Goal: Task Accomplishment & Management: Use online tool/utility

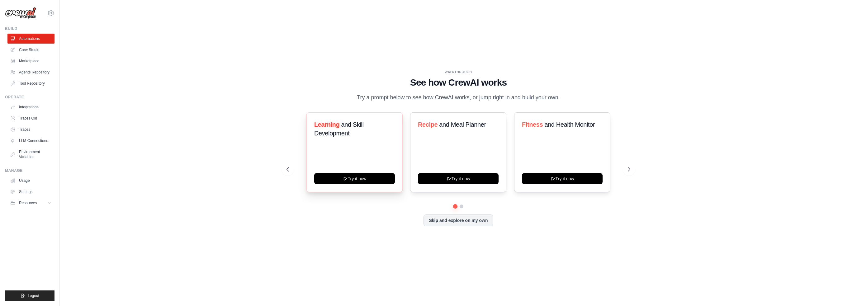
click at [361, 185] on div "Learning and Skill Development Try it now" at bounding box center [354, 152] width 96 height 80
click at [462, 176] on button "Try it now" at bounding box center [458, 177] width 81 height 11
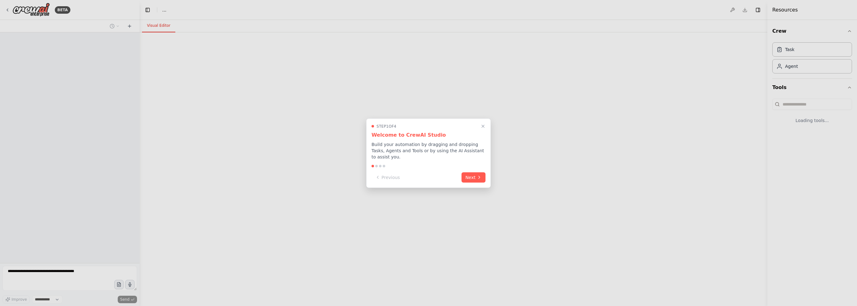
select select "****"
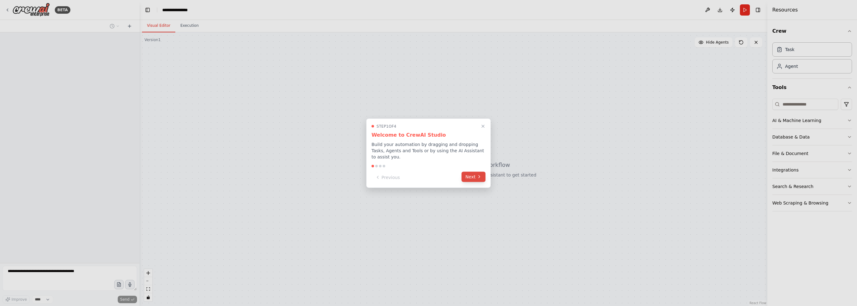
click at [473, 175] on button "Next" at bounding box center [473, 177] width 24 height 10
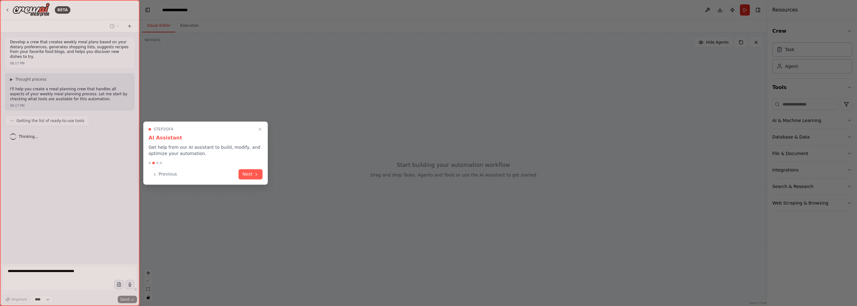
click at [263, 181] on div "Step 2 of 4 AI Assistant Get help from our AI assistant to build, modify, and o…" at bounding box center [205, 152] width 125 height 63
click at [255, 176] on icon at bounding box center [256, 173] width 5 height 5
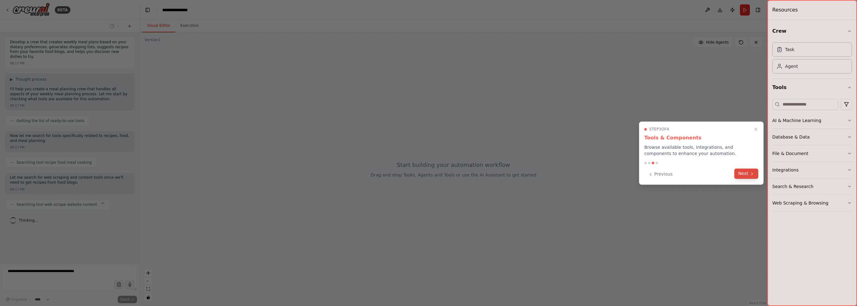
click at [746, 176] on button "Next" at bounding box center [746, 173] width 24 height 10
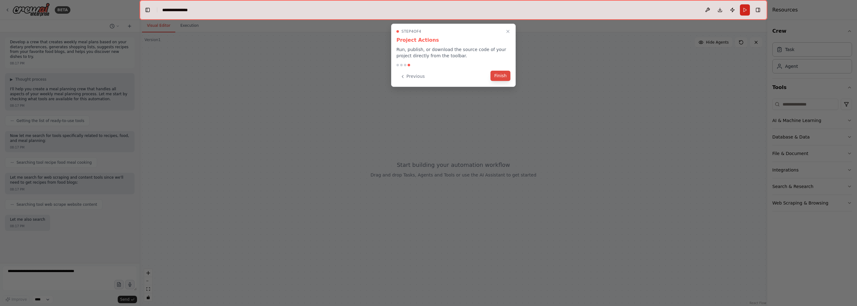
click at [507, 77] on button "Finish" at bounding box center [500, 76] width 20 height 10
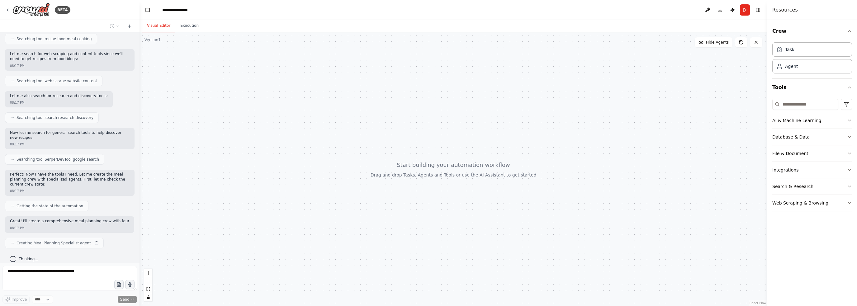
scroll to position [128, 0]
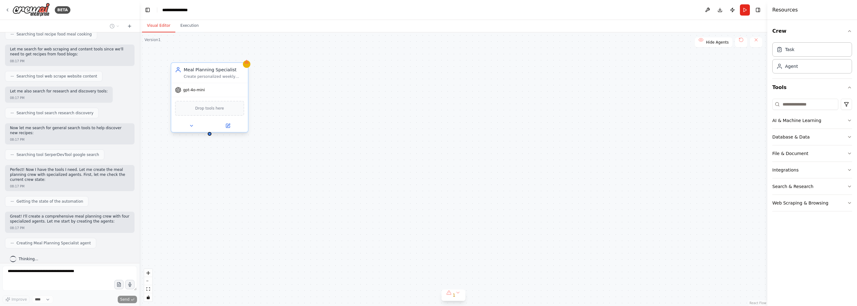
click at [217, 112] on div "Drop tools here" at bounding box center [209, 108] width 69 height 15
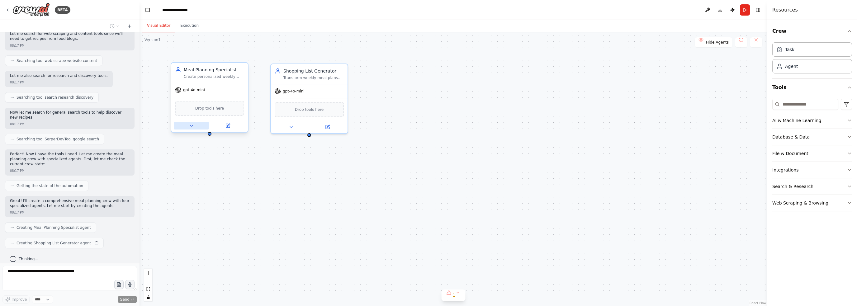
click at [191, 125] on icon at bounding box center [191, 125] width 2 height 1
click at [324, 193] on div "Meal Planning Specialist Create personalized weekly meal plans based on dietary…" at bounding box center [453, 169] width 628 height 274
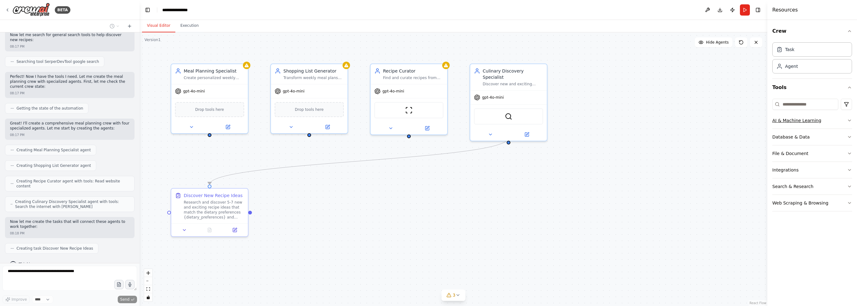
scroll to position [237, 0]
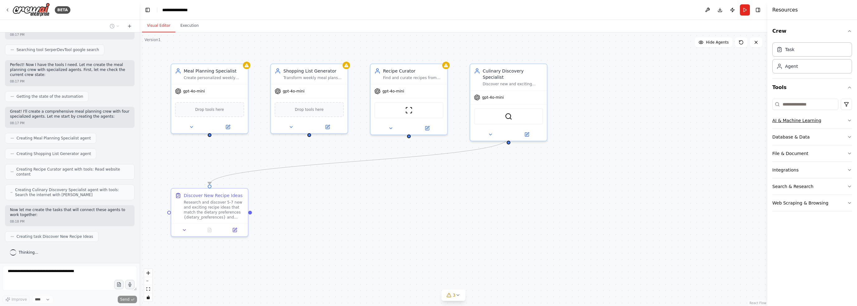
click at [841, 120] on button "AI & Machine Learning" at bounding box center [812, 120] width 80 height 16
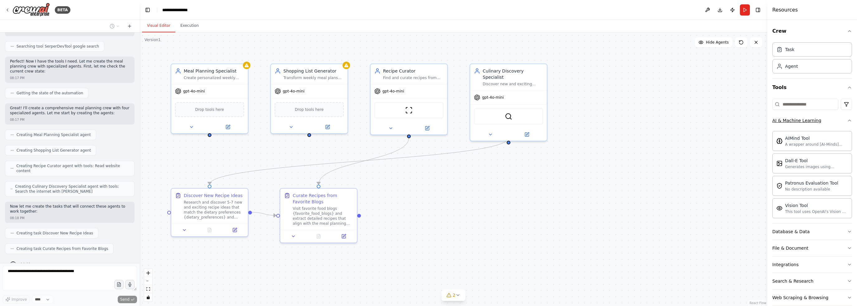
click at [841, 122] on button "AI & Machine Learning" at bounding box center [812, 120] width 80 height 16
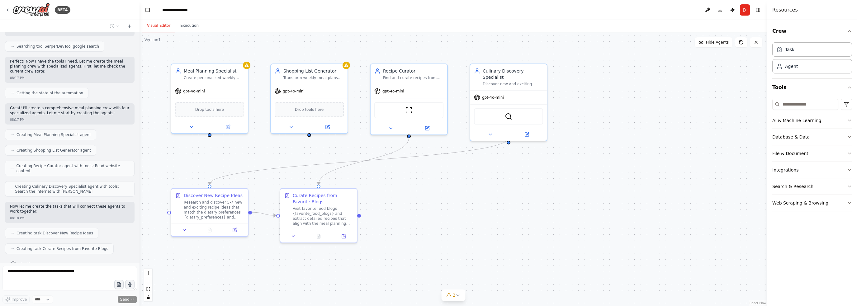
click at [837, 130] on button "Database & Data" at bounding box center [812, 137] width 80 height 16
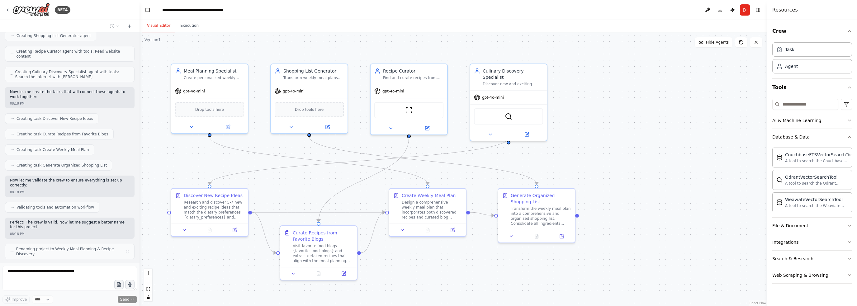
scroll to position [346, 0]
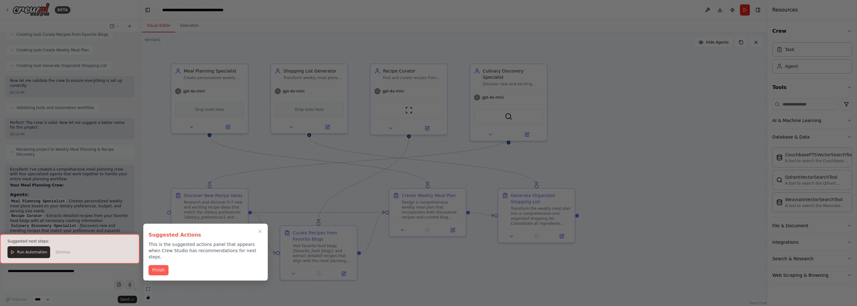
click at [22, 251] on div at bounding box center [69, 249] width 139 height 30
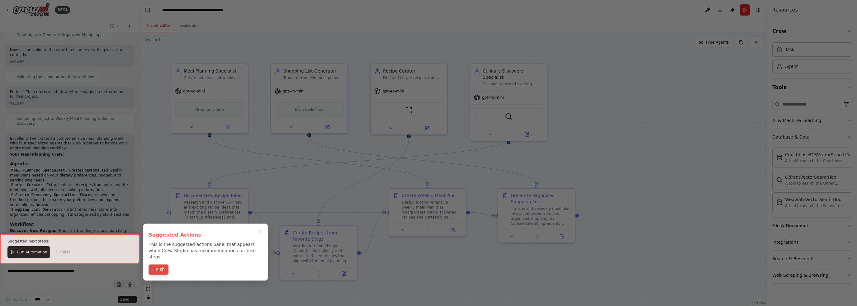
click at [153, 264] on button "Finish" at bounding box center [159, 269] width 20 height 10
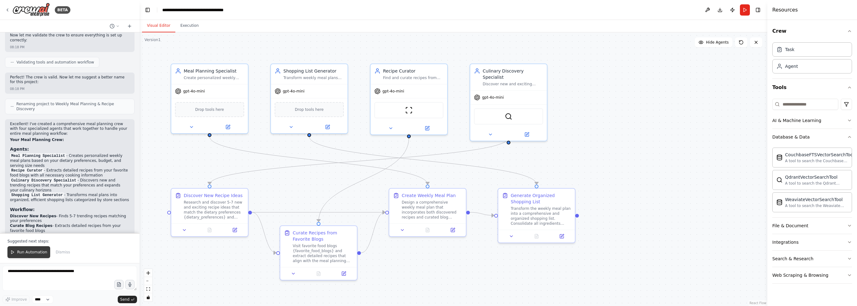
click at [25, 255] on button "Run Automation" at bounding box center [28, 252] width 43 height 12
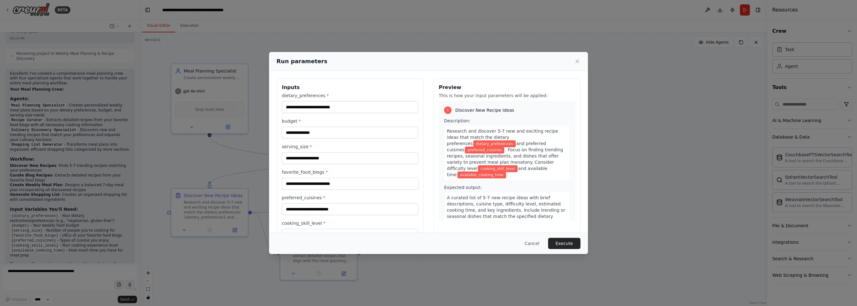
scroll to position [552, 0]
click at [320, 106] on input "dietary_preferences *" at bounding box center [350, 107] width 136 height 12
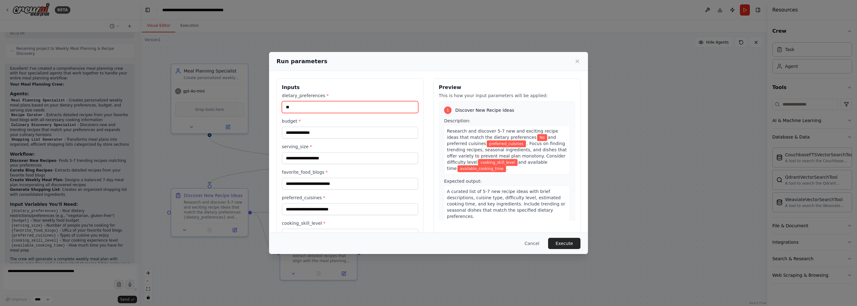
type input "*"
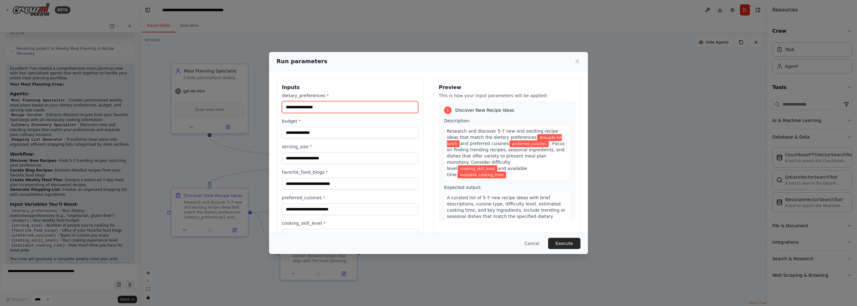
type input "**********"
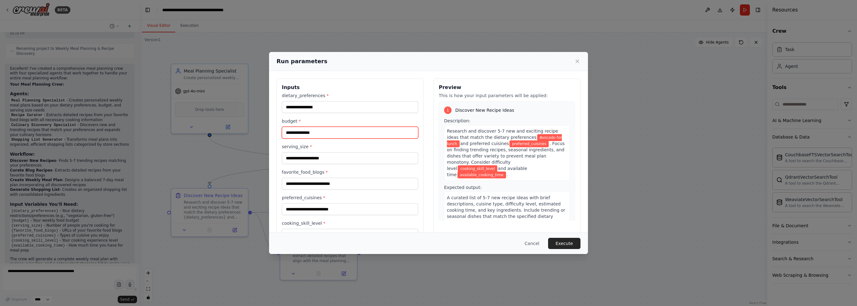
click at [317, 134] on input "budget *" at bounding box center [350, 133] width 136 height 12
type input "**"
click at [311, 154] on input "serving_size *" at bounding box center [350, 158] width 136 height 12
type input "*"
type input "*********"
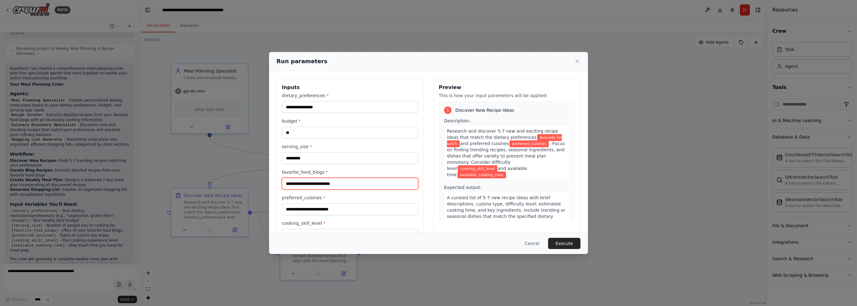
click at [324, 185] on input "favorite_food_blogs *" at bounding box center [350, 184] width 136 height 12
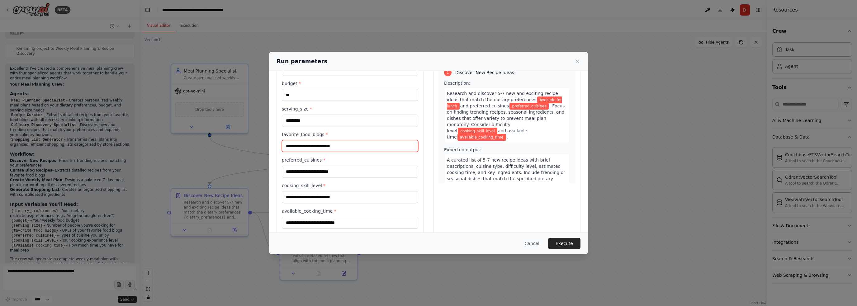
scroll to position [45, 0]
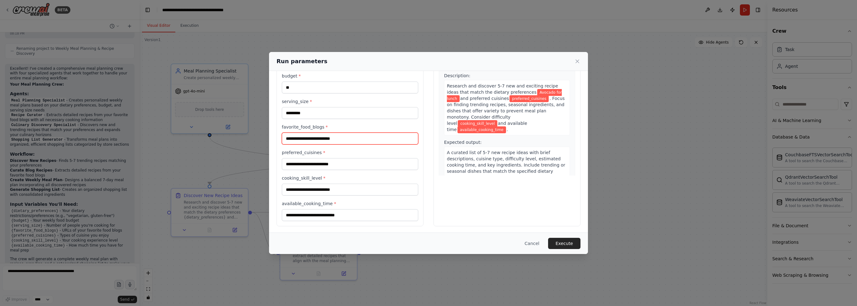
click at [319, 137] on input "favorite_food_blogs *" at bounding box center [350, 139] width 136 height 12
type input "*"
type input "**********"
click at [323, 163] on input "preferred_cuisines *" at bounding box center [350, 164] width 136 height 12
type input "*******"
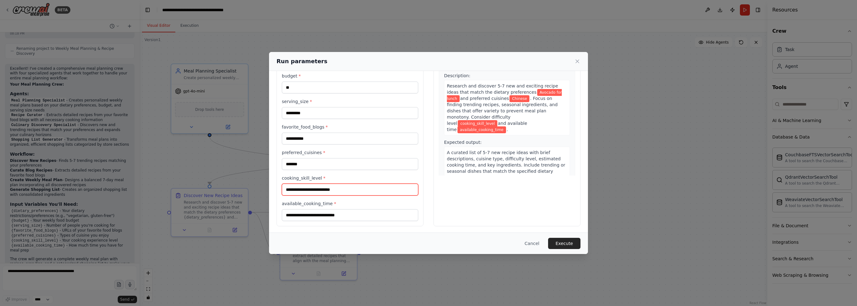
click at [353, 191] on input "cooking_skill_level *" at bounding box center [350, 190] width 136 height 12
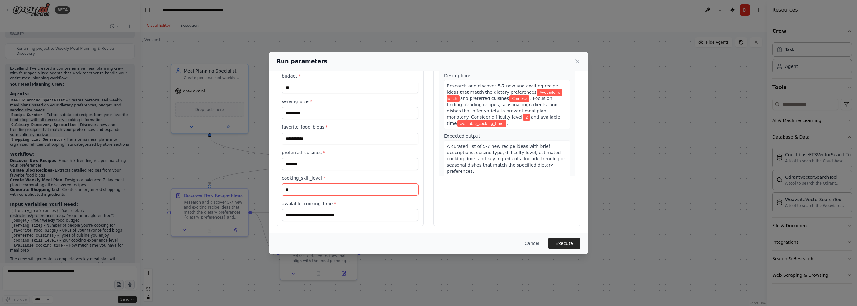
type input "*"
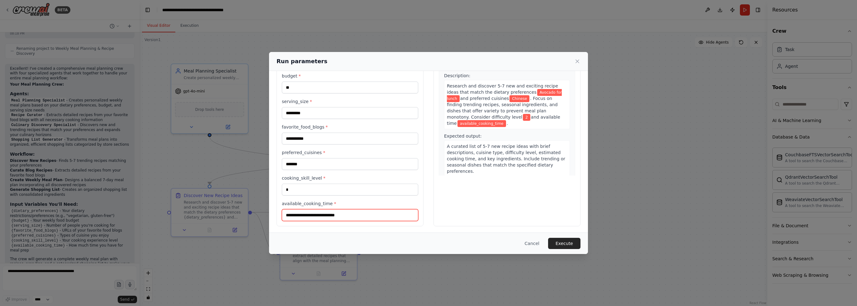
click at [349, 215] on input "available_cooking_time *" at bounding box center [350, 215] width 136 height 12
type input "*"
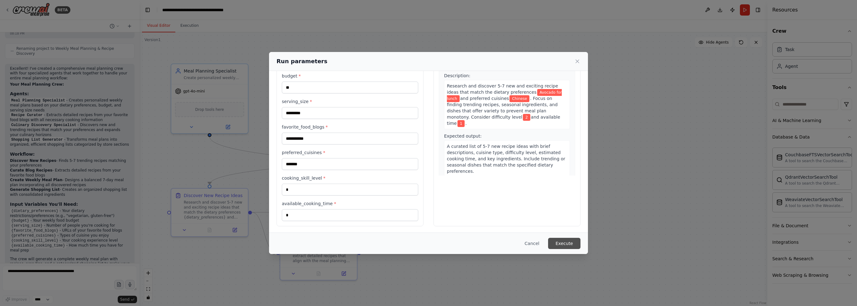
click at [562, 242] on button "Execute" at bounding box center [564, 243] width 32 height 11
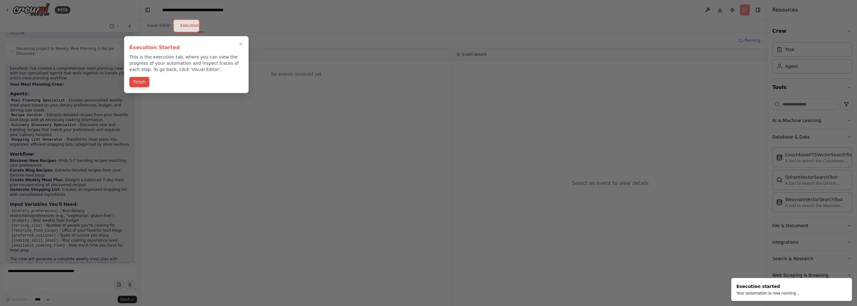
click at [144, 86] on button "Finish" at bounding box center [139, 82] width 20 height 10
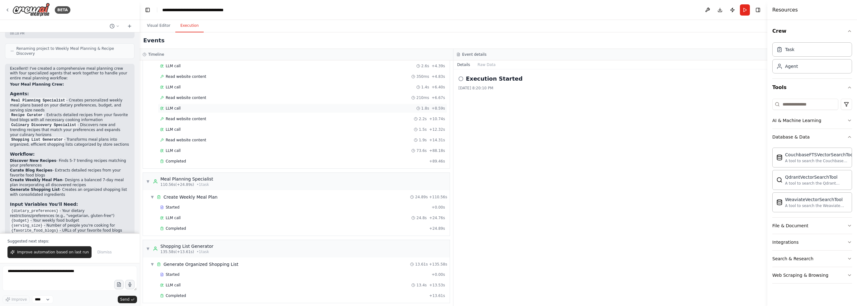
scroll to position [153, 0]
click at [608, 168] on div "Execution Started 9/20/2025, 8:20:10 PM" at bounding box center [610, 187] width 314 height 237
click at [491, 78] on h2 "Execution Started" at bounding box center [494, 78] width 57 height 9
click at [486, 64] on button "Raw Data" at bounding box center [487, 64] width 26 height 9
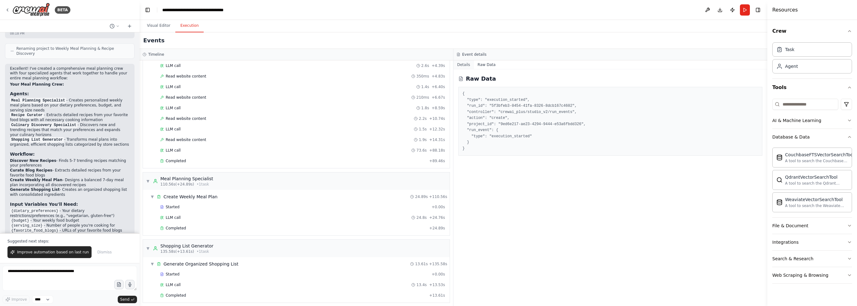
click at [465, 63] on button "Details" at bounding box center [463, 64] width 21 height 9
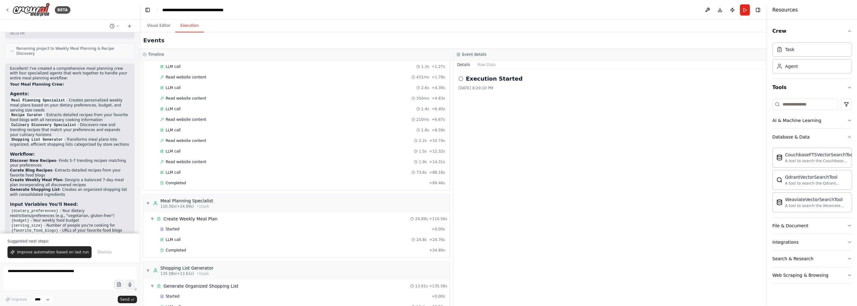
scroll to position [0, 0]
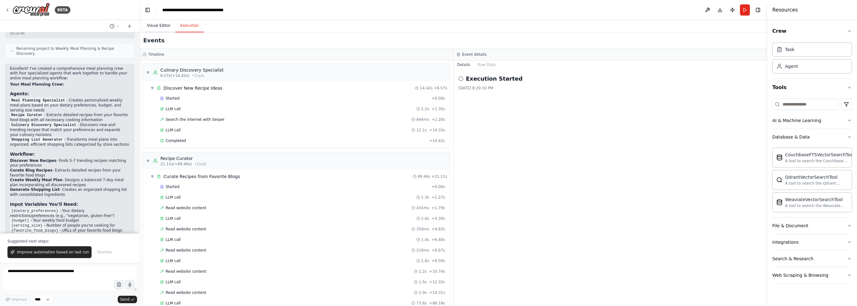
click at [164, 27] on button "Visual Editor" at bounding box center [158, 25] width 33 height 13
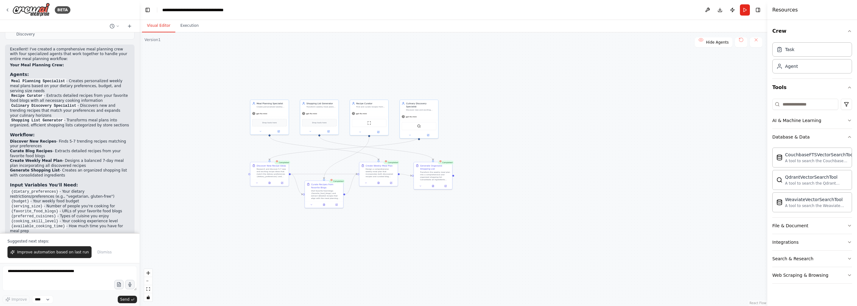
scroll to position [581, 0]
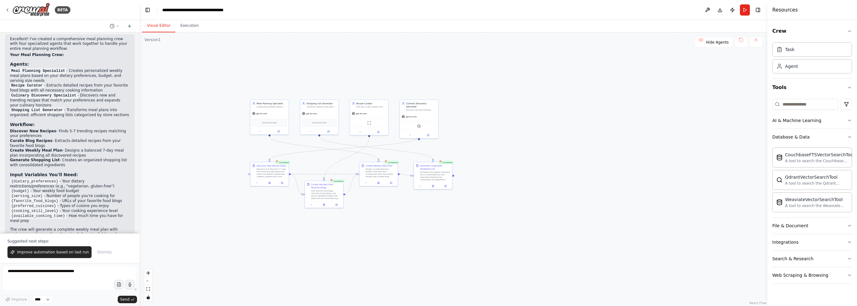
click at [182, 228] on div ".deletable-edge-delete-btn { width: 20px; height: 20px; border: 0px solid #ffff…" at bounding box center [453, 169] width 628 height 274
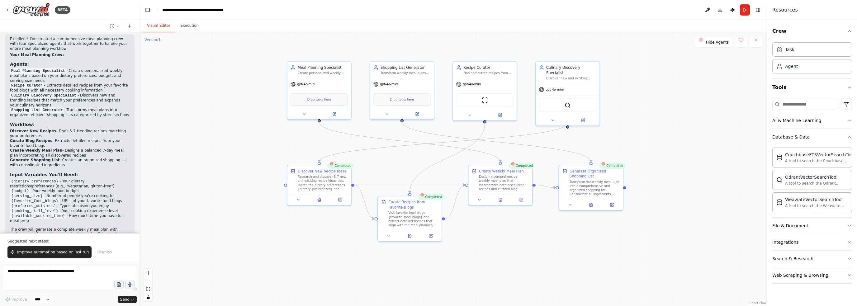
drag, startPoint x: 210, startPoint y: 149, endPoint x: 197, endPoint y: 195, distance: 47.7
click at [197, 195] on div ".deletable-edge-delete-btn { width: 20px; height: 20px; border: 0px solid #ffff…" at bounding box center [453, 169] width 628 height 274
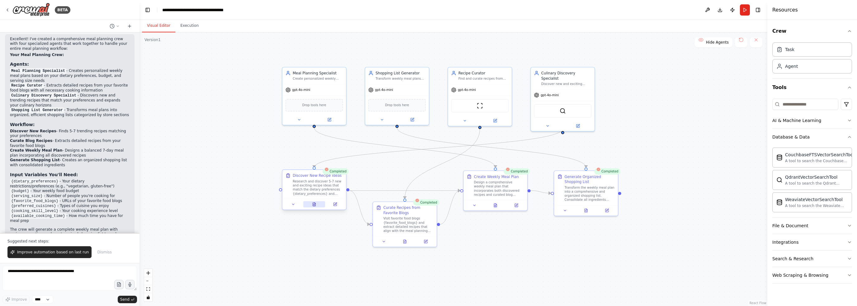
click at [314, 205] on icon at bounding box center [314, 204] width 3 height 3
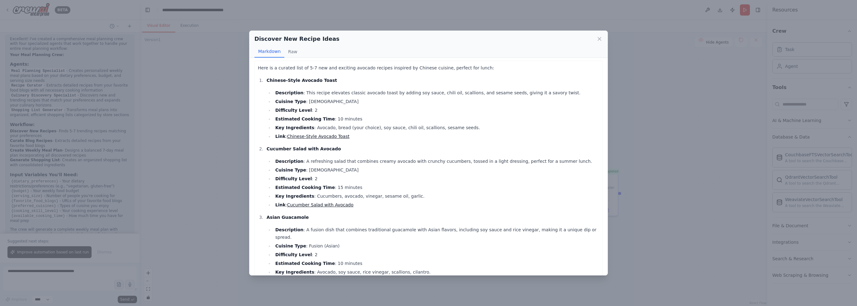
scroll to position [0, 0]
click at [597, 39] on icon at bounding box center [599, 39] width 6 height 6
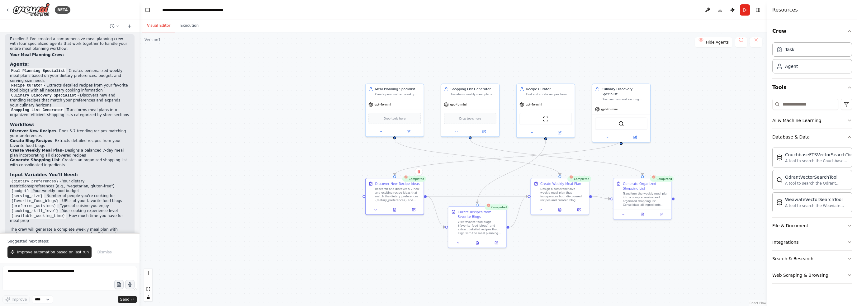
drag, startPoint x: 702, startPoint y: 120, endPoint x: 694, endPoint y: 87, distance: 34.0
click at [694, 87] on div ".deletable-edge-delete-btn { width: 20px; height: 20px; border: 0px solid #ffff…" at bounding box center [453, 169] width 628 height 274
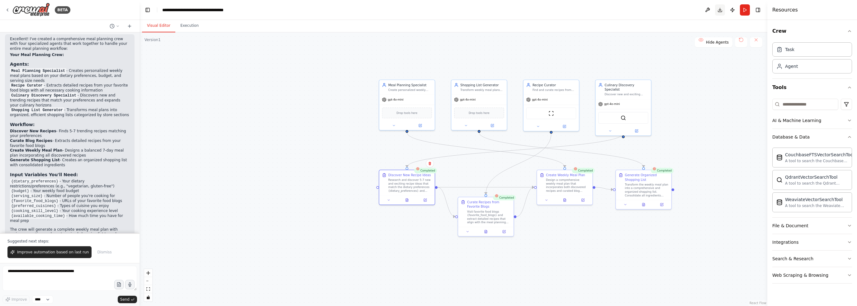
click at [721, 9] on button "Download" at bounding box center [720, 9] width 10 height 11
click at [731, 111] on div ".deletable-edge-delete-btn { width: 20px; height: 20px; border: 0px solid #ffff…" at bounding box center [453, 169] width 628 height 274
click at [721, 102] on div ".deletable-edge-delete-btn { width: 20px; height: 20px; border: 0px solid #ffff…" at bounding box center [453, 169] width 628 height 274
click at [188, 28] on button "Execution" at bounding box center [189, 25] width 28 height 13
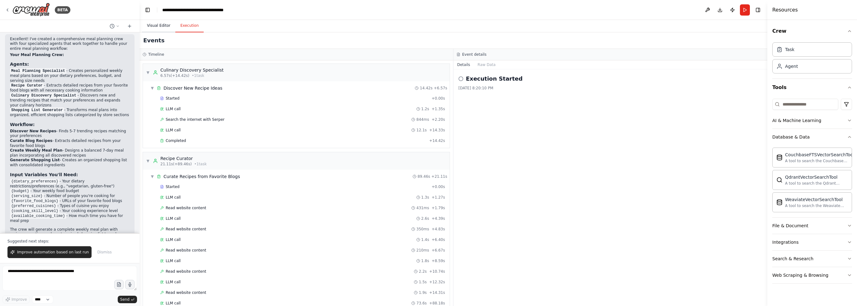
click at [154, 27] on button "Visual Editor" at bounding box center [158, 25] width 33 height 13
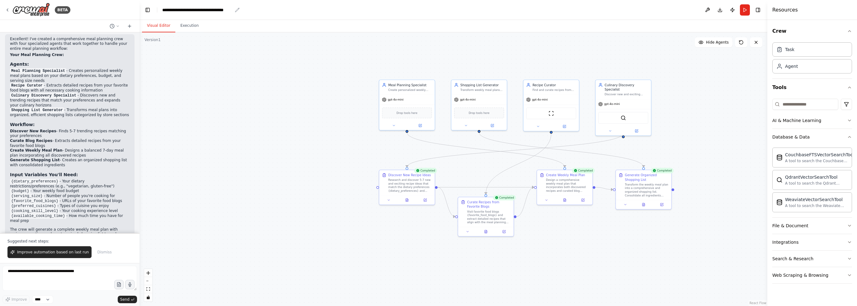
click at [193, 13] on div "**********" at bounding box center [197, 10] width 70 height 6
click at [148, 11] on button "Toggle Left Sidebar" at bounding box center [147, 10] width 9 height 9
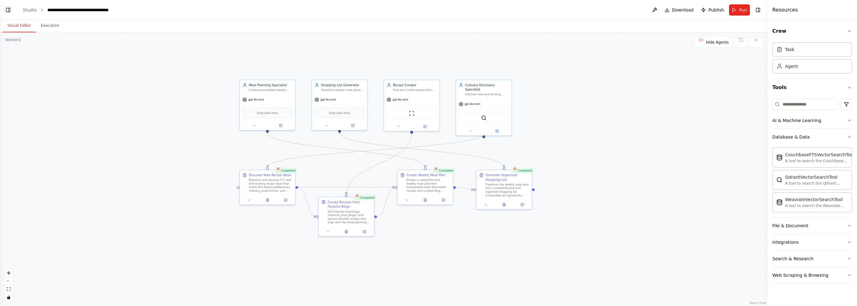
click at [9, 9] on button "Toggle Left Sidebar" at bounding box center [8, 10] width 9 height 9
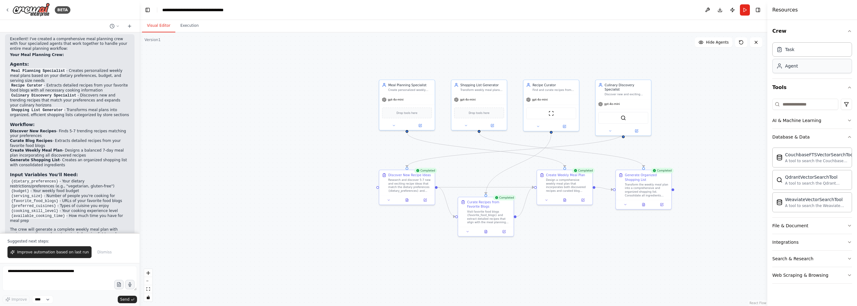
click at [800, 68] on div "Agent" at bounding box center [812, 66] width 80 height 14
click at [786, 68] on div "Agent" at bounding box center [791, 66] width 13 height 6
click at [788, 54] on div "Task" at bounding box center [812, 49] width 80 height 14
click at [789, 71] on div "Agent" at bounding box center [812, 66] width 80 height 14
click at [801, 272] on div "Web Scraping & Browsing" at bounding box center [800, 275] width 56 height 6
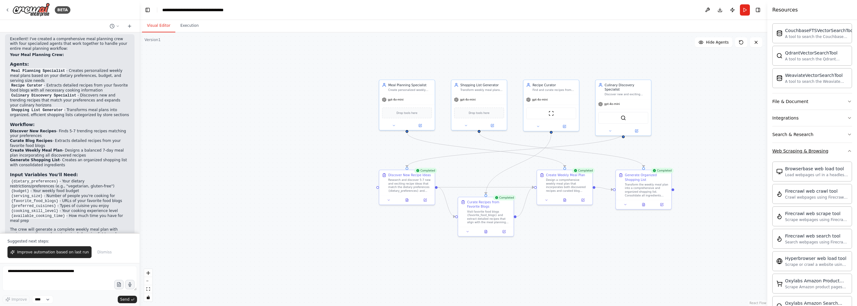
scroll to position [125, 0]
click at [799, 133] on div "Search & Research" at bounding box center [792, 134] width 41 height 6
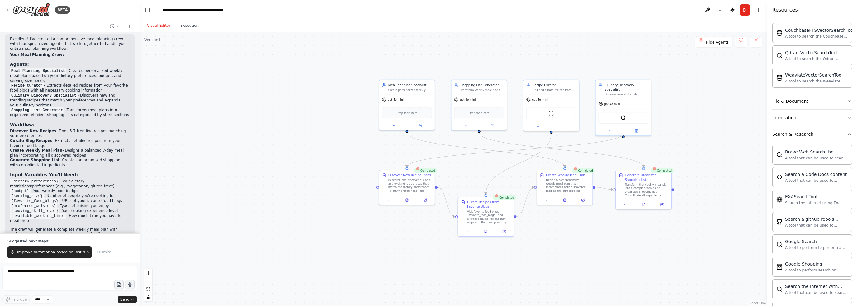
drag, startPoint x: 699, startPoint y: 185, endPoint x: 701, endPoint y: 172, distance: 13.0
click at [699, 182] on div ".deletable-edge-delete-btn { width: 20px; height: 20px; border: 0px solid #ffff…" at bounding box center [453, 169] width 628 height 274
click at [706, 111] on div ".deletable-edge-delete-btn { width: 20px; height: 20px; border: 0px solid #ffff…" at bounding box center [453, 169] width 628 height 274
click at [731, 12] on button "Publish" at bounding box center [732, 9] width 10 height 11
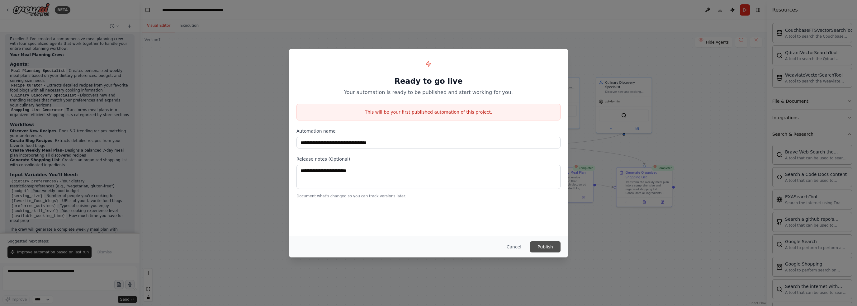
click at [557, 248] on button "Publish" at bounding box center [545, 246] width 31 height 11
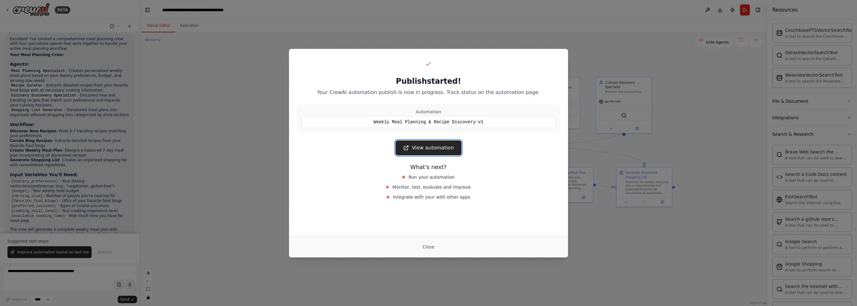
click at [442, 147] on link "View automation" at bounding box center [428, 147] width 66 height 15
click at [416, 149] on link "View automation" at bounding box center [428, 147] width 66 height 15
click at [386, 120] on div "Weekly Meal Planning & Recipe Discovery-v1" at bounding box center [428, 122] width 254 height 12
click at [443, 121] on div "Weekly Meal Planning & Recipe Discovery-v1" at bounding box center [428, 122] width 254 height 12
click at [433, 147] on link "View automation" at bounding box center [428, 147] width 66 height 15
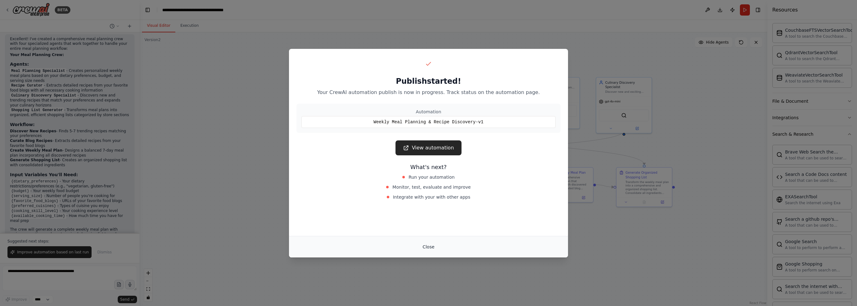
click at [431, 246] on button "Close" at bounding box center [429, 246] width 22 height 11
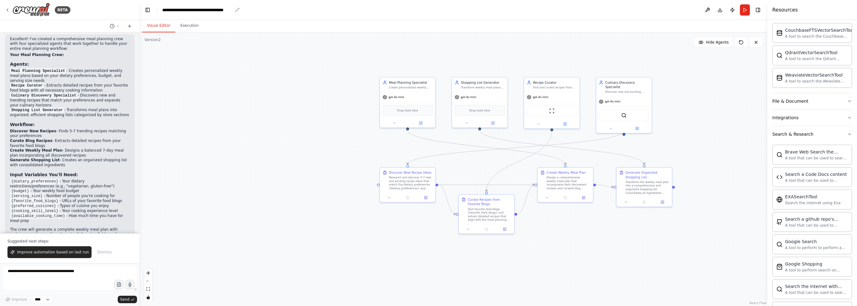
click at [183, 10] on div "**********" at bounding box center [197, 10] width 70 height 6
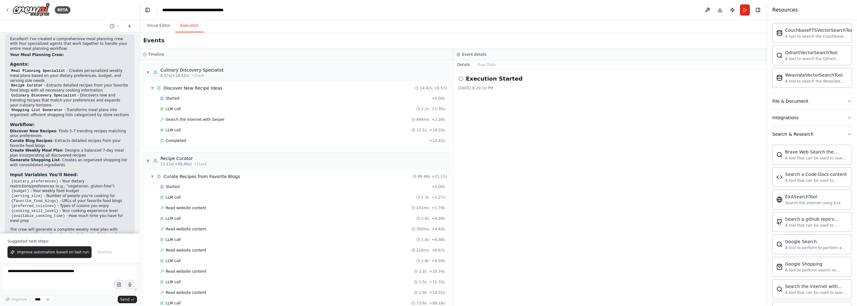
click at [191, 25] on button "Execution" at bounding box center [189, 25] width 28 height 13
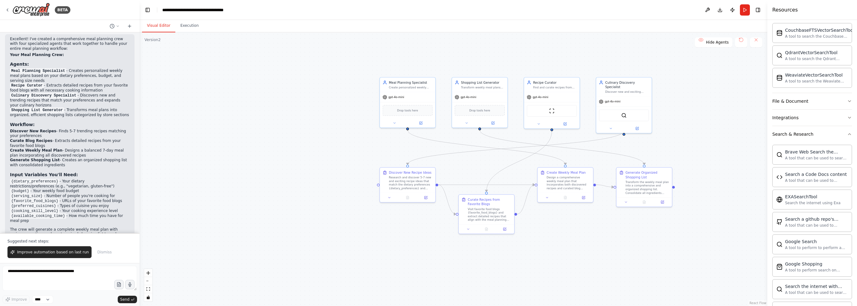
click at [149, 25] on button "Visual Editor" at bounding box center [158, 25] width 33 height 13
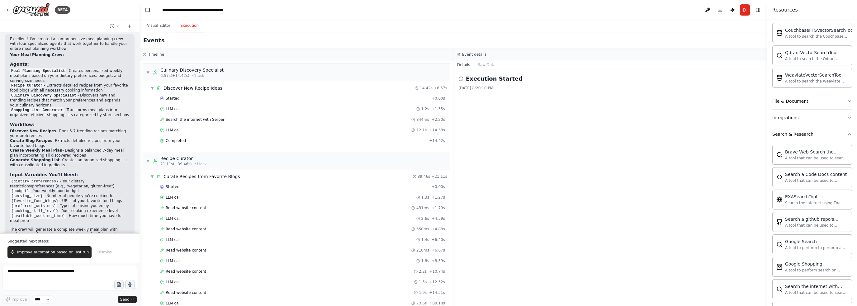
click at [187, 28] on button "Execution" at bounding box center [189, 25] width 28 height 13
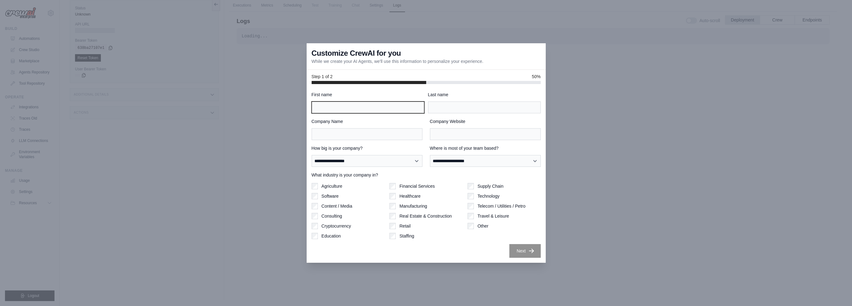
click at [368, 108] on input "First name" at bounding box center [368, 108] width 113 height 12
type input "*******"
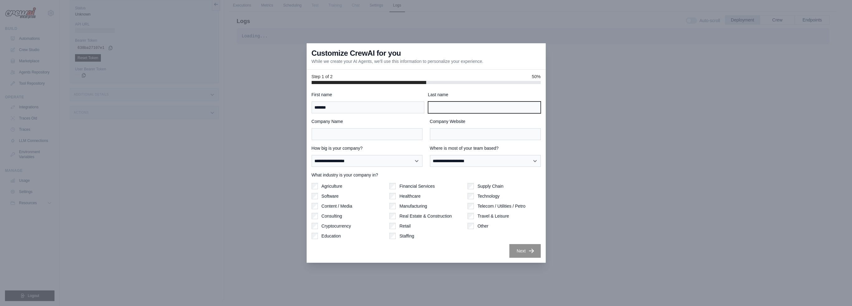
type input "**"
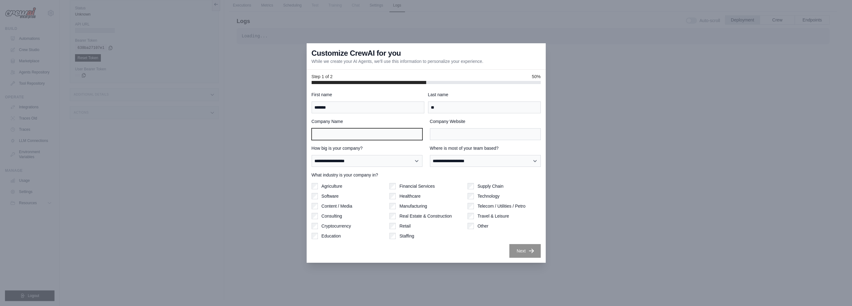
click at [360, 134] on input "Company Name" at bounding box center [367, 134] width 111 height 12
type input "****"
click at [379, 160] on select "**********" at bounding box center [367, 161] width 111 height 12
select select "**********"
click at [312, 155] on select "**********" at bounding box center [367, 161] width 111 height 12
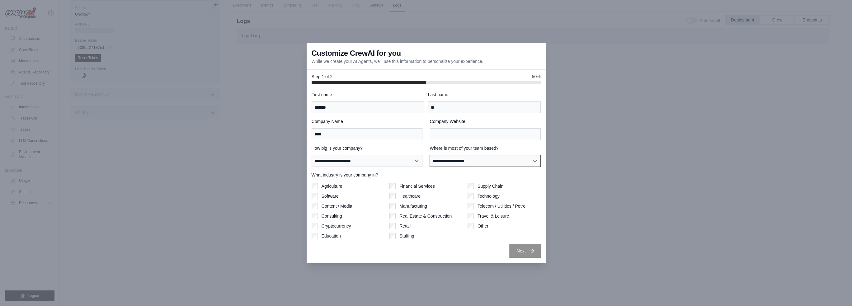
click at [455, 160] on select "**********" at bounding box center [485, 161] width 111 height 12
select select "**********"
click at [430, 155] on select "**********" at bounding box center [485, 161] width 111 height 12
click at [322, 213] on label "Consulting" at bounding box center [332, 216] width 21 height 6
click at [324, 236] on label "Education" at bounding box center [331, 236] width 19 height 6
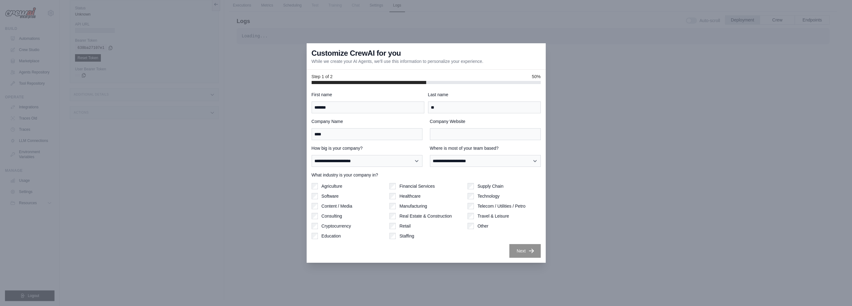
click at [399, 236] on label "Staffing" at bounding box center [406, 236] width 15 height 6
click at [396, 236] on div "Staffing" at bounding box center [425, 236] width 73 height 6
click at [398, 203] on div "Manufacturing" at bounding box center [425, 206] width 73 height 6
click at [395, 195] on div "Healthcare" at bounding box center [425, 196] width 73 height 6
click at [477, 197] on div "Technology" at bounding box center [504, 196] width 73 height 6
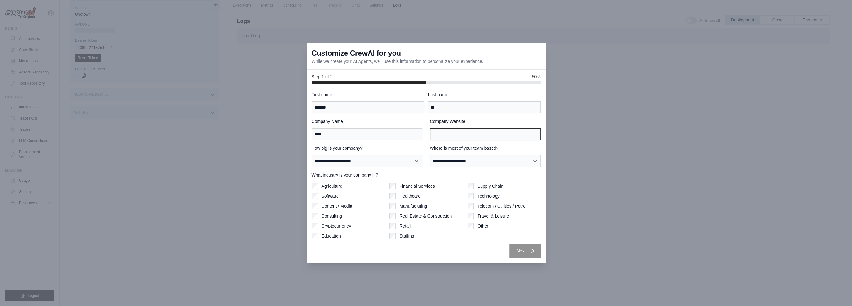
click at [462, 130] on input "Company Website" at bounding box center [485, 134] width 111 height 12
type input "********"
click at [519, 254] on button "Next" at bounding box center [524, 251] width 31 height 14
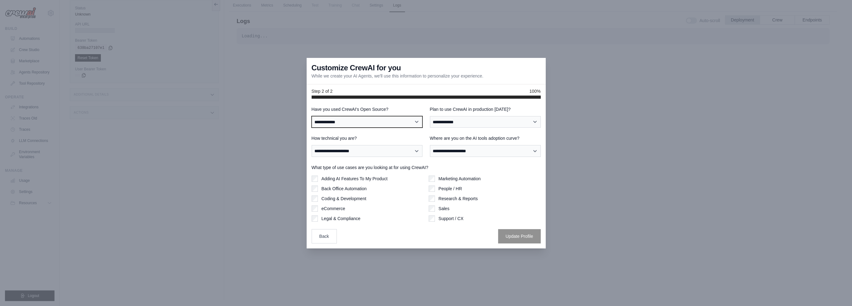
click at [361, 123] on select "**********" at bounding box center [367, 122] width 111 height 12
select select "**********"
click at [312, 116] on select "**********" at bounding box center [367, 122] width 111 height 12
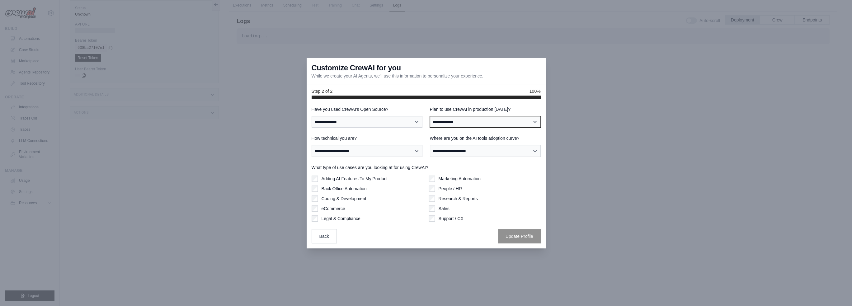
click at [472, 120] on select "**********" at bounding box center [485, 122] width 111 height 12
select select "****"
click at [430, 116] on select "**********" at bounding box center [485, 122] width 111 height 12
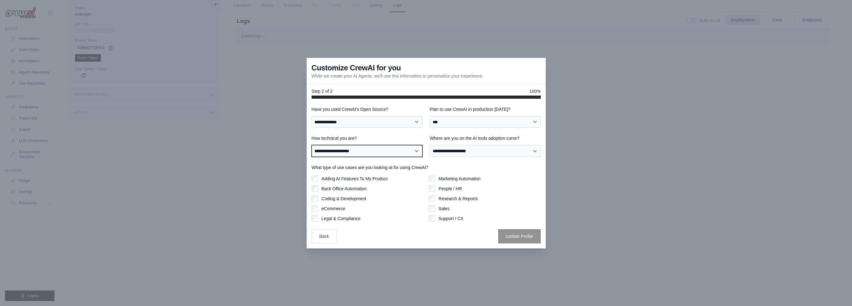
click at [406, 153] on select "**********" at bounding box center [367, 151] width 111 height 12
select select "**********"
click at [312, 145] on select "**********" at bounding box center [367, 151] width 111 height 12
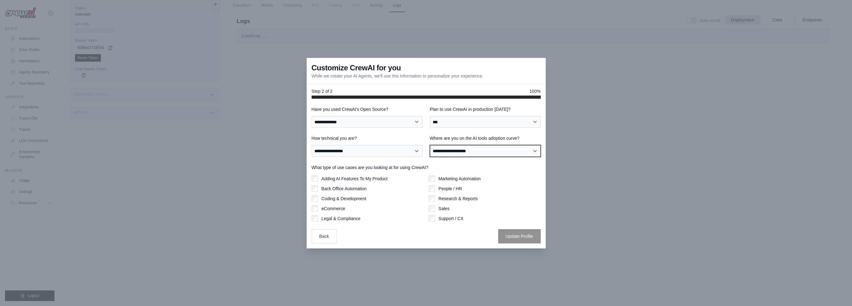
click at [468, 152] on select "**********" at bounding box center [485, 151] width 111 height 12
select select "**********"
click at [430, 145] on select "**********" at bounding box center [485, 151] width 111 height 12
click at [318, 179] on div "Adding AI Features To My Product" at bounding box center [368, 179] width 112 height 6
click at [320, 199] on div "Coding & Development" at bounding box center [368, 199] width 112 height 6
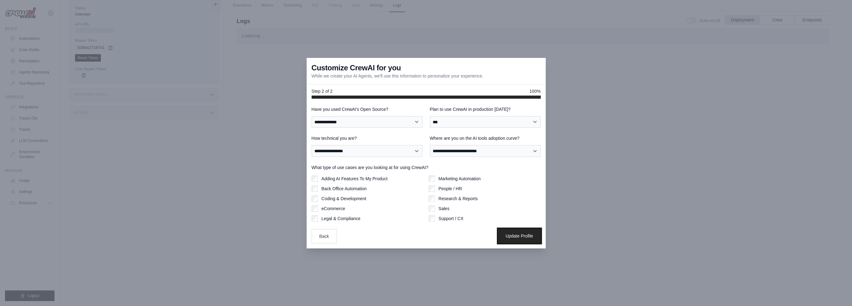
click at [518, 234] on button "Update Profile" at bounding box center [519, 236] width 43 height 14
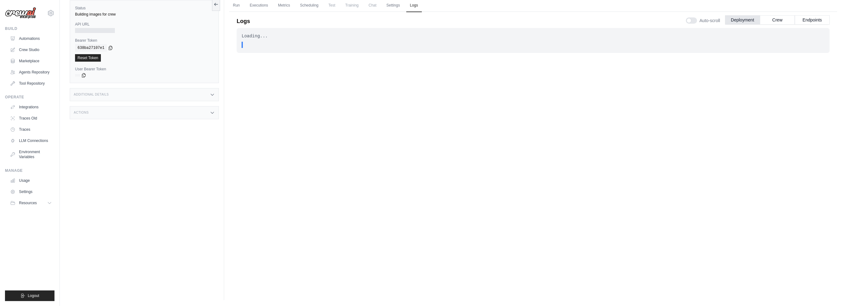
click at [182, 95] on div "Additional Details" at bounding box center [144, 94] width 149 height 13
click at [186, 150] on div "Actions" at bounding box center [144, 149] width 149 height 13
click at [97, 27] on div "API URL" at bounding box center [144, 27] width 139 height 11
click at [785, 17] on button "Crew" at bounding box center [777, 19] width 35 height 9
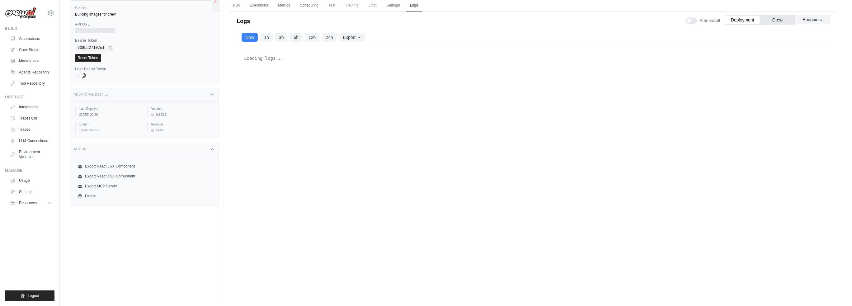
click at [807, 19] on button "Endpoints" at bounding box center [812, 19] width 35 height 9
click at [743, 18] on button "Deployment" at bounding box center [742, 19] width 35 height 9
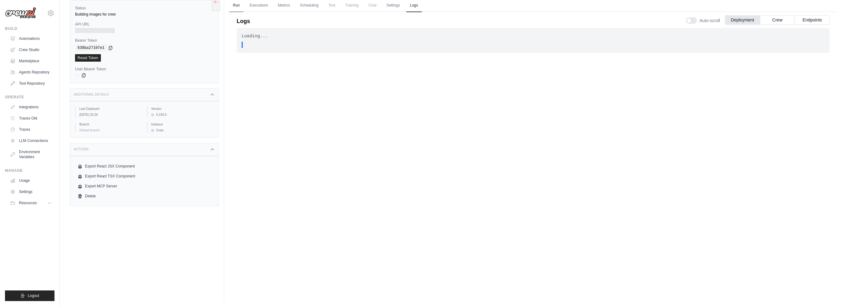
click at [237, 7] on link "Run" at bounding box center [236, 5] width 14 height 13
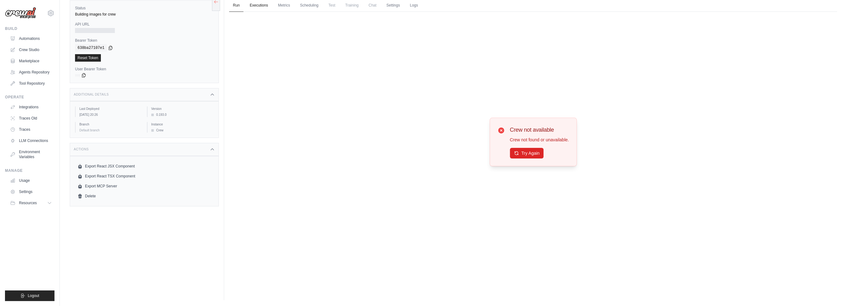
click at [253, 6] on link "Executions" at bounding box center [259, 5] width 26 height 13
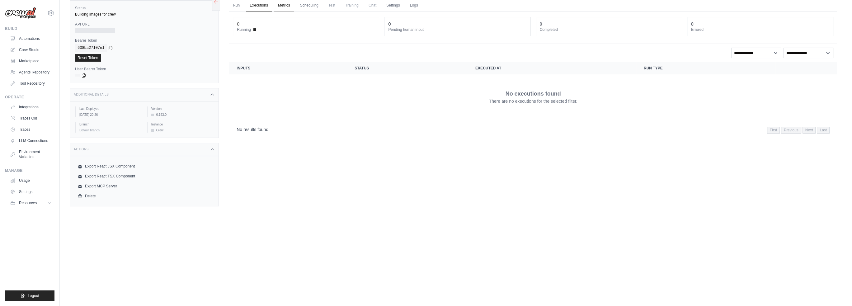
click at [287, 7] on link "Metrics" at bounding box center [284, 5] width 20 height 13
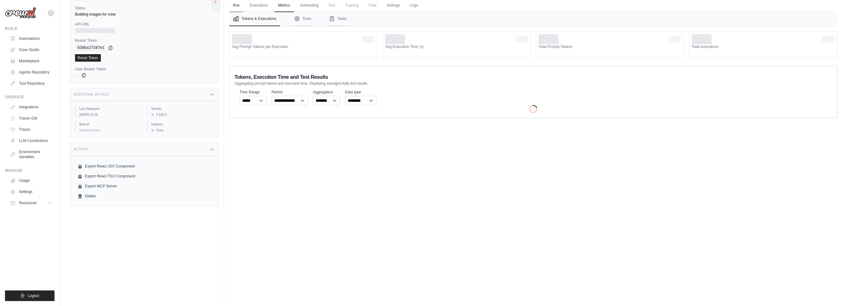
click at [241, 7] on link "Run" at bounding box center [236, 5] width 14 height 13
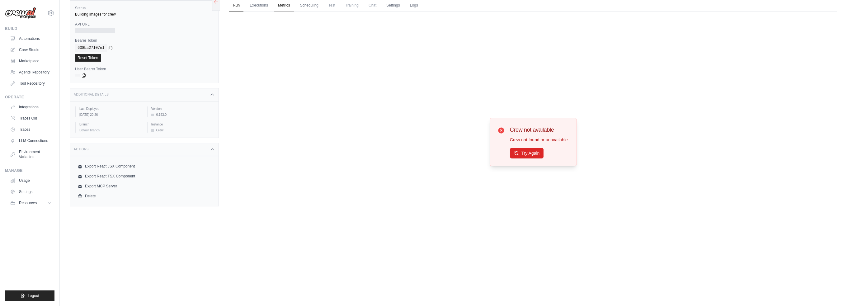
click at [290, 6] on link "Metrics" at bounding box center [284, 5] width 20 height 13
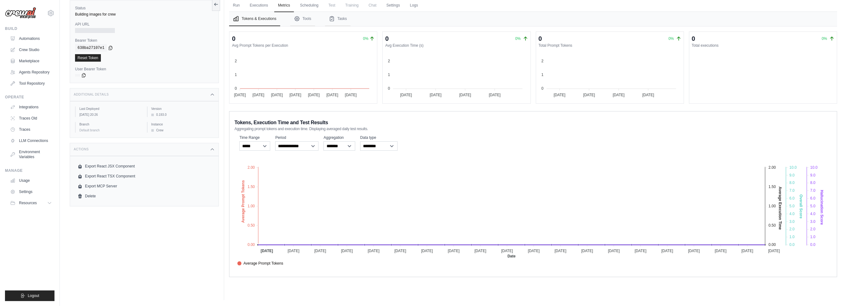
click at [372, 7] on span "Chat" at bounding box center [372, 5] width 15 height 12
click at [235, 4] on link "Run" at bounding box center [236, 5] width 14 height 13
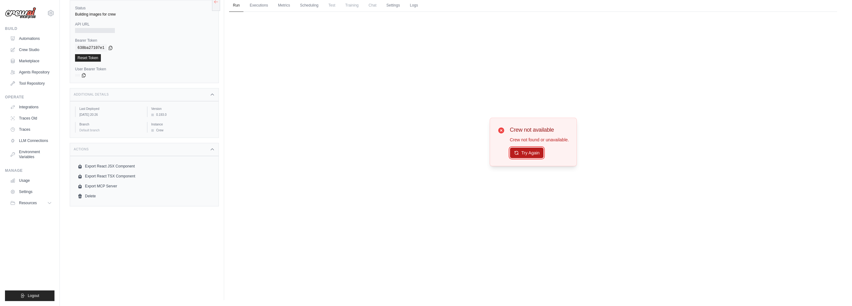
click at [523, 155] on button "Try Again" at bounding box center [527, 153] width 34 height 11
click at [29, 41] on link "Automations" at bounding box center [31, 39] width 47 height 10
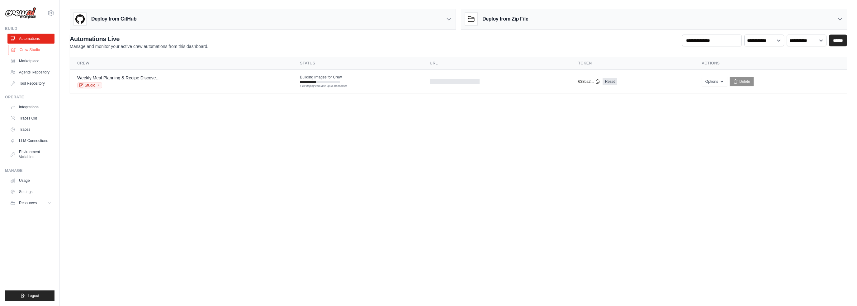
click at [29, 50] on link "Crew Studio" at bounding box center [31, 50] width 47 height 10
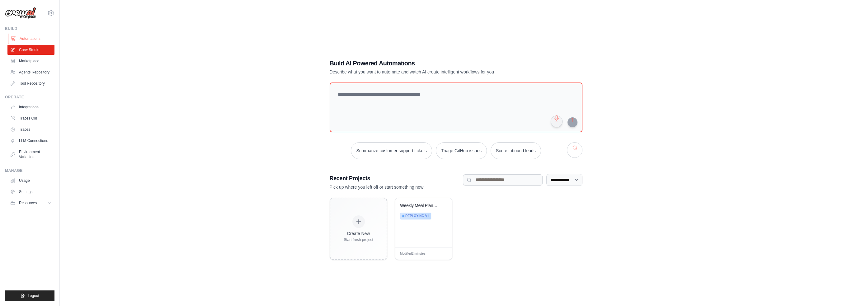
click at [29, 42] on link "Automations" at bounding box center [31, 39] width 47 height 10
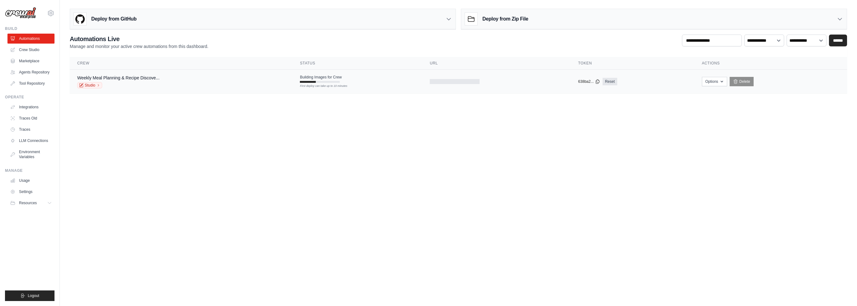
click at [311, 83] on td "Building Images for Crew First deploy can take up to 10 minutes" at bounding box center [357, 79] width 130 height 18
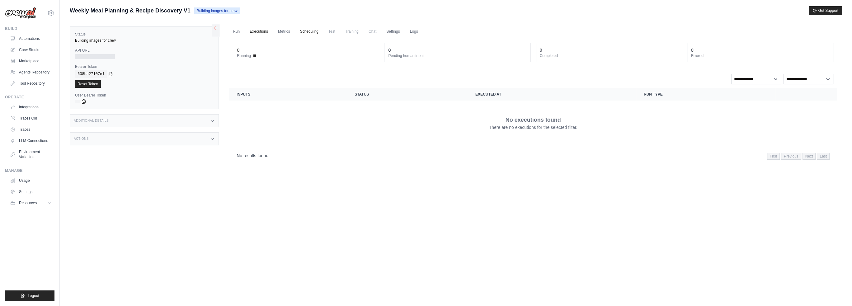
click at [306, 31] on link "Scheduling" at bounding box center [309, 31] width 26 height 13
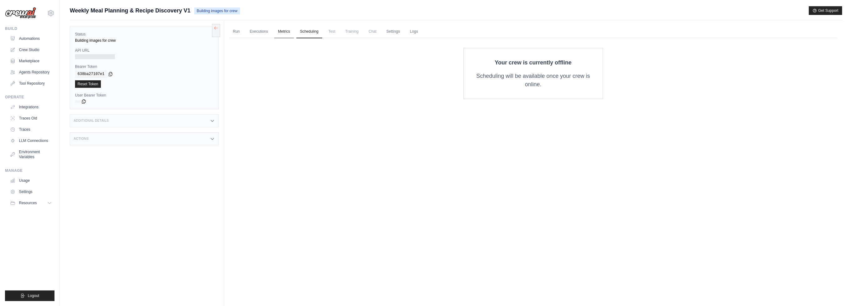
click at [291, 33] on link "Metrics" at bounding box center [284, 31] width 20 height 13
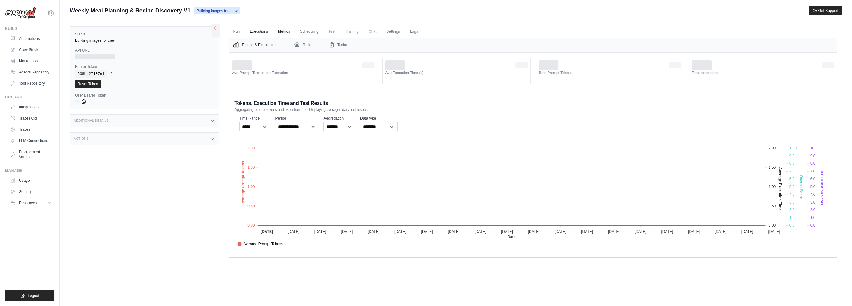
click at [262, 33] on link "Executions" at bounding box center [259, 31] width 26 height 13
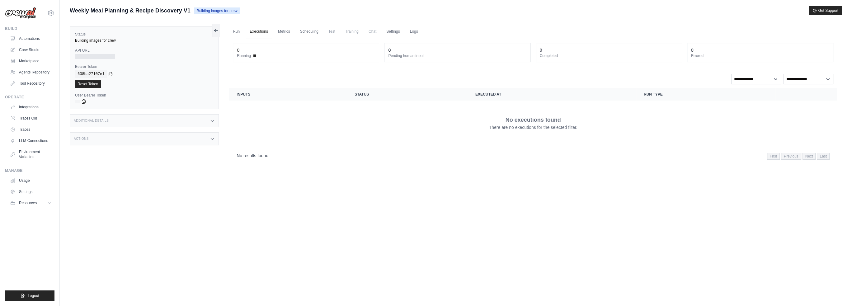
click at [252, 55] on dt "Running" at bounding box center [306, 55] width 138 height 5
click at [87, 42] on div "Building images for crew" at bounding box center [144, 40] width 139 height 5
click at [32, 131] on link "Traces" at bounding box center [31, 130] width 47 height 10
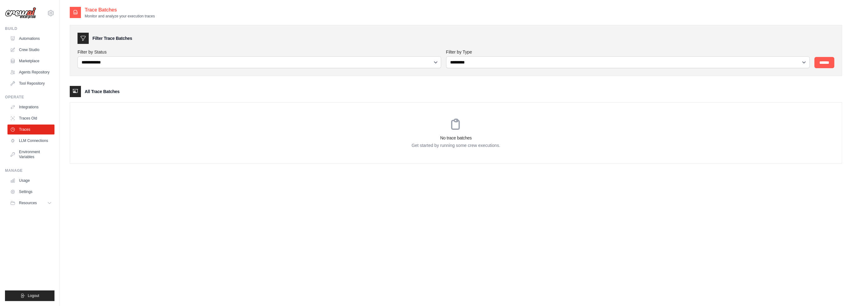
click at [30, 108] on link "Integrations" at bounding box center [30, 107] width 47 height 10
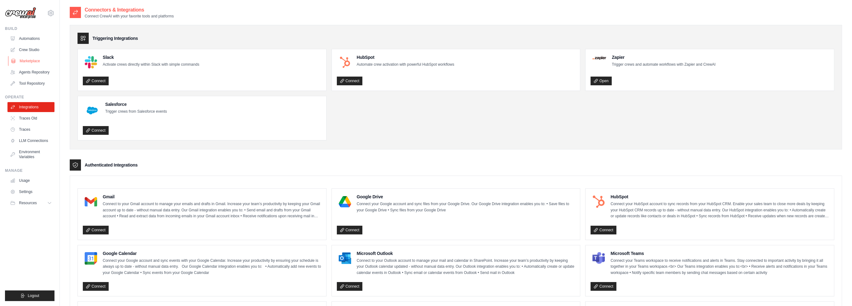
click at [27, 64] on link "Marketplace" at bounding box center [31, 61] width 47 height 10
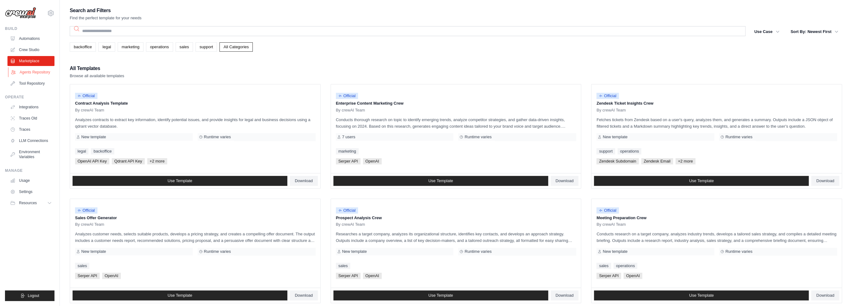
click at [29, 68] on link "Agents Repository" at bounding box center [31, 72] width 47 height 10
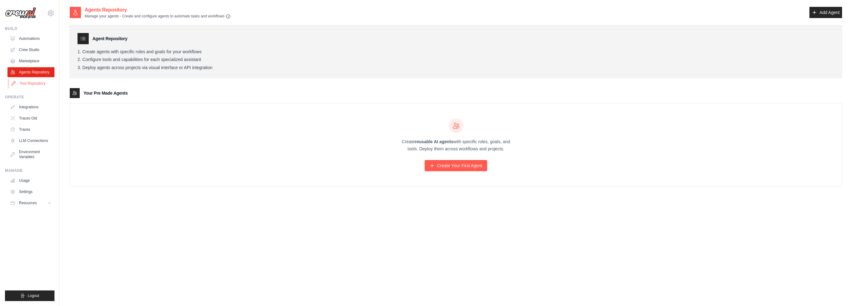
click at [26, 84] on link "Tool Repository" at bounding box center [31, 83] width 47 height 10
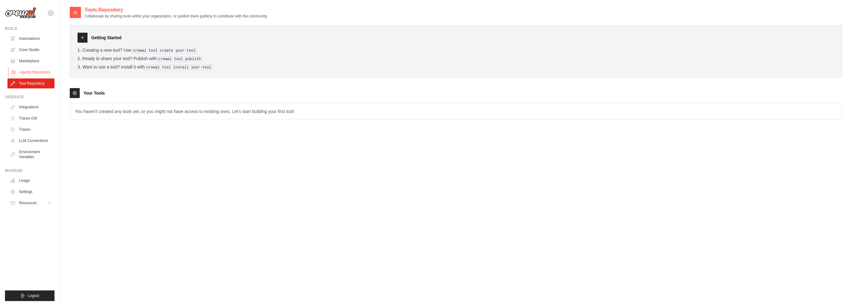
click at [30, 70] on link "Agents Repository" at bounding box center [31, 72] width 47 height 10
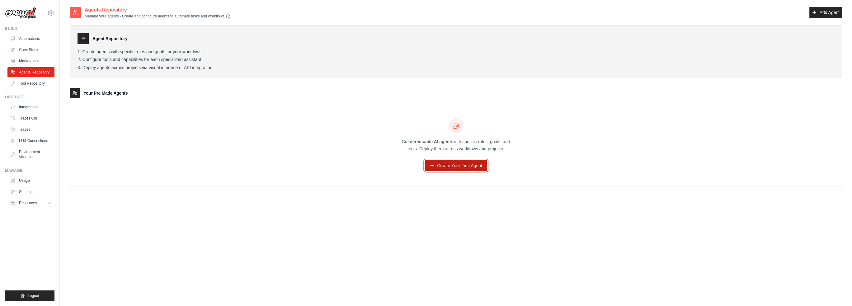
click at [442, 166] on link "Create Your First Agent" at bounding box center [456, 165] width 63 height 11
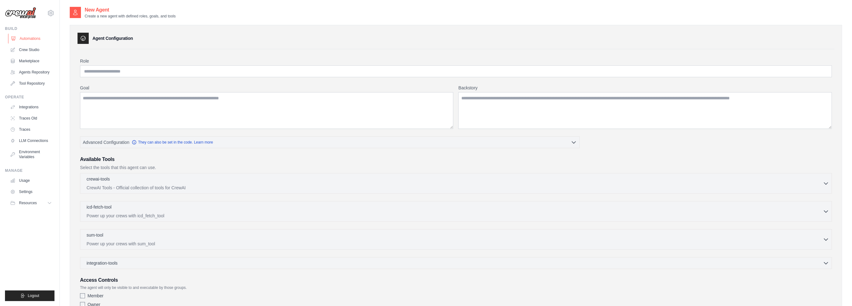
click at [22, 40] on link "Automations" at bounding box center [31, 39] width 47 height 10
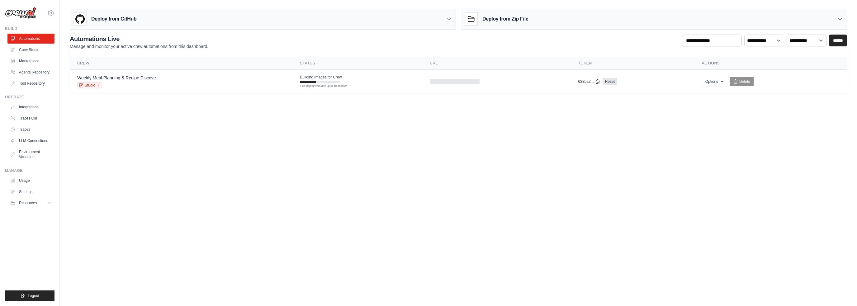
drag, startPoint x: 206, startPoint y: 109, endPoint x: 228, endPoint y: 116, distance: 22.6
click at [207, 109] on body "mikeoh.gml@gmail.com Settings Build Automations" at bounding box center [428, 153] width 857 height 306
click at [361, 22] on div "Deploy from GitHub" at bounding box center [262, 19] width 385 height 20
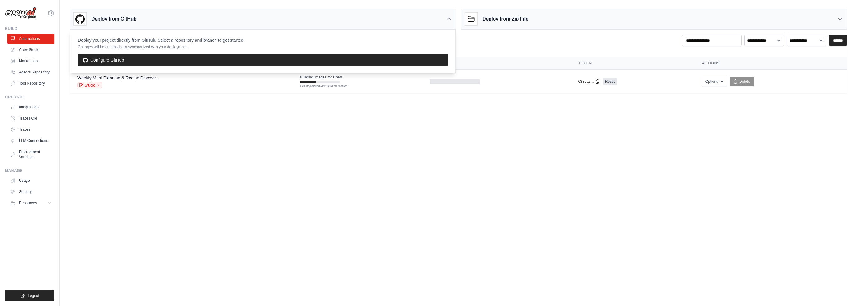
click at [361, 22] on div "Deploy from GitHub" at bounding box center [262, 19] width 385 height 20
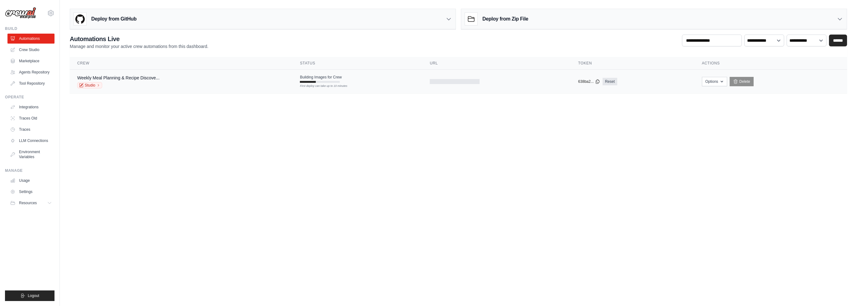
click at [324, 81] on div "First deploy can take up to 10 minutes" at bounding box center [320, 82] width 40 height 2
click at [324, 77] on span "Building Images for Crew" at bounding box center [321, 77] width 42 height 5
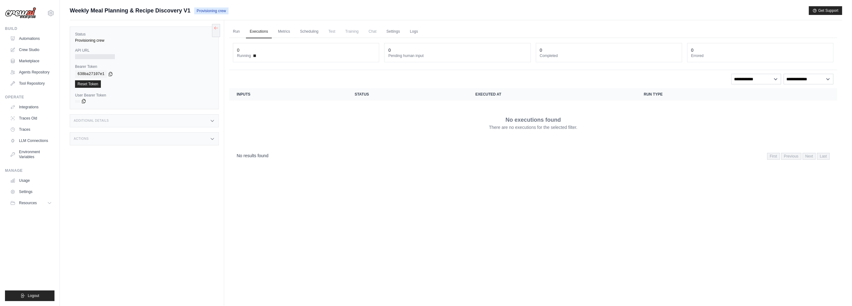
click at [83, 102] on icon at bounding box center [83, 101] width 5 height 5
click at [93, 139] on div "Actions" at bounding box center [144, 138] width 149 height 13
click at [86, 118] on div "Additional Details" at bounding box center [144, 120] width 149 height 13
click at [81, 101] on icon at bounding box center [83, 101] width 5 height 5
click at [84, 99] on div "copied" at bounding box center [84, 96] width 13 height 7
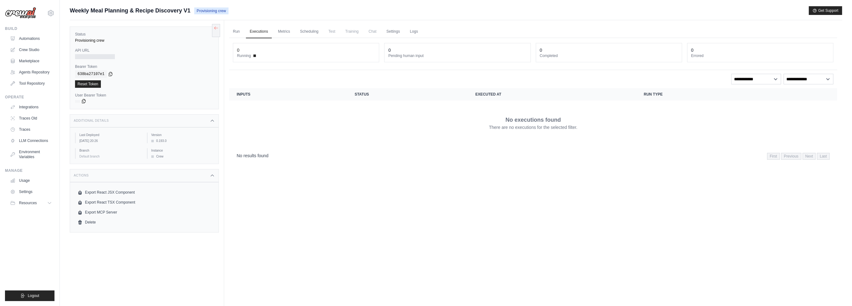
click at [84, 102] on icon at bounding box center [83, 101] width 5 height 5
click at [94, 84] on link "Reset Token" at bounding box center [88, 83] width 26 height 7
click at [47, 82] on link "Tool Repository" at bounding box center [31, 83] width 47 height 10
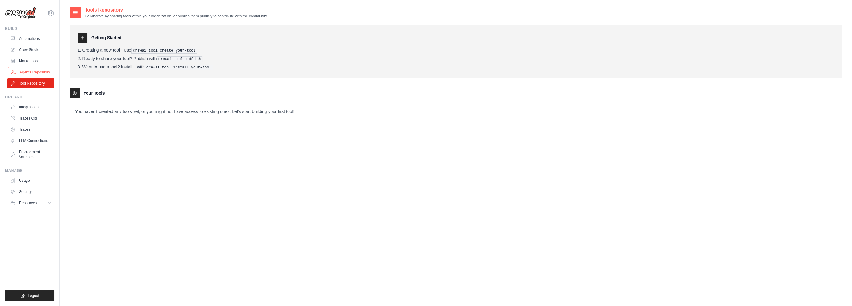
click at [45, 74] on link "Agents Repository" at bounding box center [31, 72] width 47 height 10
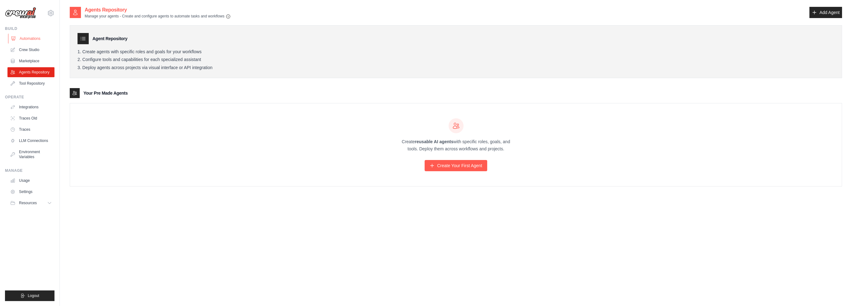
click at [25, 41] on link "Automations" at bounding box center [31, 39] width 47 height 10
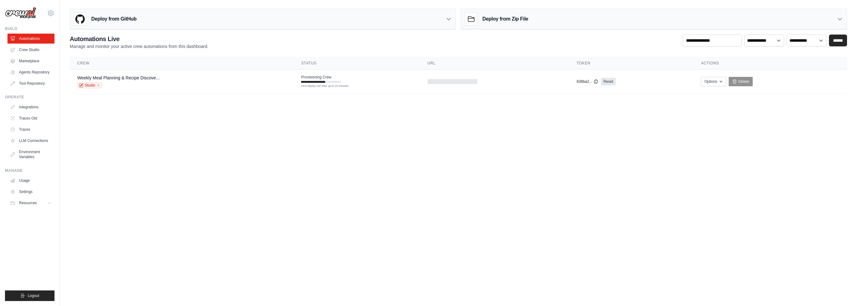
click at [26, 14] on img at bounding box center [20, 13] width 31 height 12
click at [54, 16] on div "mikeoh.gml@gmail.com Settings" at bounding box center [30, 10] width 50 height 20
click at [51, 15] on icon at bounding box center [50, 12] width 7 height 7
click at [59, 25] on div "[EMAIL_ADDRESS][DOMAIN_NAME]" at bounding box center [76, 24] width 49 height 6
click at [257, 104] on main "Deploy from GitHub Deploy your project directly from GitHub. Select a repositor…" at bounding box center [458, 53] width 797 height 107
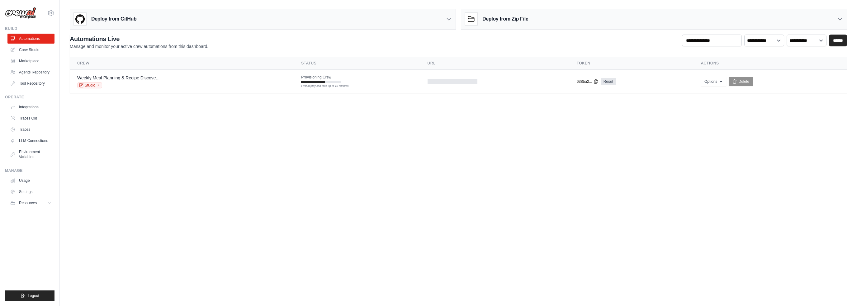
click at [506, 14] on div "Deploy from Zip File" at bounding box center [496, 19] width 63 height 12
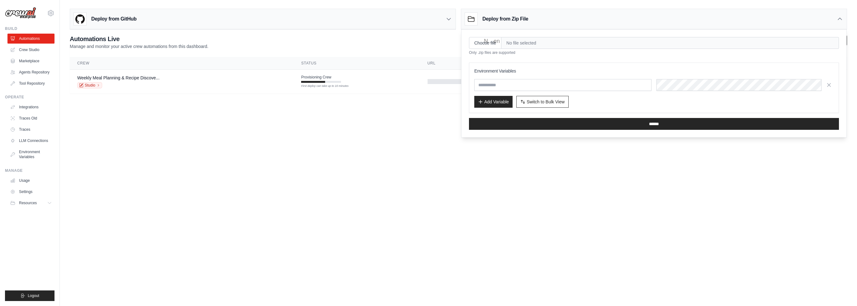
click at [506, 14] on div "Deploy from Zip File" at bounding box center [496, 19] width 63 height 12
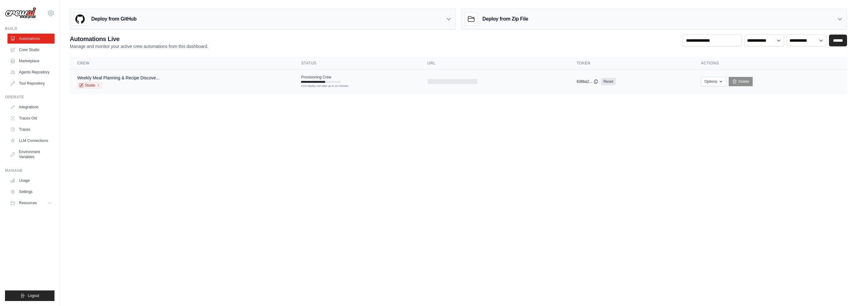
click at [313, 76] on span "Provisioning Crew" at bounding box center [316, 77] width 30 height 5
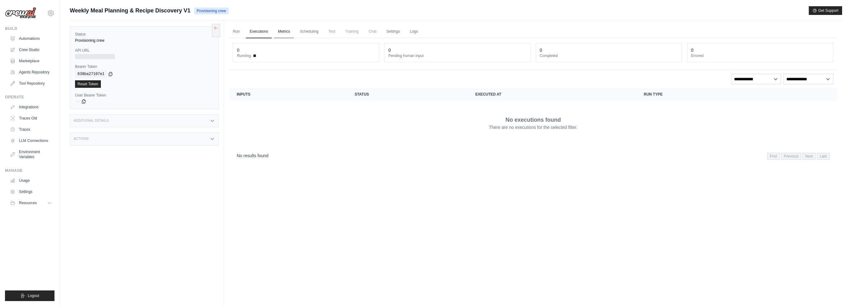
click at [283, 32] on link "Metrics" at bounding box center [284, 31] width 20 height 13
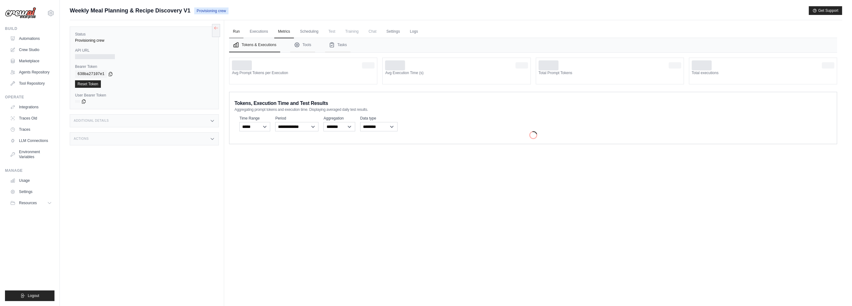
click at [235, 33] on link "Run" at bounding box center [236, 31] width 14 height 13
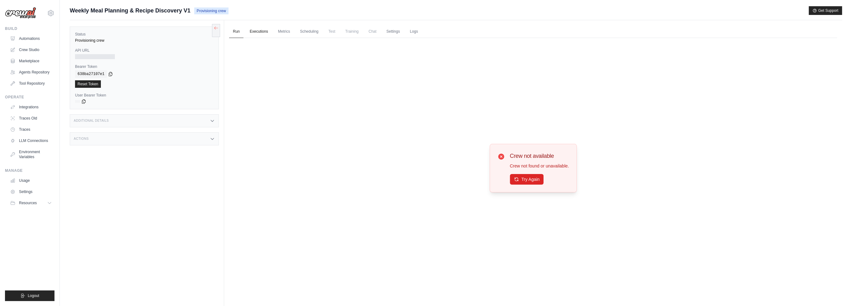
click at [269, 33] on link "Executions" at bounding box center [259, 31] width 26 height 13
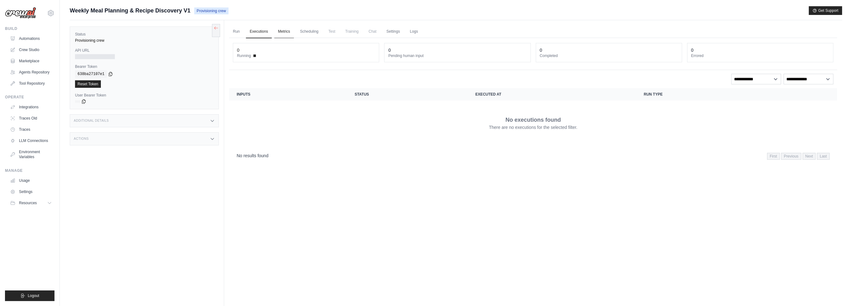
click at [285, 33] on link "Metrics" at bounding box center [284, 31] width 20 height 13
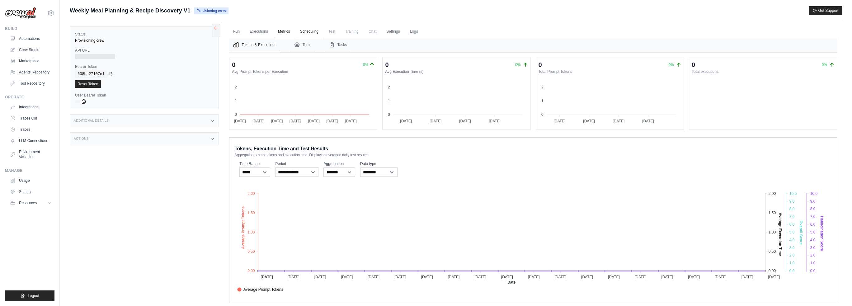
click at [305, 32] on link "Scheduling" at bounding box center [309, 31] width 26 height 13
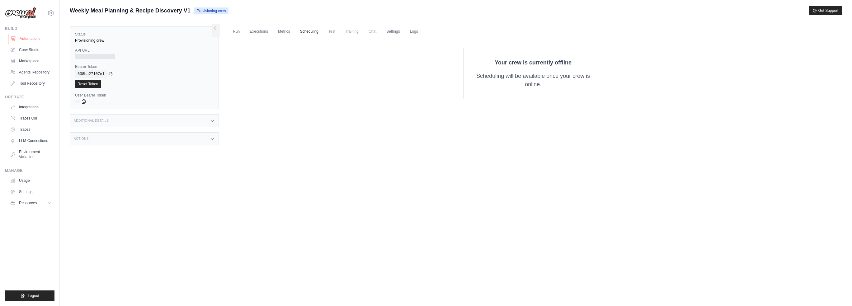
click at [25, 37] on link "Automations" at bounding box center [31, 39] width 47 height 10
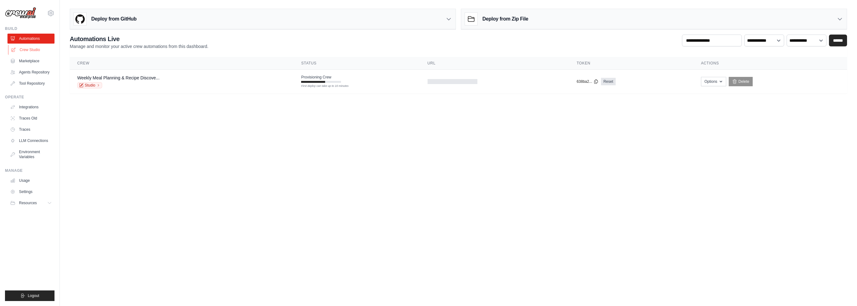
click at [26, 48] on link "Crew Studio" at bounding box center [31, 50] width 47 height 10
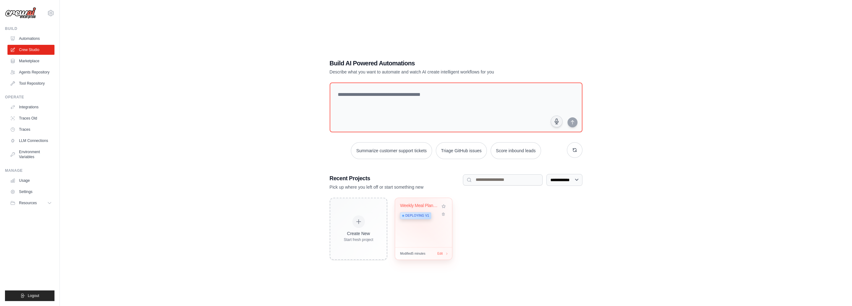
click at [420, 206] on div "Weekly Meal Planning & Recipe Disco..." at bounding box center [420, 206] width 40 height 6
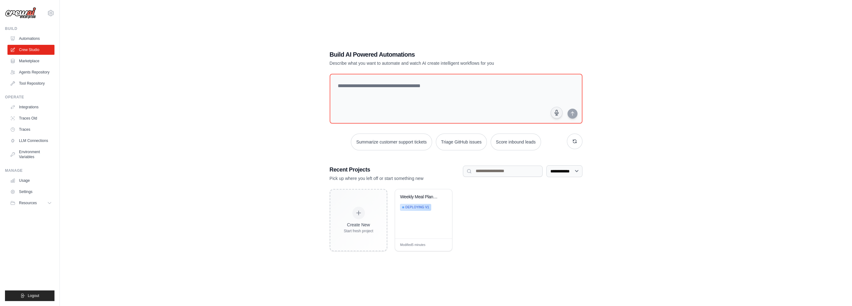
scroll to position [12, 0]
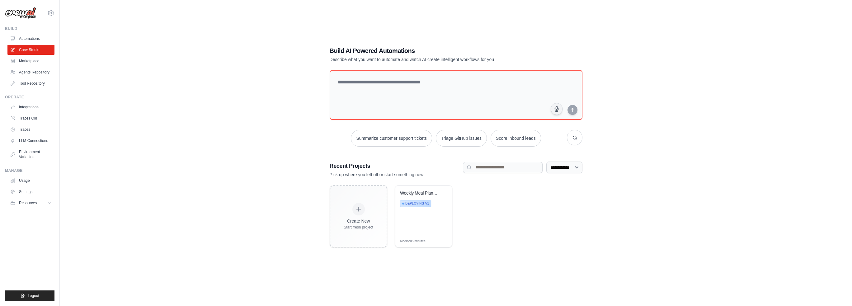
click at [26, 44] on ul "Automations Crew Studio Marketplace Agents Repository Tool Repository" at bounding box center [30, 61] width 47 height 55
click at [27, 39] on link "Automations" at bounding box center [31, 39] width 47 height 10
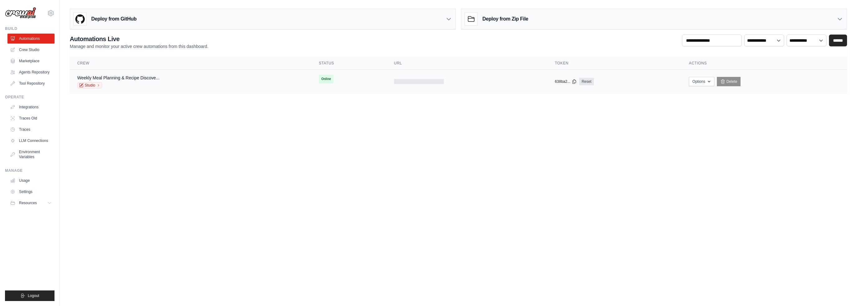
drag, startPoint x: 343, startPoint y: 99, endPoint x: 342, endPoint y: 85, distance: 14.4
click at [345, 97] on main "Deploy from GitHub Deploy your project directly from GitHub. Select a repositor…" at bounding box center [458, 53] width 797 height 107
click at [329, 81] on span "Online" at bounding box center [326, 79] width 15 height 9
click at [412, 83] on div at bounding box center [419, 81] width 50 height 5
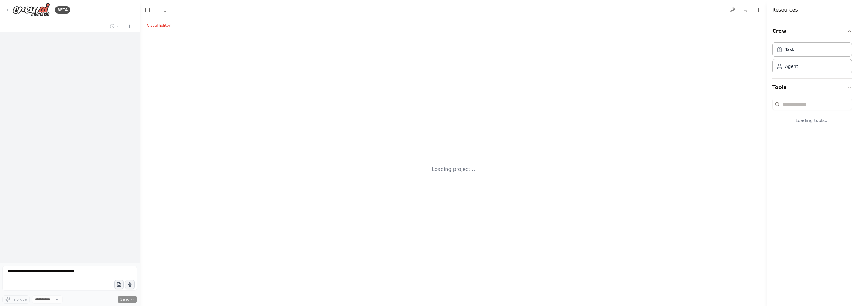
select select "****"
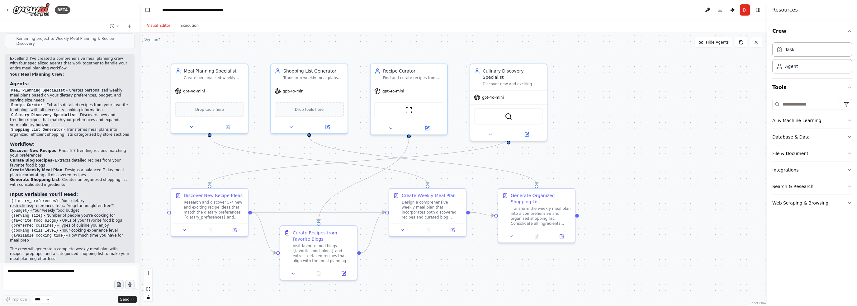
scroll to position [552, 0]
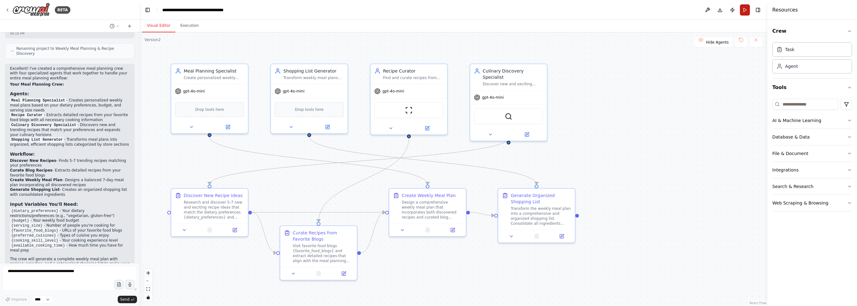
click at [748, 11] on button "Run" at bounding box center [745, 9] width 10 height 11
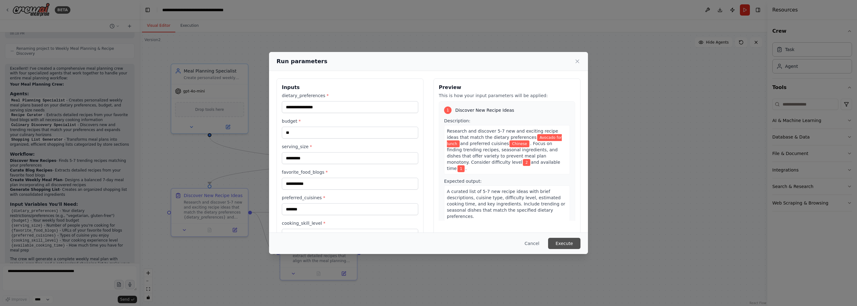
click at [568, 243] on button "Execute" at bounding box center [564, 243] width 32 height 11
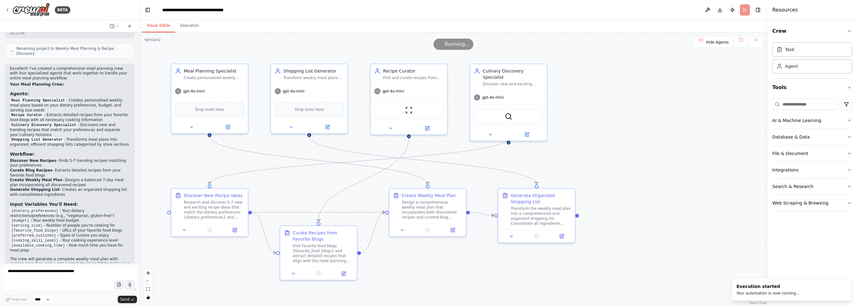
click at [160, 23] on button "Visual Editor" at bounding box center [158, 25] width 33 height 13
click at [490, 131] on icon at bounding box center [490, 133] width 5 height 5
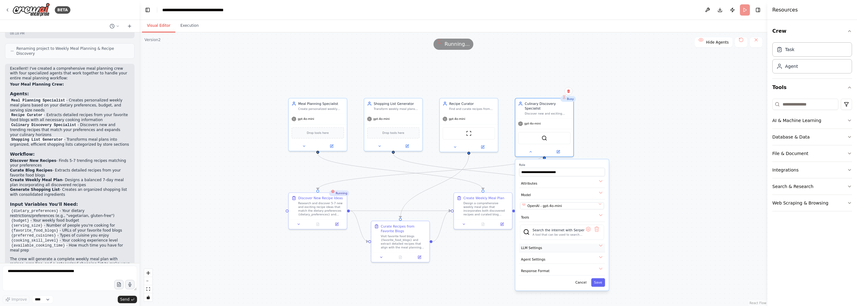
click at [587, 243] on button "LLM Settings" at bounding box center [562, 247] width 86 height 9
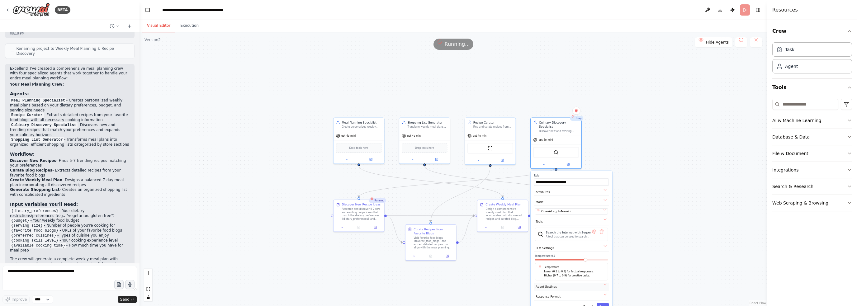
click at [596, 283] on button "Agent Settings" at bounding box center [571, 286] width 75 height 7
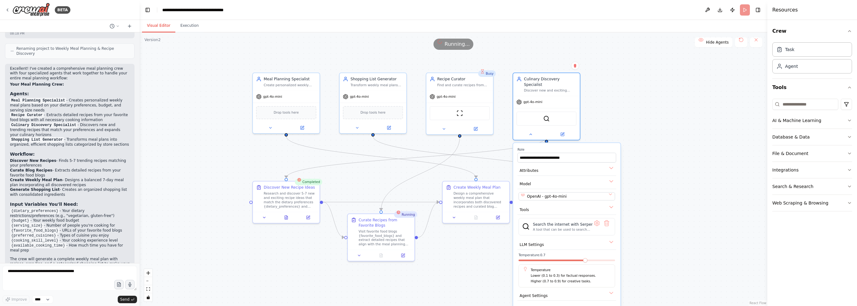
click at [638, 165] on div ".deletable-edge-delete-btn { width: 20px; height: 20px; border: 0px solid #ffff…" at bounding box center [453, 169] width 628 height 274
click at [309, 219] on button at bounding box center [308, 216] width 19 height 7
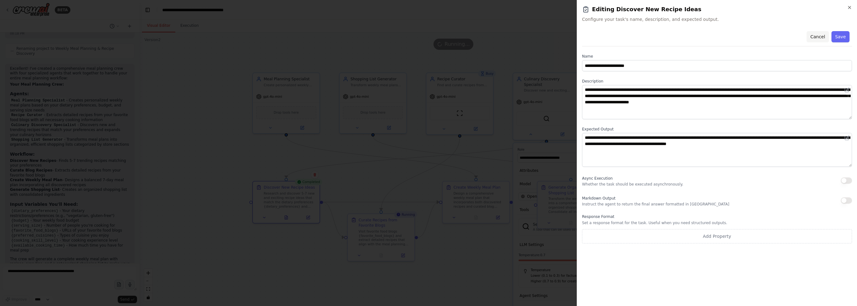
click at [814, 34] on button "Cancel" at bounding box center [817, 36] width 22 height 11
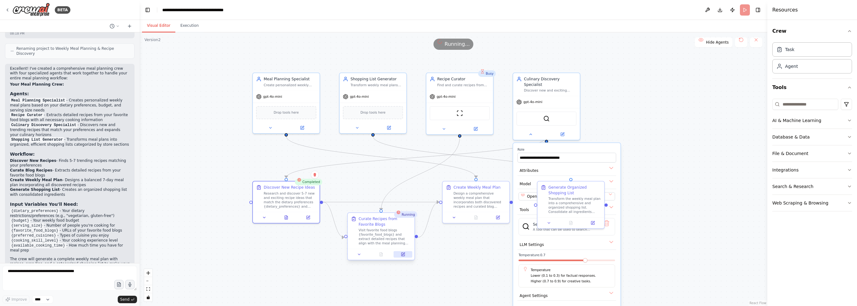
click at [402, 256] on icon at bounding box center [402, 254] width 3 height 3
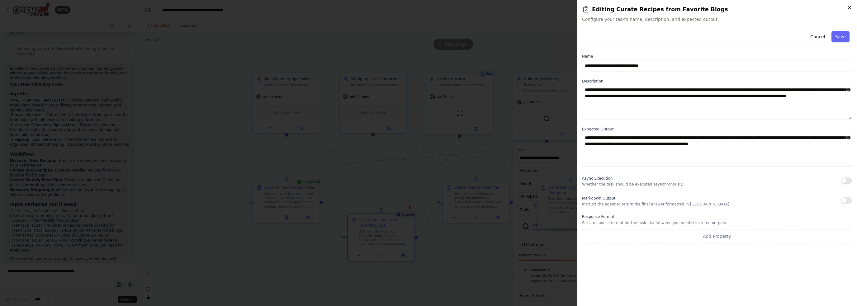
click at [848, 7] on icon "button" at bounding box center [849, 7] width 5 height 5
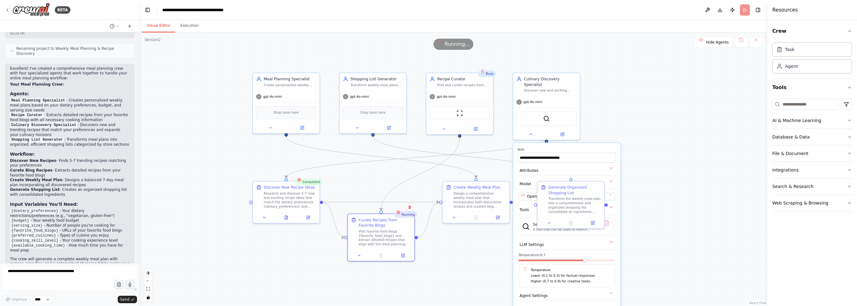
click at [653, 148] on div ".deletable-edge-delete-btn { width: 20px; height: 20px; border: 0px solid #ffff…" at bounding box center [453, 169] width 628 height 274
drag, startPoint x: 691, startPoint y: 105, endPoint x: 650, endPoint y: 127, distance: 47.0
click at [691, 106] on div ".deletable-edge-delete-btn { width: 20px; height: 20px; border: 0px solid #ffff…" at bounding box center [453, 169] width 628 height 274
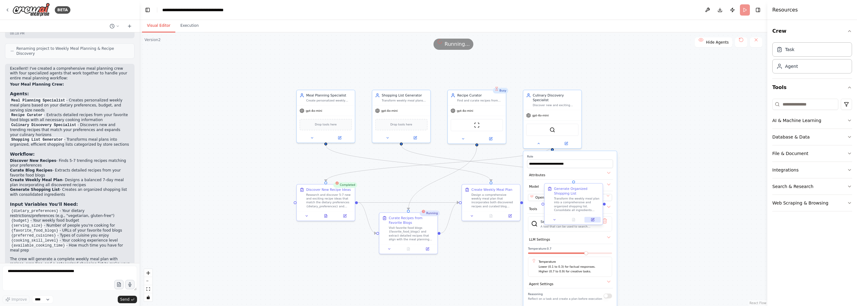
click at [597, 220] on button at bounding box center [592, 220] width 16 height 6
click at [597, 220] on icon at bounding box center [595, 220] width 4 height 4
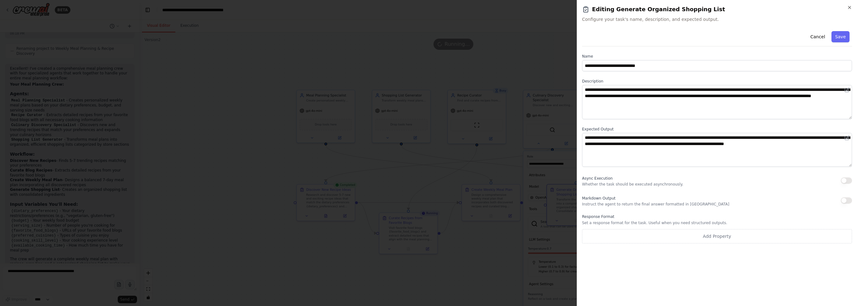
click at [852, 6] on div "**********" at bounding box center [717, 153] width 280 height 306
click at [852, 7] on div "**********" at bounding box center [717, 153] width 280 height 306
click at [849, 9] on icon "button" at bounding box center [849, 7] width 5 height 5
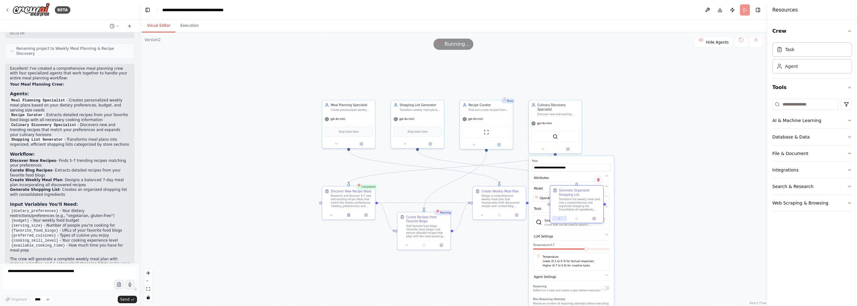
click at [560, 220] on button at bounding box center [559, 218] width 15 height 5
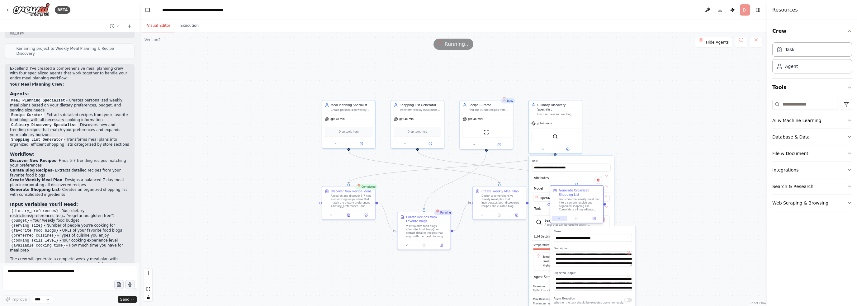
click at [559, 219] on icon at bounding box center [559, 218] width 3 height 3
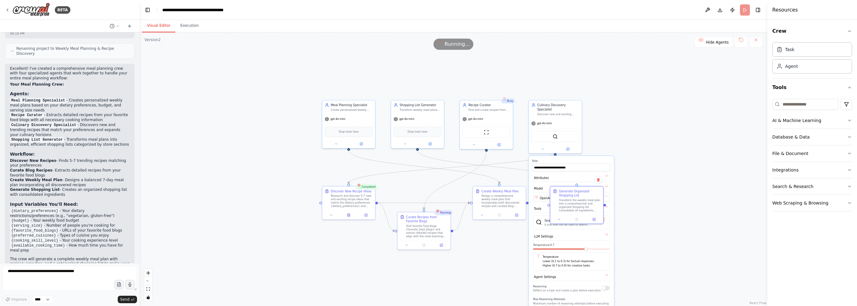
click at [641, 172] on div ".deletable-edge-delete-btn { width: 20px; height: 20px; border: 0px solid #ffff…" at bounding box center [453, 169] width 628 height 274
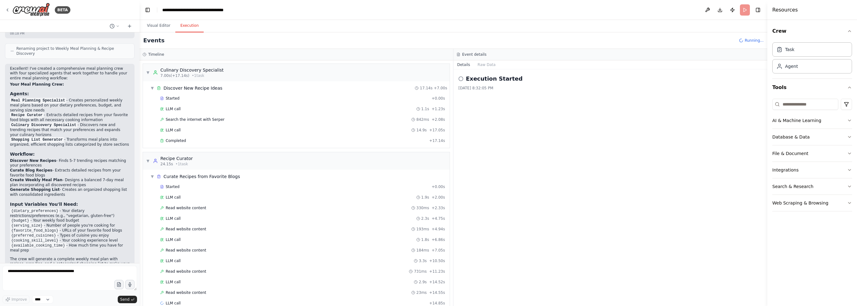
click at [190, 30] on button "Execution" at bounding box center [189, 25] width 28 height 13
click at [157, 29] on button "Visual Editor" at bounding box center [158, 25] width 33 height 13
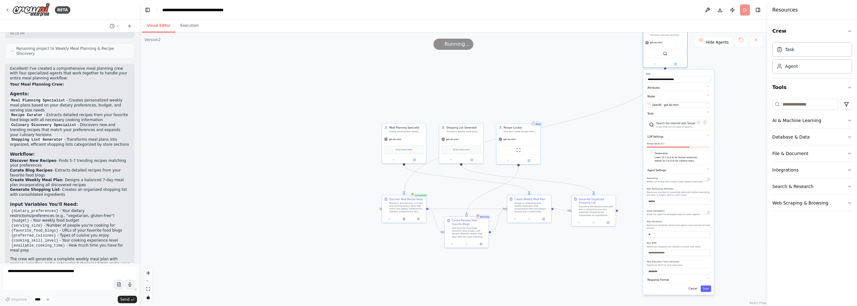
drag, startPoint x: 603, startPoint y: 168, endPoint x: 695, endPoint y: 65, distance: 137.6
click at [695, 70] on div "**********" at bounding box center [678, 182] width 71 height 225
click at [694, 286] on button "Cancel" at bounding box center [692, 289] width 13 height 7
drag, startPoint x: 661, startPoint y: 41, endPoint x: 641, endPoint y: 113, distance: 75.1
click at [641, 114] on div "Version 2 Show Tools Hide Agents .deletable-edge-delete-btn { width: 20px; heig…" at bounding box center [453, 169] width 628 height 274
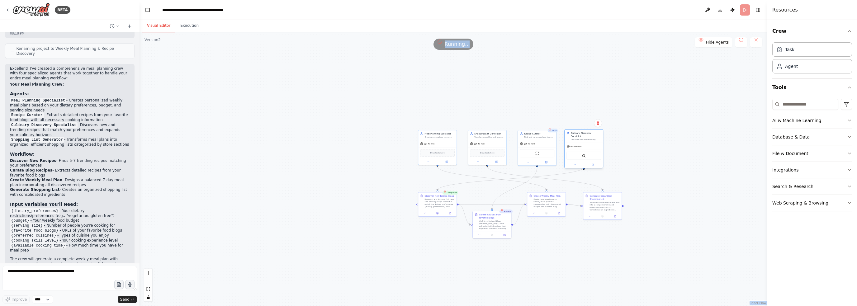
drag, startPoint x: 665, startPoint y: 53, endPoint x: 583, endPoint y: 141, distance: 119.8
click at [583, 143] on div "gpt-4o-mini" at bounding box center [583, 146] width 38 height 7
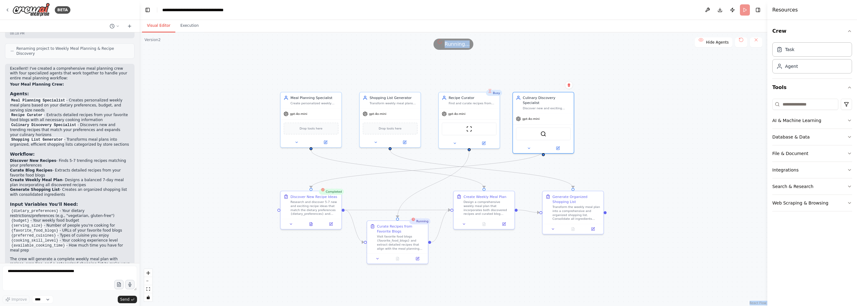
click at [460, 45] on span "Running..." at bounding box center [457, 43] width 25 height 7
click at [185, 28] on button "Execution" at bounding box center [189, 25] width 28 height 13
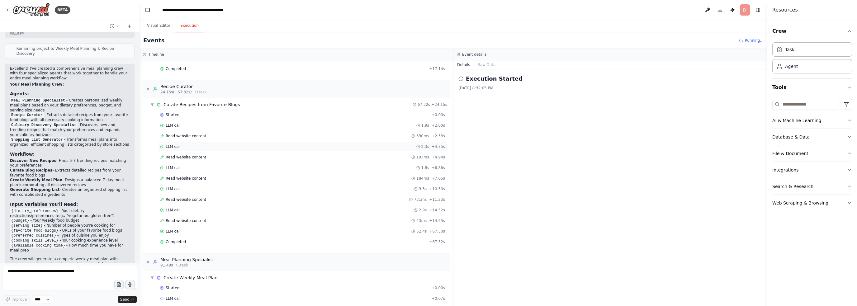
scroll to position [76, 0]
click at [6, 10] on icon at bounding box center [7, 9] width 5 height 5
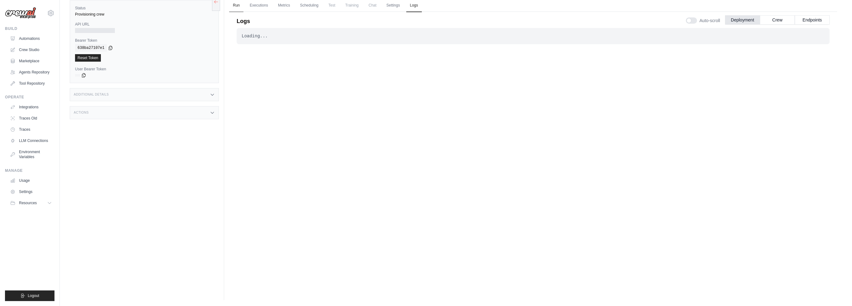
click at [237, 6] on link "Run" at bounding box center [236, 5] width 14 height 13
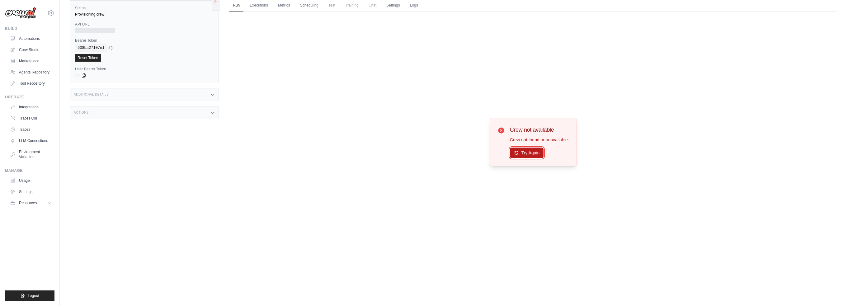
click at [527, 154] on button "Try Again" at bounding box center [527, 153] width 34 height 11
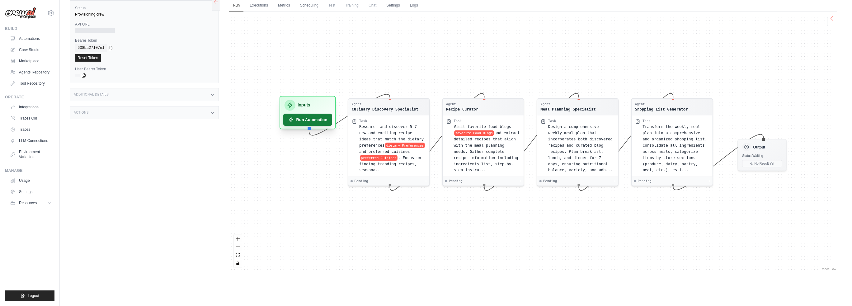
click at [302, 124] on button "Run Automation" at bounding box center [307, 120] width 49 height 12
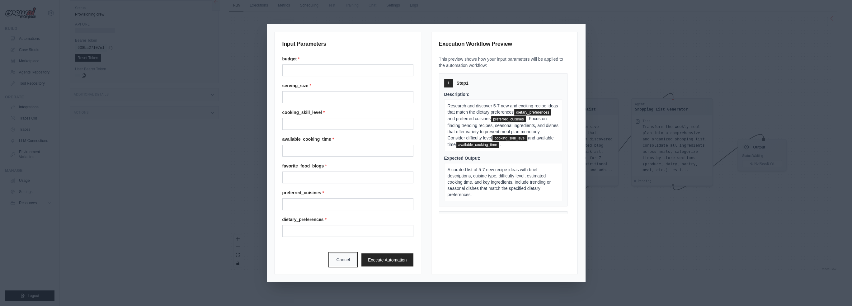
click at [339, 262] on button "Cancel" at bounding box center [343, 259] width 27 height 13
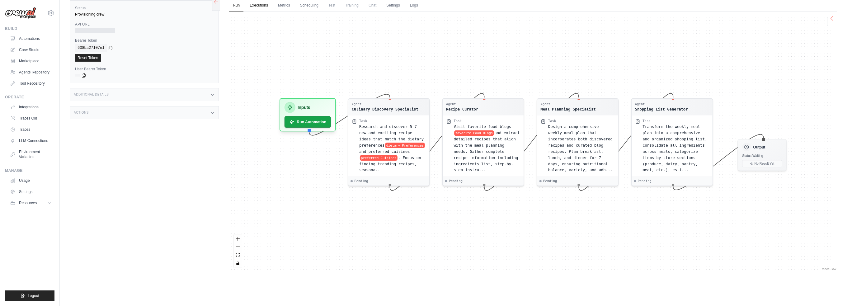
click at [263, 6] on link "Executions" at bounding box center [259, 5] width 26 height 13
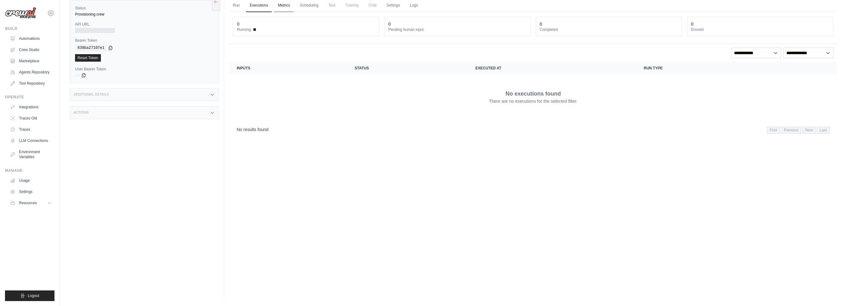
click at [286, 6] on link "Metrics" at bounding box center [284, 5] width 20 height 13
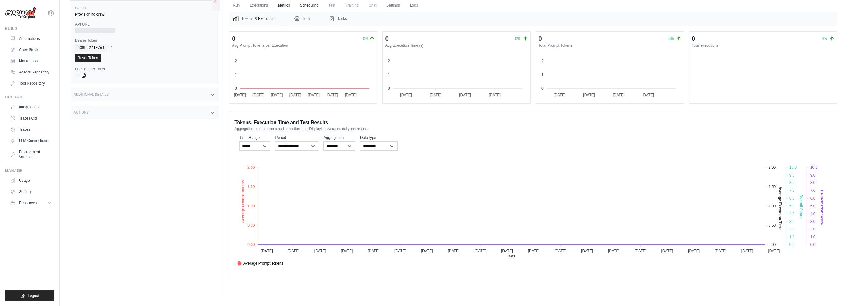
click at [301, 5] on link "Scheduling" at bounding box center [309, 5] width 26 height 13
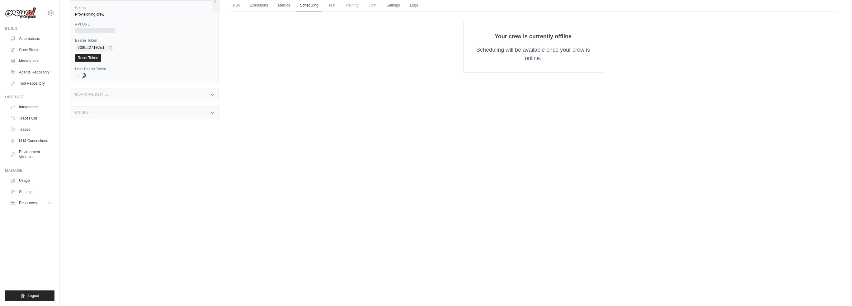
click at [321, 6] on link "Scheduling" at bounding box center [309, 5] width 26 height 13
click at [329, 6] on span "Test" at bounding box center [332, 5] width 14 height 12
click at [337, 4] on span "Test" at bounding box center [332, 5] width 14 height 12
click at [391, 7] on link "Settings" at bounding box center [393, 5] width 21 height 13
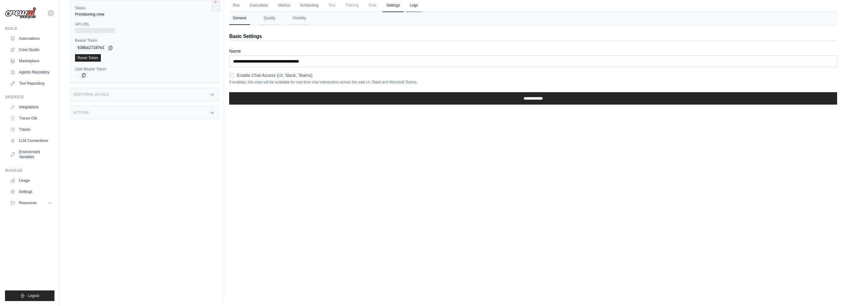
click at [412, 7] on link "Logs" at bounding box center [414, 5] width 16 height 13
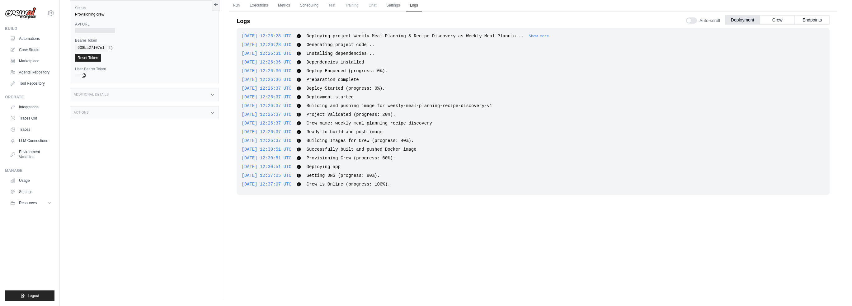
click at [91, 94] on h3 "Additional Details" at bounding box center [91, 95] width 35 height 4
click at [96, 32] on div at bounding box center [95, 30] width 40 height 5
click at [96, 29] on div at bounding box center [95, 30] width 40 height 5
click at [92, 16] on div "Provisioning crew" at bounding box center [144, 14] width 139 height 5
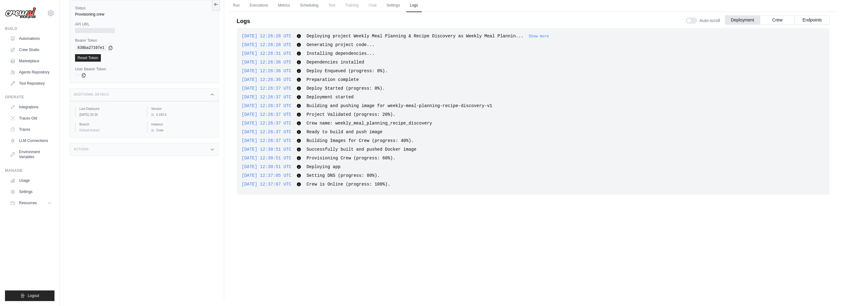
click at [90, 31] on div at bounding box center [95, 30] width 40 height 5
click at [77, 29] on div at bounding box center [95, 30] width 40 height 5
click at [85, 30] on div at bounding box center [95, 30] width 40 height 5
click at [128, 36] on div "Status Provisioning crew API URL Bearer Token copied 638ba27107e1 Reset Token U…" at bounding box center [144, 41] width 149 height 83
click at [261, 5] on link "Executions" at bounding box center [259, 5] width 26 height 13
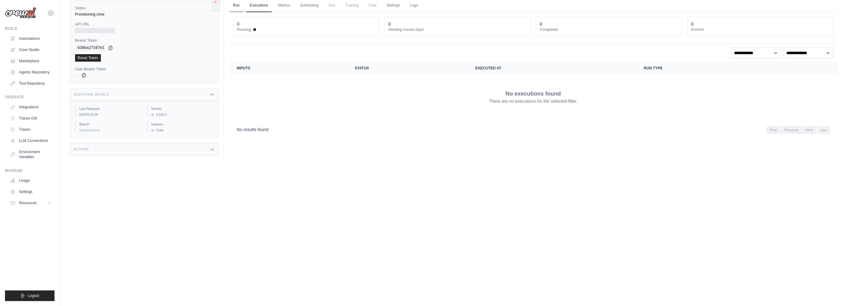
click at [234, 5] on link "Run" at bounding box center [236, 5] width 14 height 13
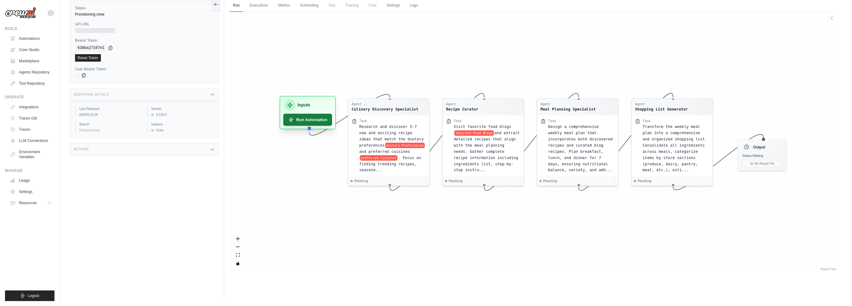
click at [300, 119] on button "Run Automation" at bounding box center [307, 120] width 49 height 12
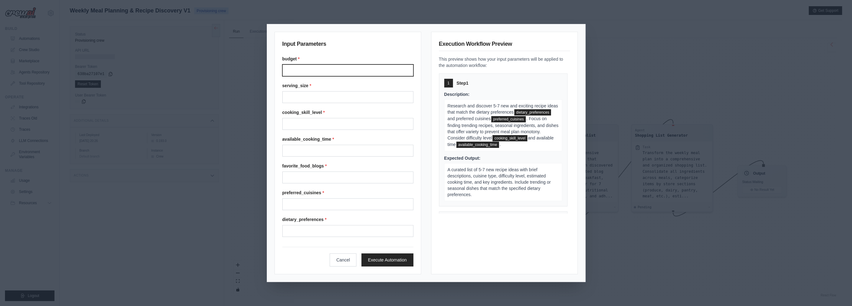
click at [328, 67] on input "budget *" at bounding box center [347, 70] width 131 height 12
type input "**"
click at [323, 102] on input "*" at bounding box center [347, 97] width 131 height 12
type input "********"
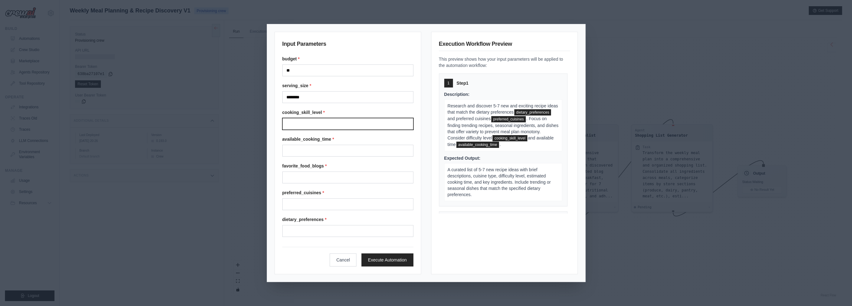
type input "*"
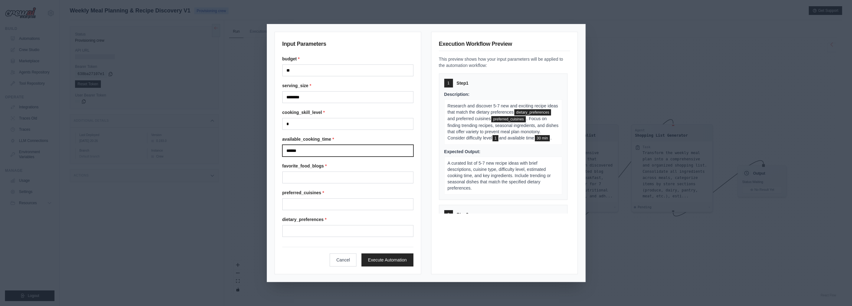
type input "******"
click at [395, 261] on button "Execute Automation" at bounding box center [387, 259] width 52 height 13
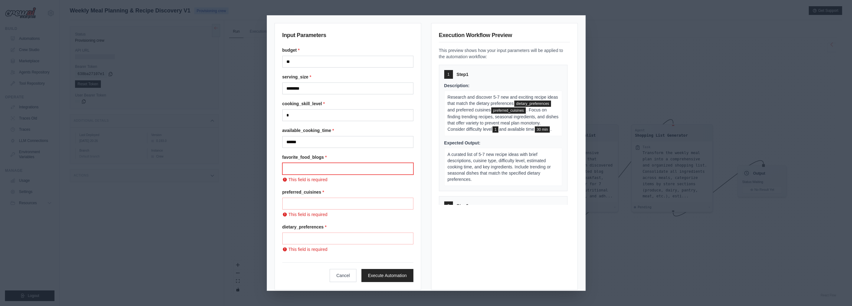
click at [301, 168] on input "favorite_food_blogs *" at bounding box center [347, 169] width 131 height 12
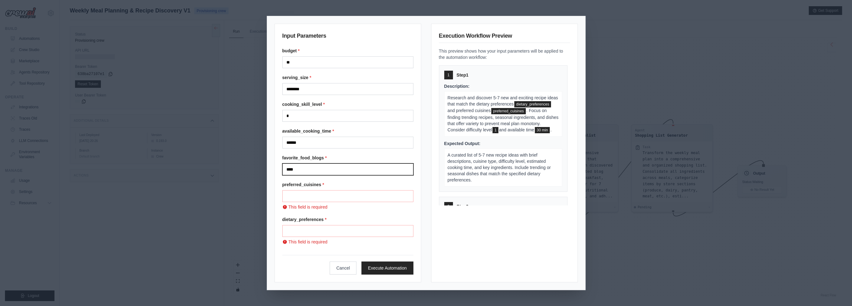
type input "****"
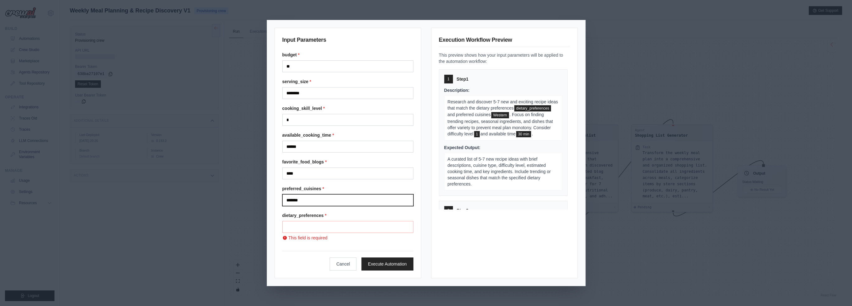
type input "*******"
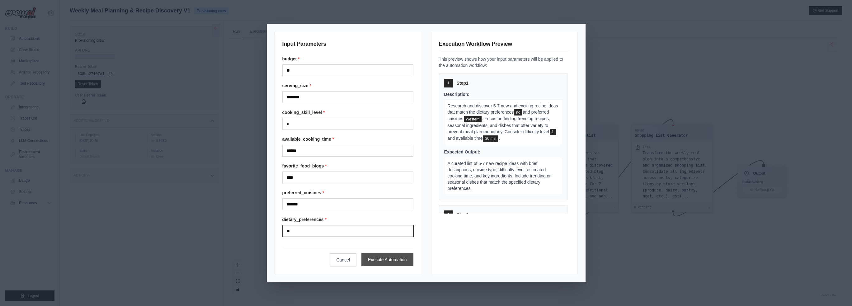
type input "**"
click at [375, 259] on button "Execute Automation" at bounding box center [387, 259] width 52 height 13
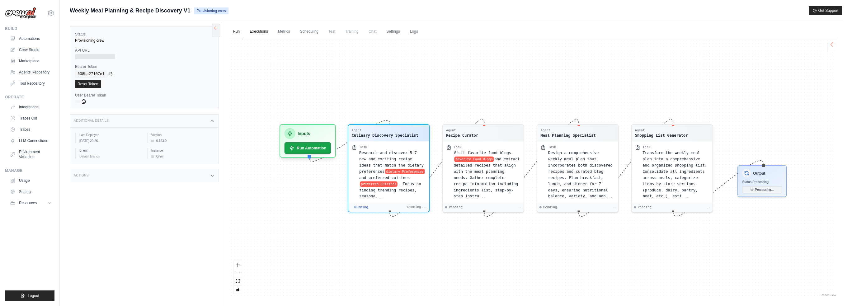
click at [256, 31] on link "Executions" at bounding box center [259, 31] width 26 height 13
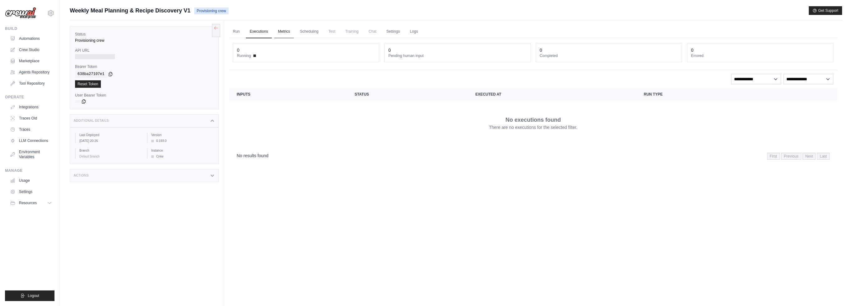
click at [289, 32] on link "Metrics" at bounding box center [284, 31] width 20 height 13
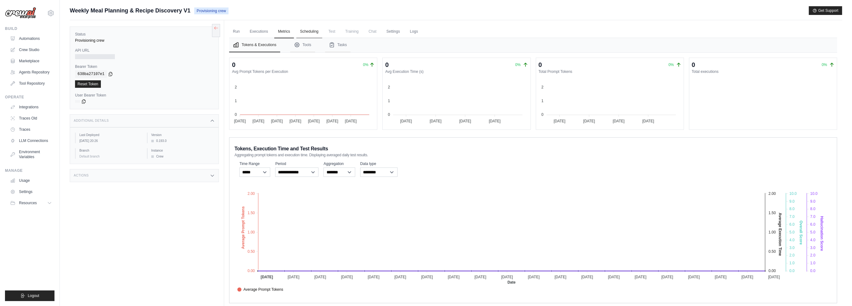
click at [315, 34] on link "Scheduling" at bounding box center [309, 31] width 26 height 13
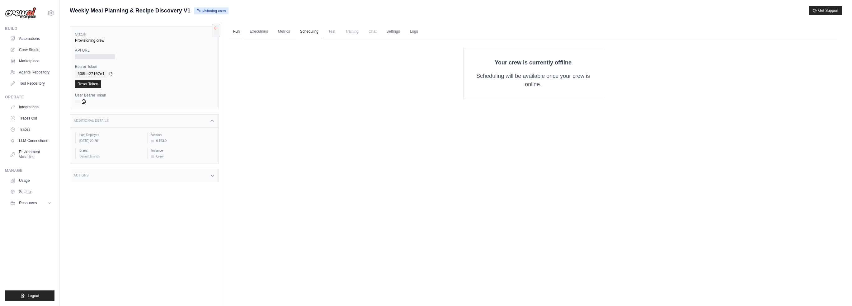
click at [237, 32] on link "Run" at bounding box center [236, 31] width 14 height 13
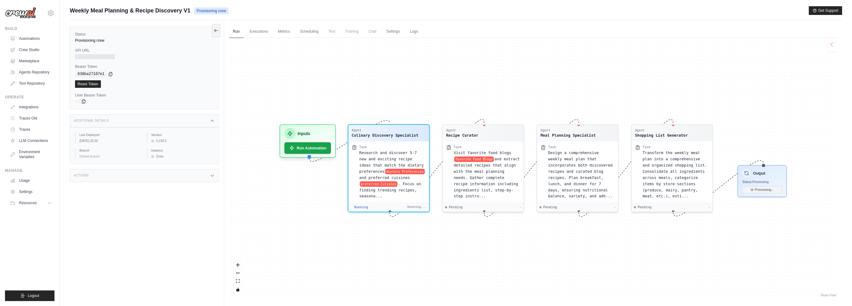
click at [209, 12] on span "Provisioning crew" at bounding box center [211, 10] width 34 height 7
click at [175, 13] on span "Weekly Meal Planning & Recipe Discovery V1" at bounding box center [130, 10] width 121 height 9
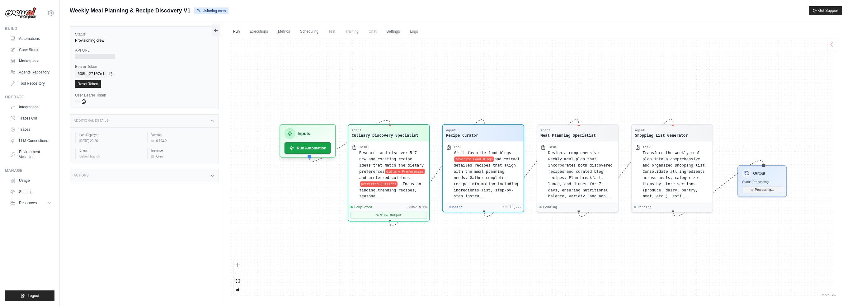
scroll to position [40, 0]
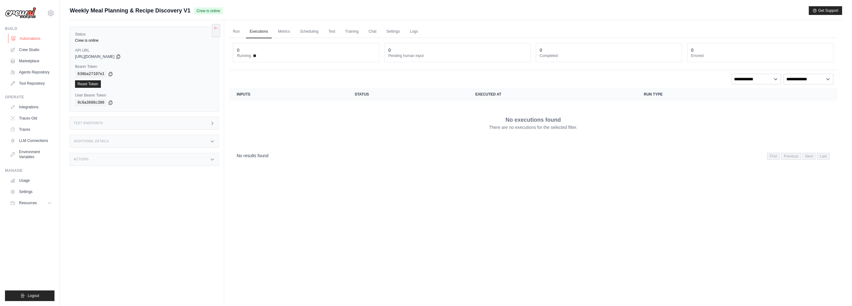
click at [31, 38] on link "Automations" at bounding box center [31, 39] width 47 height 10
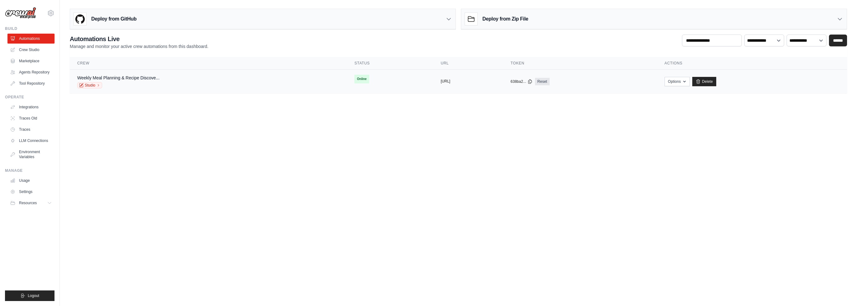
click at [441, 79] on button "[URL]" at bounding box center [446, 81] width 10 height 5
click at [441, 80] on button "[URL]" at bounding box center [446, 81] width 10 height 5
click at [90, 85] on link "Studio" at bounding box center [89, 85] width 25 height 6
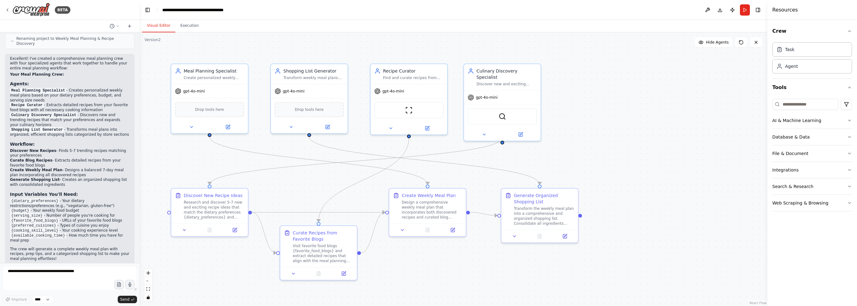
scroll to position [552, 0]
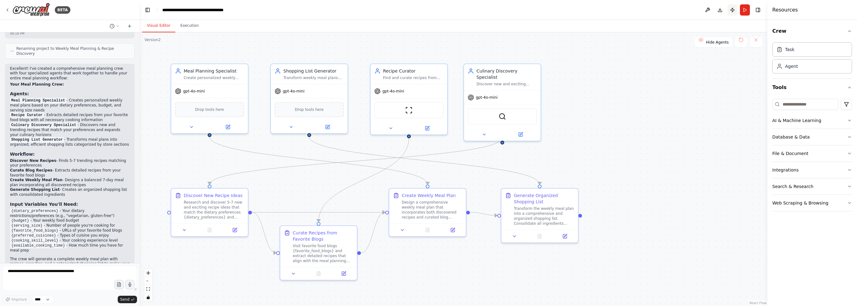
click at [730, 9] on button "Publish" at bounding box center [732, 9] width 10 height 11
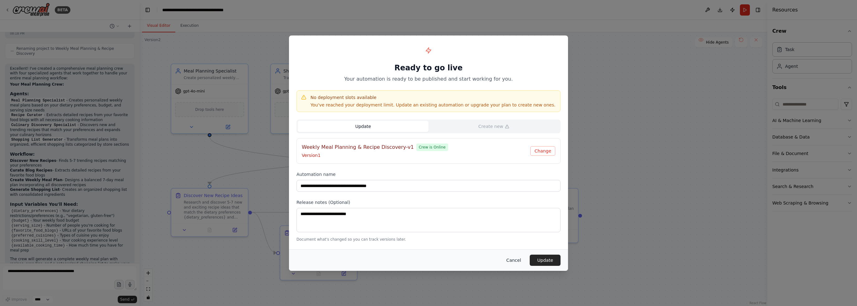
click at [518, 260] on button "Cancel" at bounding box center [513, 260] width 25 height 11
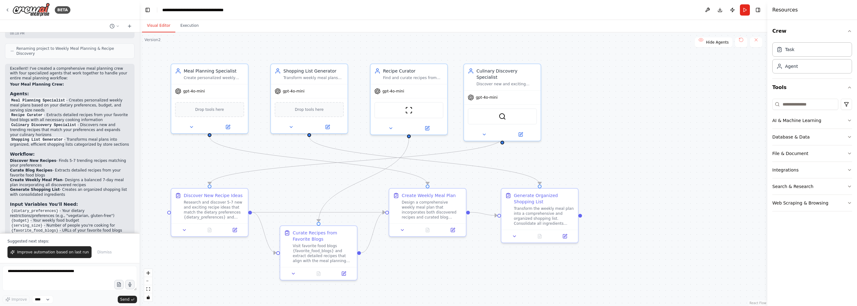
scroll to position [557, 0]
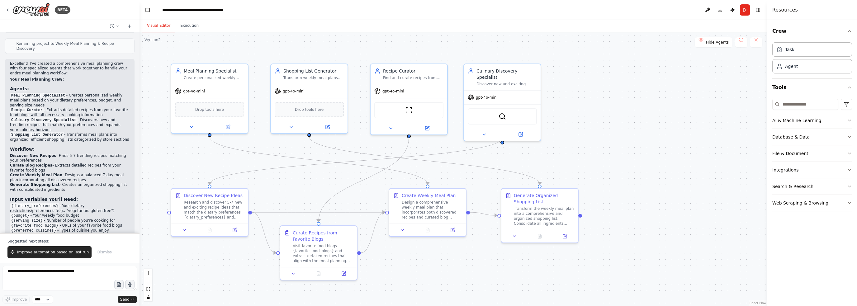
click at [794, 172] on div "Integrations" at bounding box center [785, 170] width 26 height 6
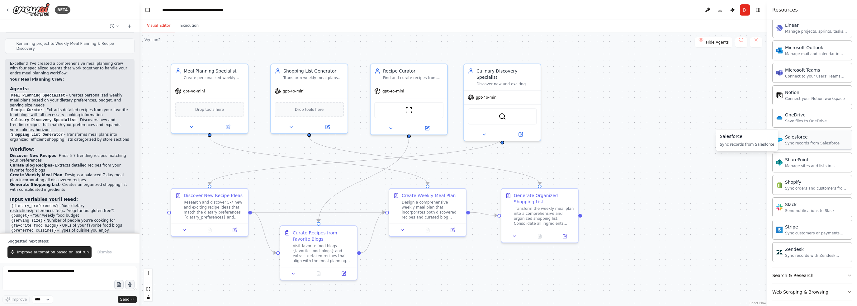
scroll to position [410, 0]
click at [639, 155] on div ".deletable-edge-delete-btn { width: 20px; height: 20px; border: 0px solid #ffff…" at bounding box center [453, 169] width 628 height 274
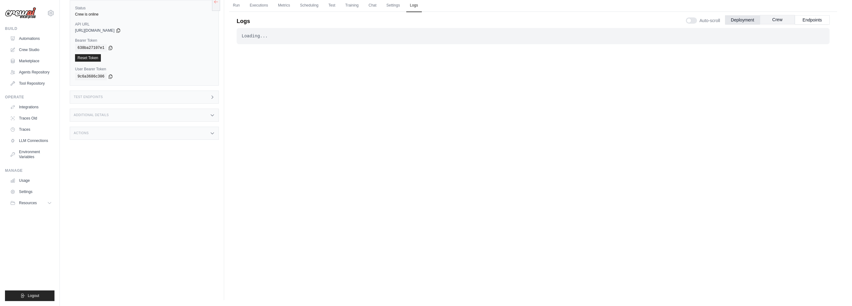
click at [783, 21] on button "Crew" at bounding box center [777, 19] width 35 height 9
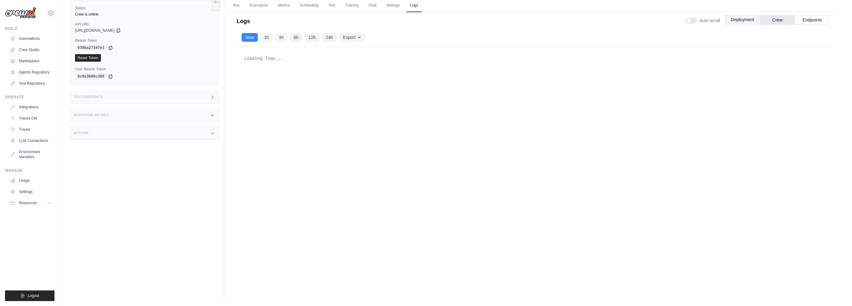
click at [753, 20] on button "Deployment" at bounding box center [742, 19] width 35 height 9
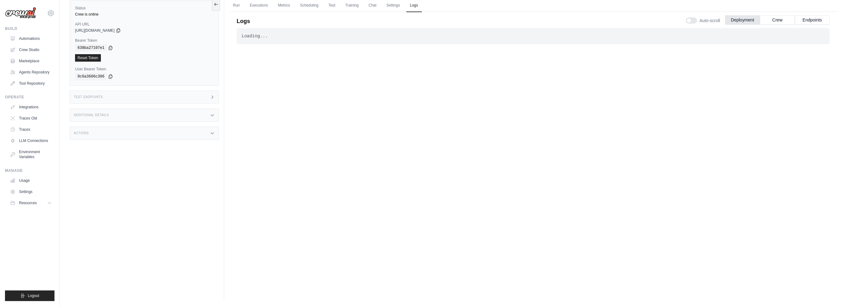
click at [650, 67] on div "Loading... . . . Successful" at bounding box center [533, 147] width 593 height 238
click at [672, 48] on div "Loading... . . . Successful" at bounding box center [533, 147] width 593 height 238
click at [778, 23] on button "Crew" at bounding box center [777, 19] width 35 height 9
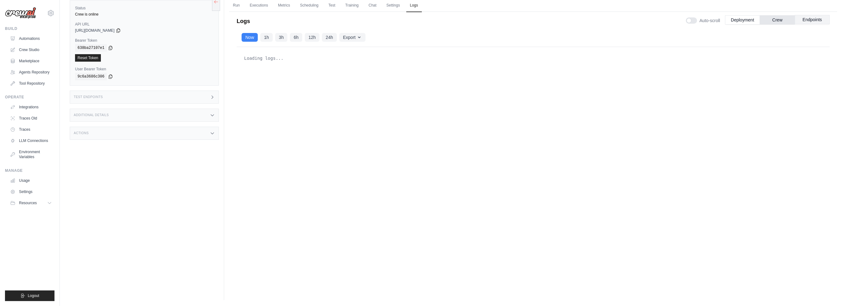
click at [805, 18] on button "Endpoints" at bounding box center [812, 19] width 35 height 9
click at [748, 21] on button "Deployment" at bounding box center [742, 19] width 35 height 9
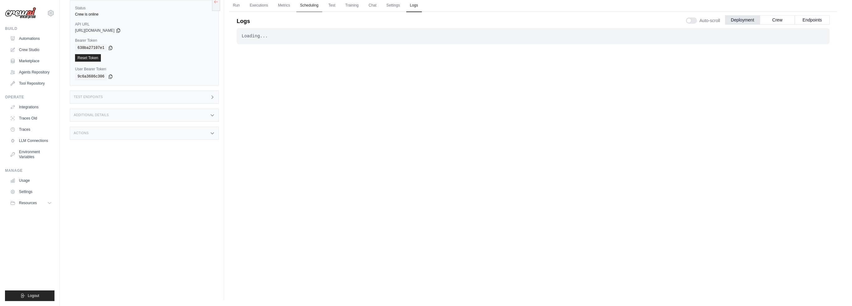
click at [308, 7] on link "Scheduling" at bounding box center [309, 5] width 26 height 13
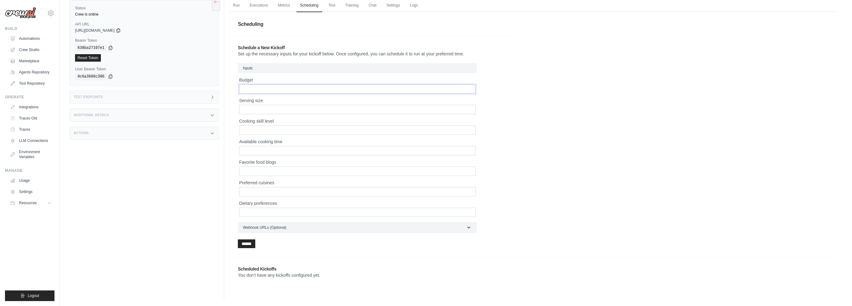
click at [293, 90] on input "Budget" at bounding box center [357, 88] width 237 height 9
click at [296, 109] on input "Serving size" at bounding box center [357, 109] width 237 height 9
click at [305, 55] on p "Set up the necessary inputs for your kickoff below. Once configured, you can sc…" at bounding box center [372, 54] width 269 height 6
click at [291, 90] on input "Budget" at bounding box center [357, 88] width 237 height 9
click at [243, 89] on input "**" at bounding box center [357, 88] width 237 height 9
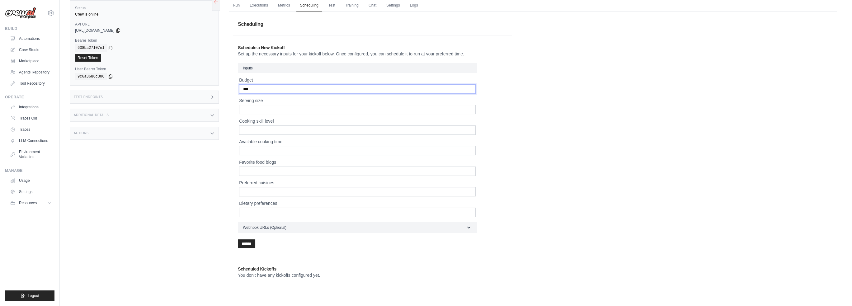
type input "***"
type input "********"
type input "*"
drag, startPoint x: 247, startPoint y: 147, endPoint x: 239, endPoint y: 150, distance: 8.1
click at [239, 150] on input "*" at bounding box center [357, 150] width 237 height 9
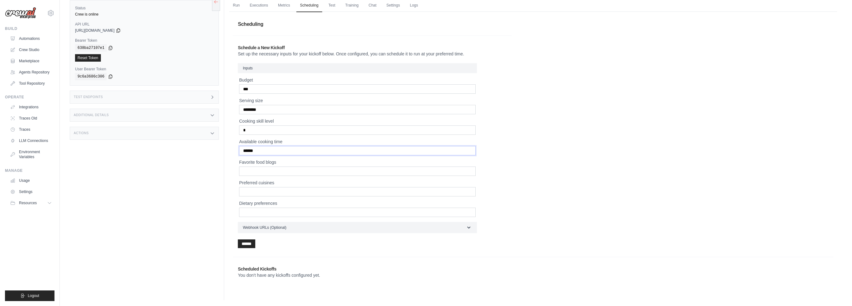
type input "******"
click at [252, 173] on input "Favorite food blogs" at bounding box center [357, 171] width 237 height 9
click at [251, 243] on input "******" at bounding box center [246, 243] width 17 height 9
click at [297, 228] on button "Webhook URLs (Optional)" at bounding box center [357, 227] width 239 height 11
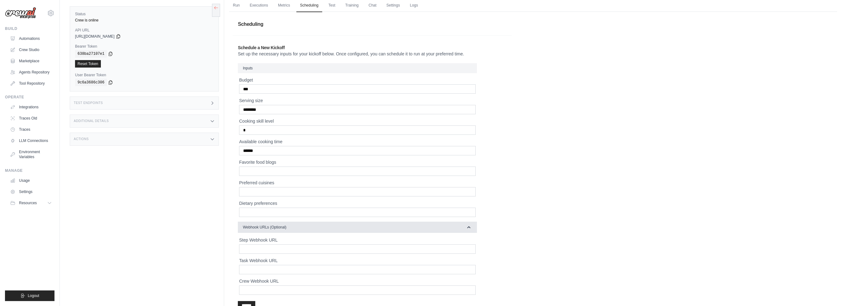
click at [297, 228] on button "Webhook URLs (Optional)" at bounding box center [357, 227] width 239 height 11
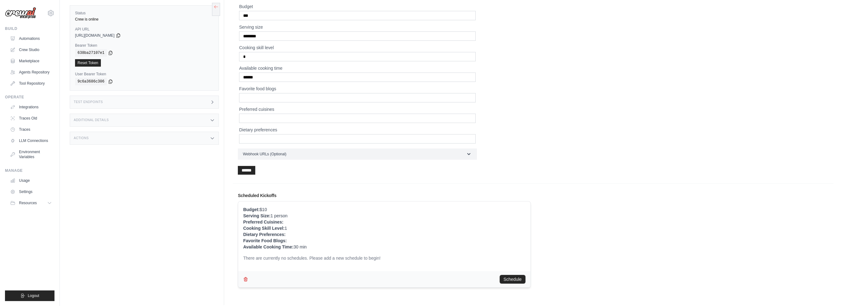
scroll to position [103, 0]
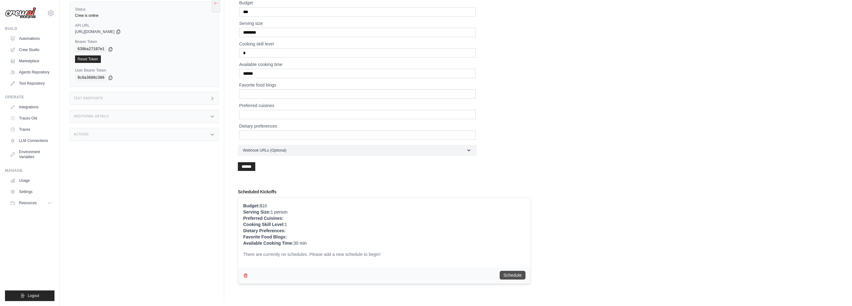
click at [518, 274] on button "Schedule" at bounding box center [513, 275] width 26 height 9
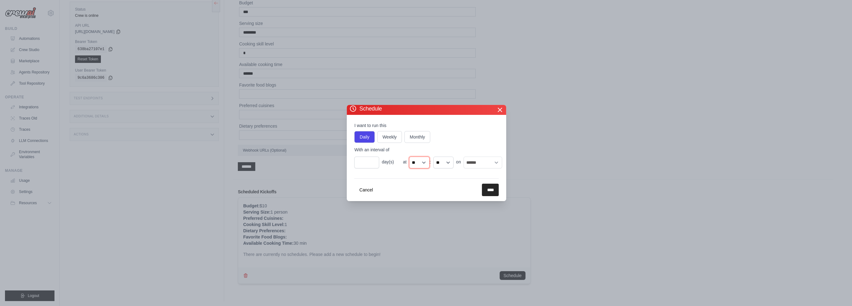
click at [428, 163] on select "** ** ** ** ** ** ** ** ** ** ** ** ** ** ** ** ** ** ** ** ** ** ** **" at bounding box center [419, 163] width 21 height 12
select select "**"
click at [409, 157] on select "** ** ** ** ** ** ** ** ** ** ** ** ** ** ** ** ** ** ** ** ** ** ** **" at bounding box center [419, 163] width 21 height 12
click at [491, 190] on input "****" at bounding box center [490, 190] width 17 height 12
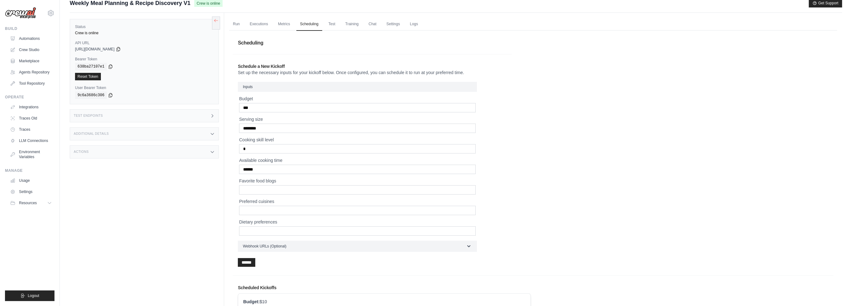
scroll to position [0, 0]
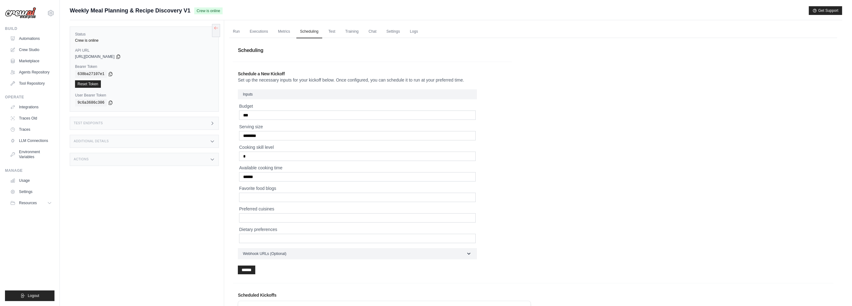
click at [216, 12] on span "Crew is online" at bounding box center [208, 10] width 28 height 7
click at [161, 9] on span "Weekly Meal Planning & Recipe Discovery V1" at bounding box center [130, 10] width 121 height 9
click at [163, 11] on span "Weekly Meal Planning & Recipe Discovery V1" at bounding box center [130, 10] width 121 height 9
click at [173, 8] on span "Weekly Meal Planning & Recipe Discovery V1" at bounding box center [130, 10] width 121 height 9
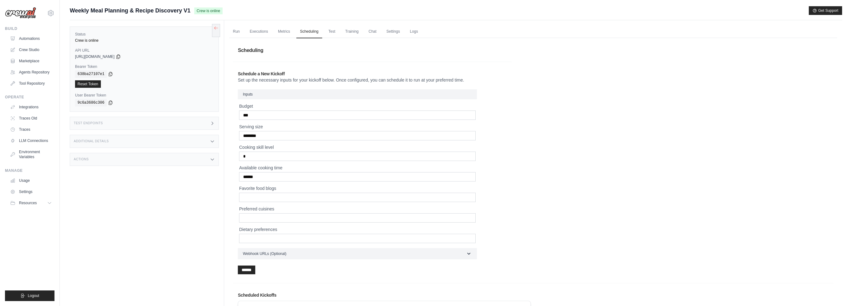
click at [203, 8] on span "Crew is online" at bounding box center [208, 10] width 28 height 7
click at [235, 32] on link "Run" at bounding box center [236, 31] width 14 height 13
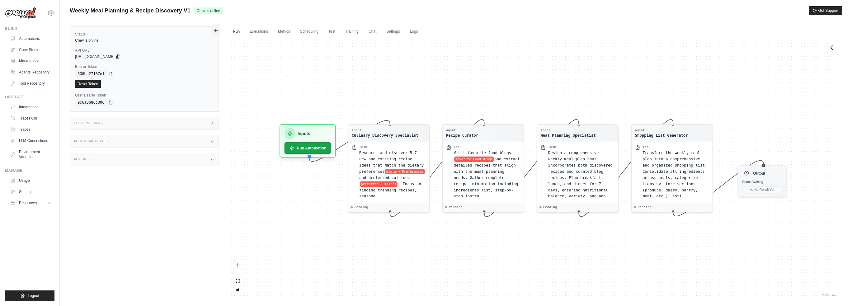
click at [205, 10] on span "Crew is online" at bounding box center [208, 10] width 28 height 7
click at [217, 30] on button at bounding box center [216, 30] width 8 height 13
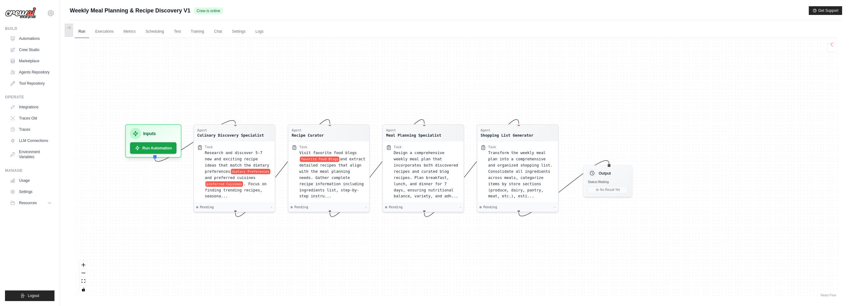
click at [69, 31] on button at bounding box center [69, 30] width 8 height 13
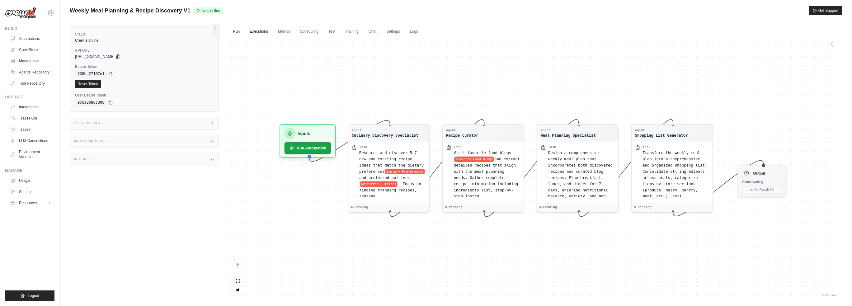
click at [263, 34] on link "Executions" at bounding box center [259, 31] width 26 height 13
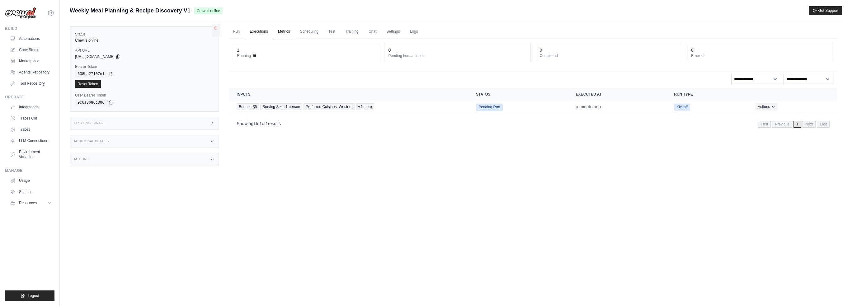
click at [282, 32] on link "Metrics" at bounding box center [284, 31] width 20 height 13
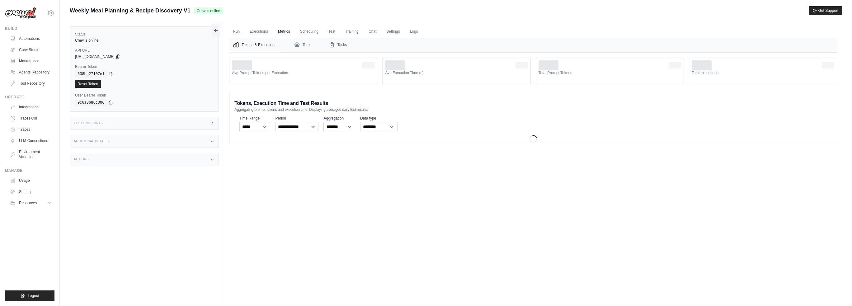
click at [179, 121] on div "Test Endpoints" at bounding box center [144, 123] width 149 height 13
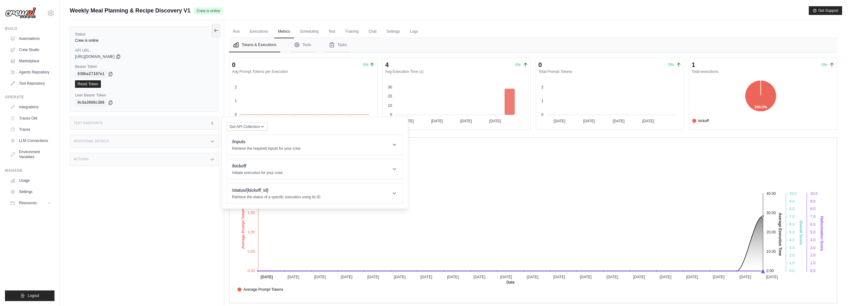
click at [195, 143] on div "Additional Details" at bounding box center [144, 141] width 149 height 13
click at [182, 191] on div "Actions" at bounding box center [144, 196] width 149 height 13
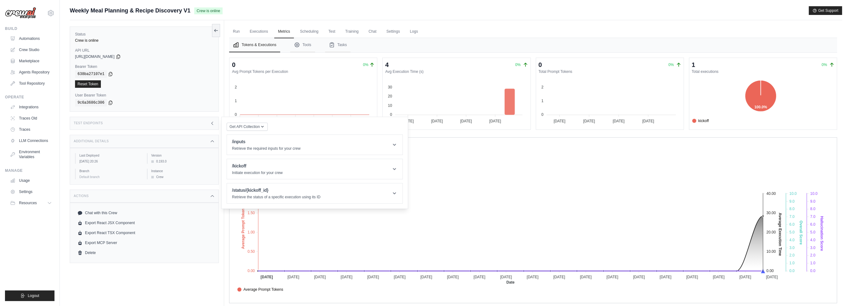
click at [106, 120] on div "Test Endpoints" at bounding box center [144, 123] width 149 height 13
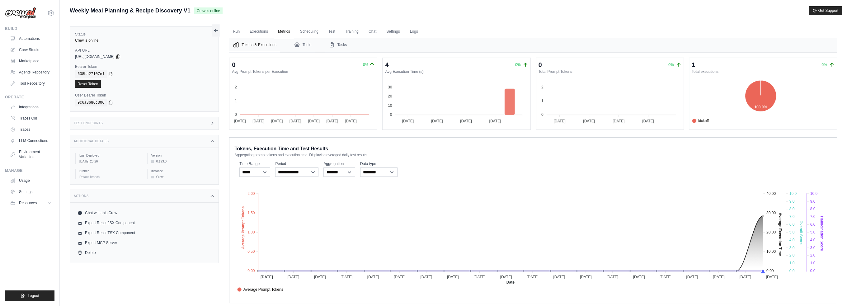
click at [106, 119] on div "Test Endpoints" at bounding box center [144, 123] width 149 height 13
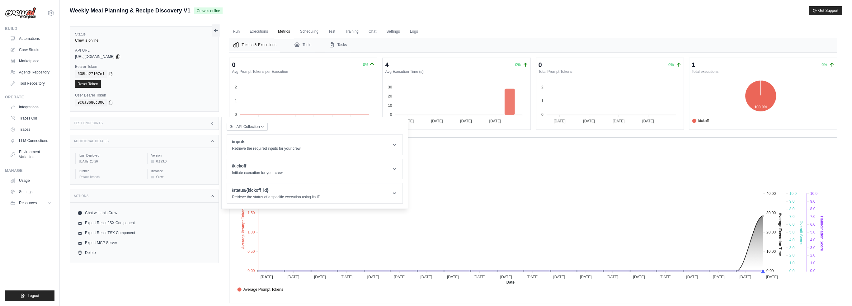
click at [106, 119] on div "Test Endpoints" at bounding box center [144, 123] width 149 height 13
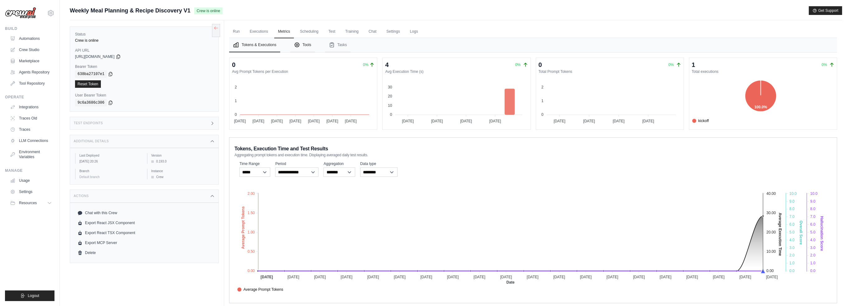
click at [310, 46] on button "Tools" at bounding box center [302, 45] width 25 height 14
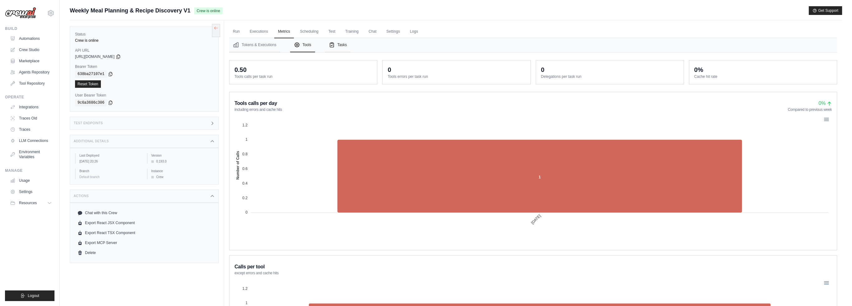
click at [333, 46] on icon "Tabs" at bounding box center [332, 45] width 6 height 6
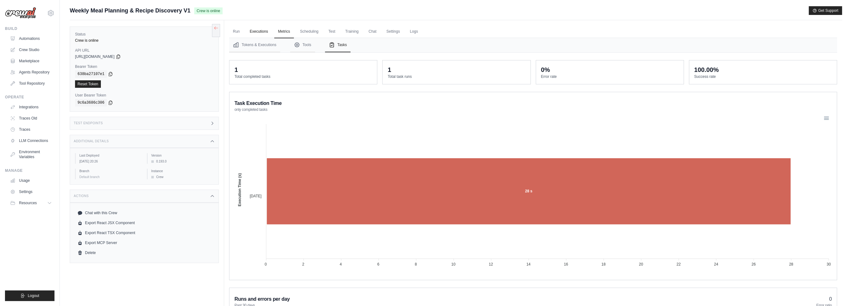
click at [259, 33] on link "Executions" at bounding box center [259, 31] width 26 height 13
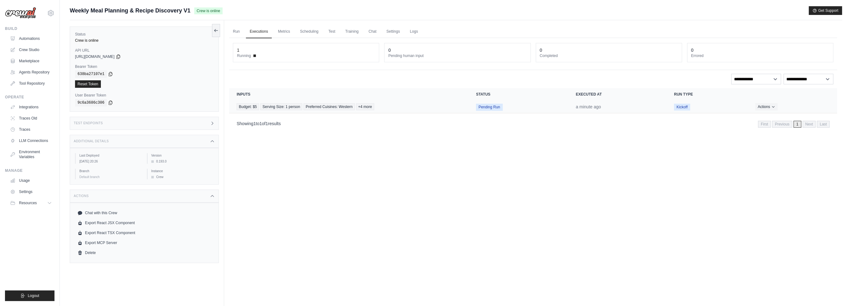
click at [588, 106] on time "a minute ago" at bounding box center [588, 106] width 25 height 5
click at [682, 105] on span "Kickoff" at bounding box center [682, 107] width 16 height 7
click at [762, 105] on button "Actions" at bounding box center [766, 106] width 22 height 7
click at [769, 106] on button "Actions" at bounding box center [766, 106] width 22 height 7
click at [797, 118] on link "View Details" at bounding box center [810, 118] width 40 height 10
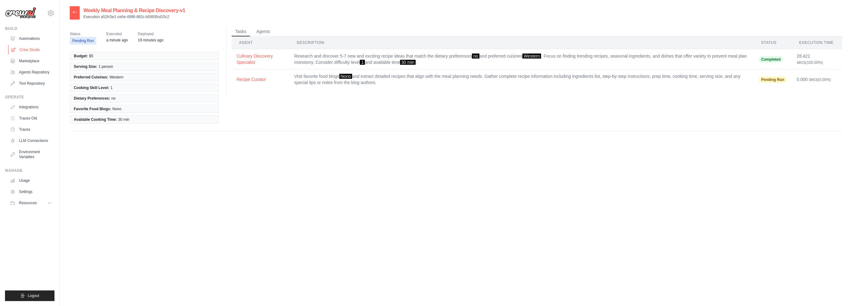
click at [34, 49] on link "Crew Studio" at bounding box center [31, 50] width 47 height 10
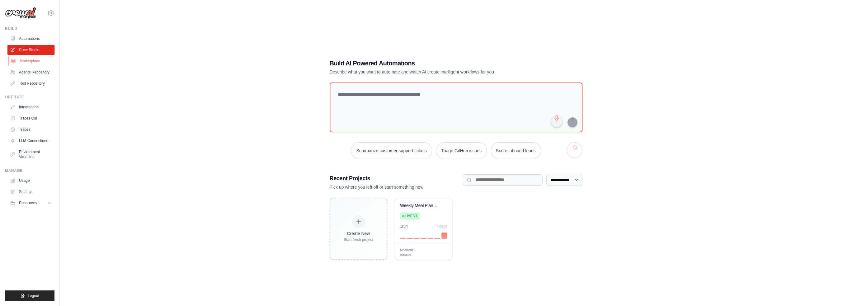
click at [34, 63] on link "Marketplace" at bounding box center [31, 61] width 47 height 10
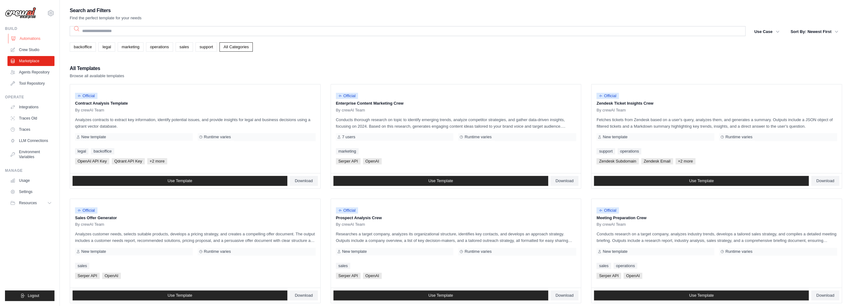
click at [33, 37] on link "Automations" at bounding box center [31, 39] width 47 height 10
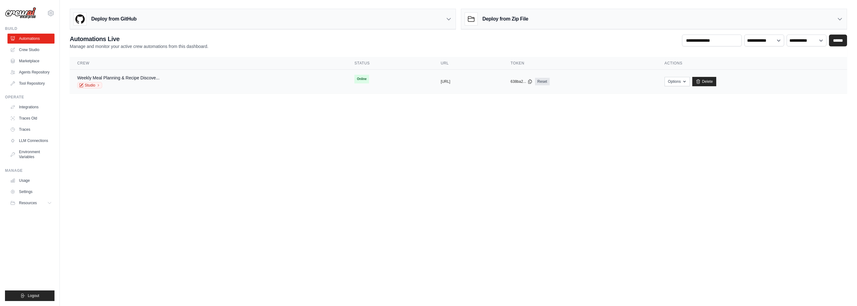
click at [441, 79] on div "copied" at bounding box center [447, 78] width 13 height 7
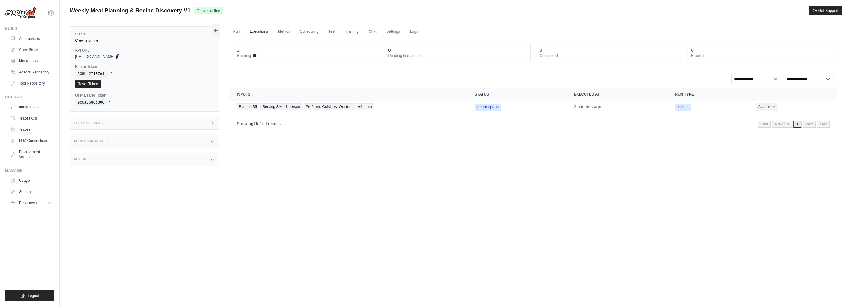
click at [255, 55] on span at bounding box center [254, 55] width 2 height 2
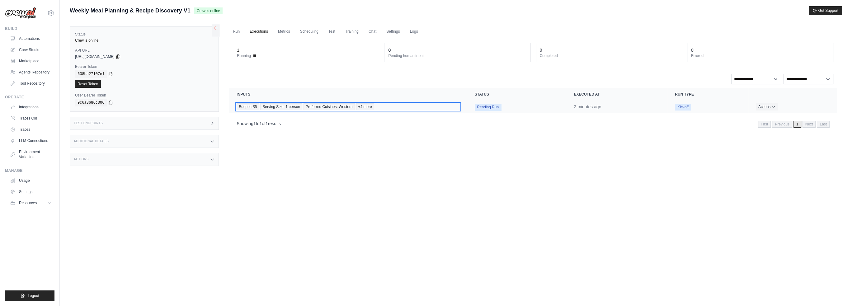
click at [252, 108] on span "Budget: $5" at bounding box center [248, 106] width 22 height 7
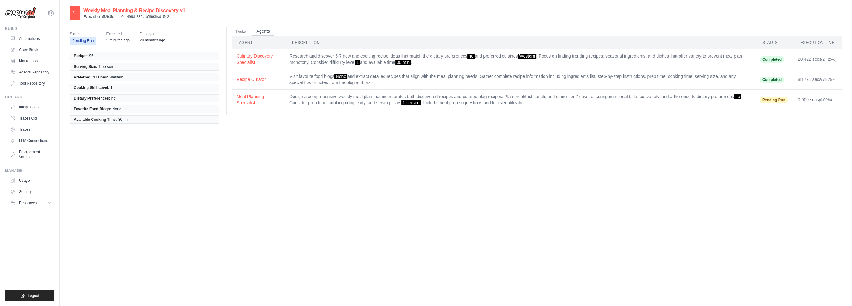
click at [261, 31] on button "Agents" at bounding box center [263, 31] width 21 height 9
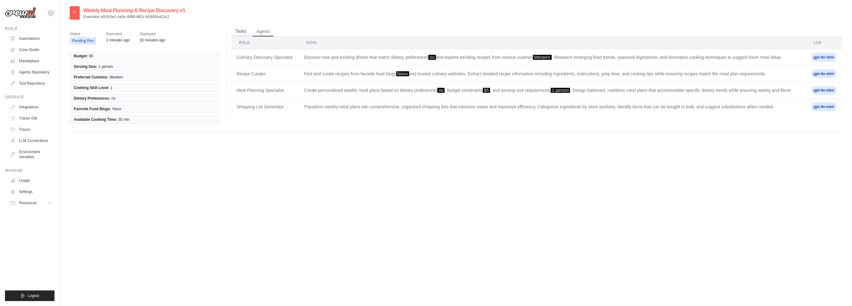
click at [234, 28] on button "Tasks" at bounding box center [241, 31] width 19 height 9
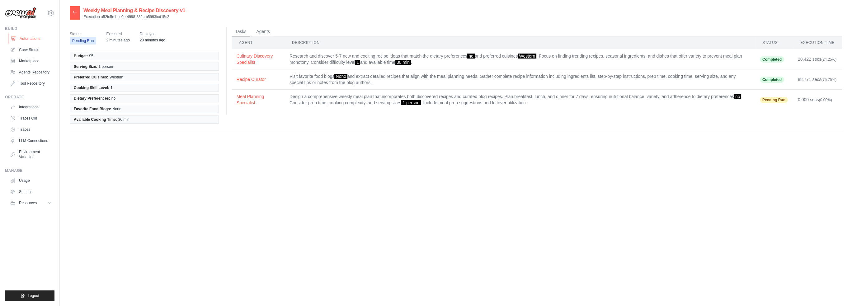
click at [34, 36] on link "Automations" at bounding box center [31, 39] width 47 height 10
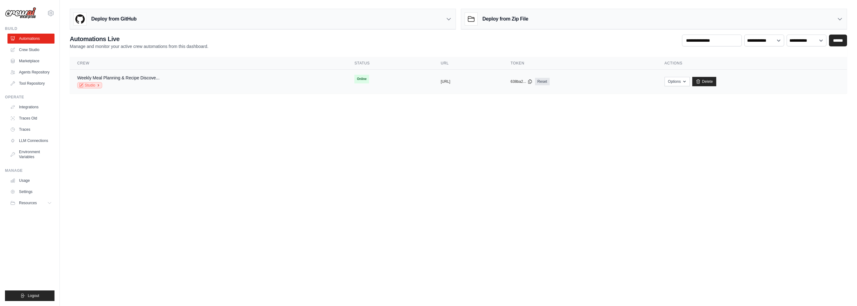
click at [98, 86] on icon at bounding box center [99, 85] width 4 height 4
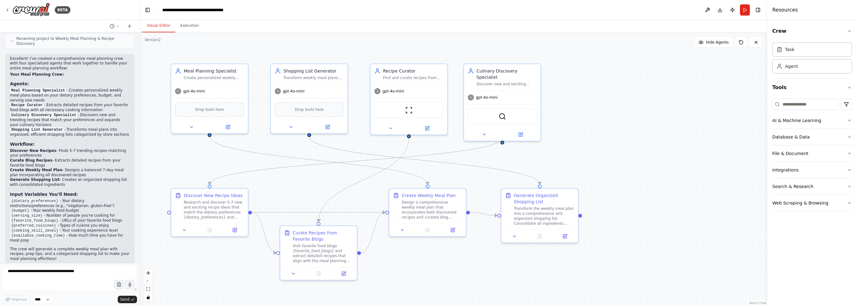
scroll to position [552, 0]
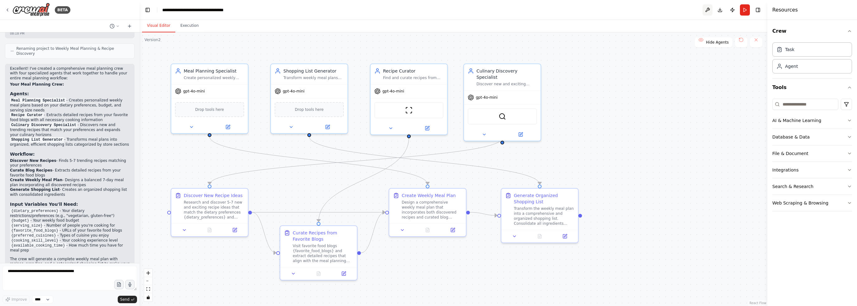
click at [706, 10] on button at bounding box center [707, 9] width 10 height 11
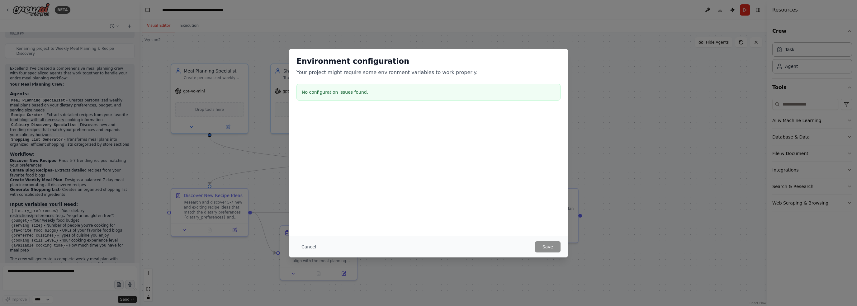
click at [345, 93] on h3 "No configuration issues found." at bounding box center [428, 92] width 253 height 6
click at [549, 253] on div "Cancel Save" at bounding box center [428, 246] width 279 height 21
click at [305, 246] on button "Cancel" at bounding box center [308, 246] width 25 height 11
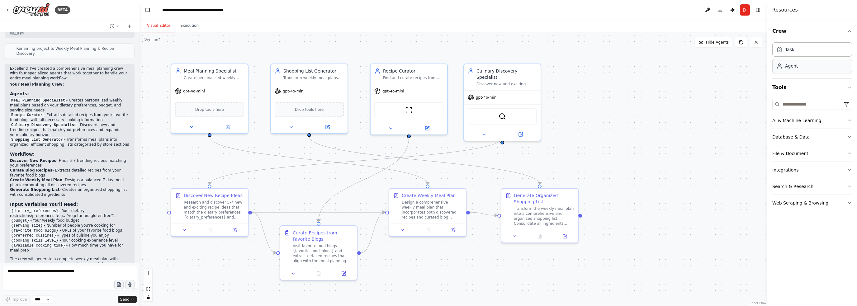
click at [798, 68] on div "Agent" at bounding box center [812, 66] width 80 height 14
click at [786, 69] on div "Agent" at bounding box center [812, 66] width 80 height 14
click at [795, 48] on div "Task" at bounding box center [812, 49] width 80 height 14
click at [796, 121] on div "AI & Machine Learning" at bounding box center [796, 120] width 49 height 6
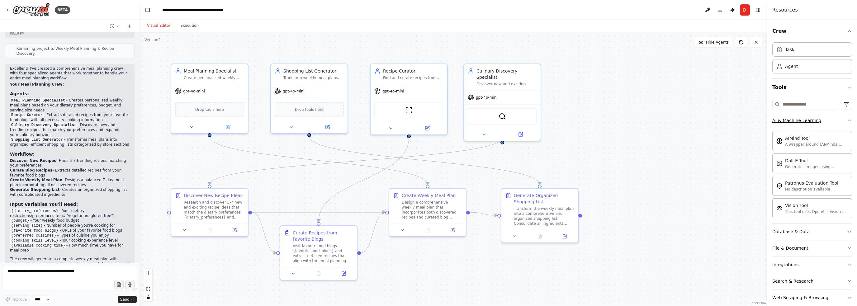
click at [796, 121] on div "AI & Machine Learning" at bounding box center [796, 120] width 49 height 6
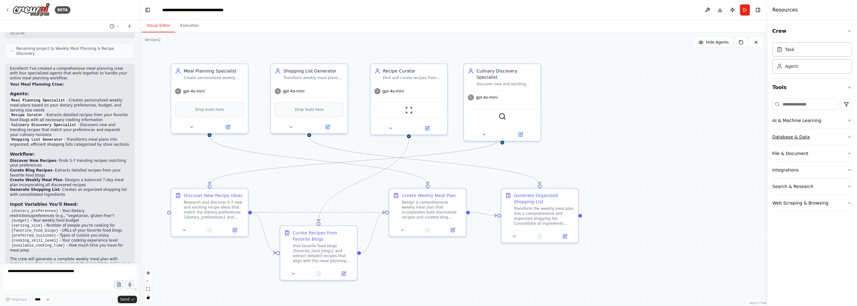
click at [793, 140] on button "Database & Data" at bounding box center [812, 137] width 80 height 16
click at [793, 139] on div "Database & Data" at bounding box center [790, 137] width 37 height 6
click at [791, 158] on button "File & Document" at bounding box center [812, 153] width 80 height 16
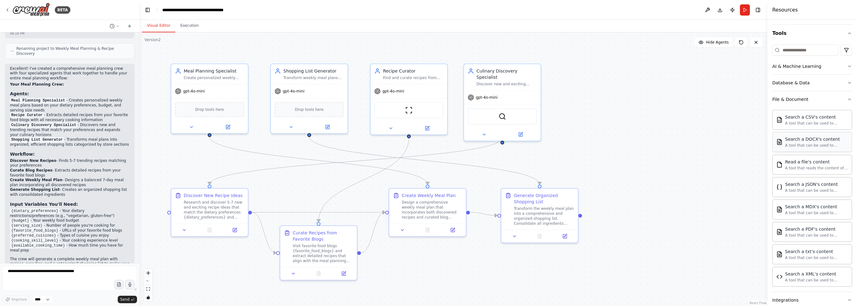
scroll to position [52, 0]
click at [789, 102] on div "File & Document" at bounding box center [790, 102] width 36 height 6
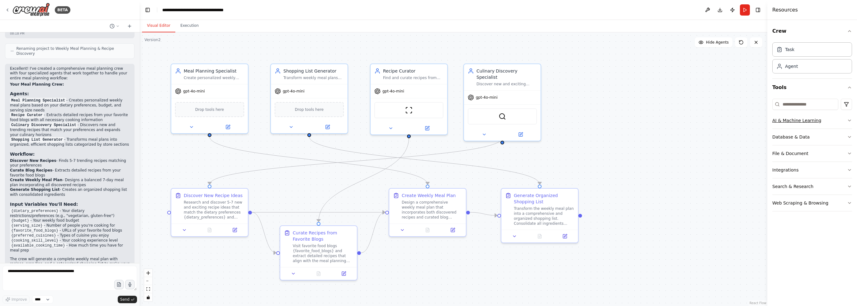
click at [794, 121] on div "AI & Machine Learning" at bounding box center [796, 120] width 49 height 6
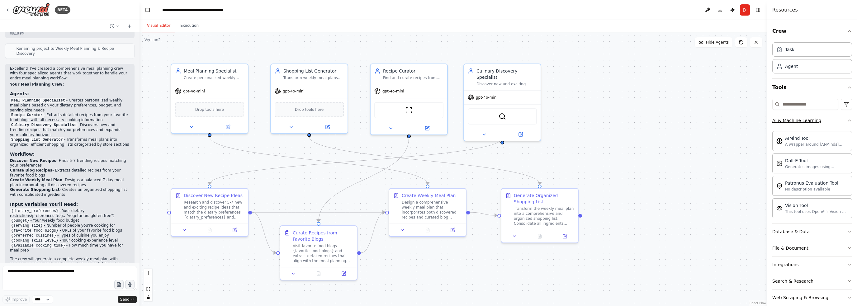
click at [794, 121] on div "AI & Machine Learning" at bounding box center [796, 120] width 49 height 6
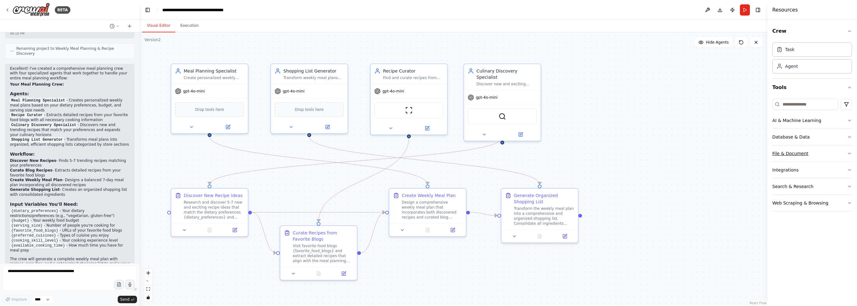
click at [791, 154] on div "File & Document" at bounding box center [790, 153] width 36 height 6
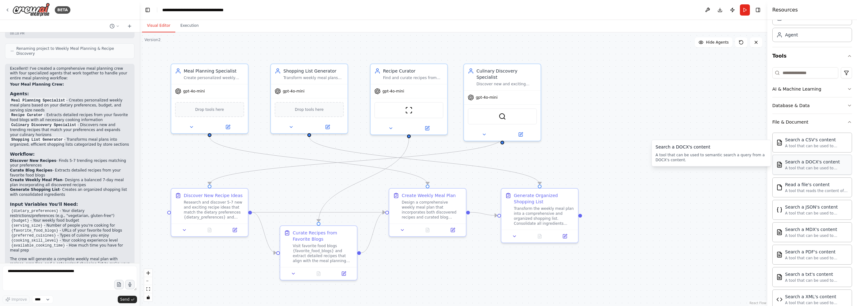
scroll to position [31, 0]
click at [790, 125] on div "File & Document" at bounding box center [790, 122] width 36 height 6
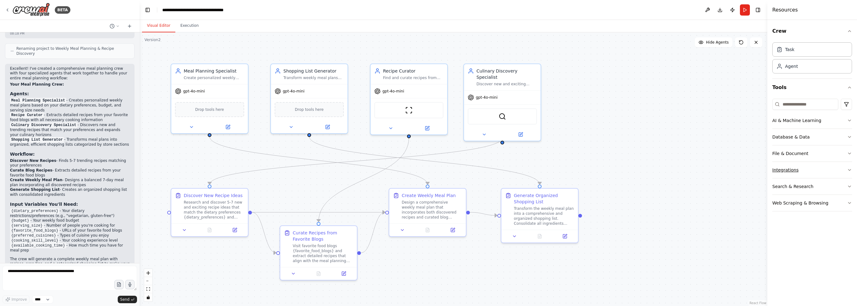
click at [786, 168] on div "Integrations" at bounding box center [785, 170] width 26 height 6
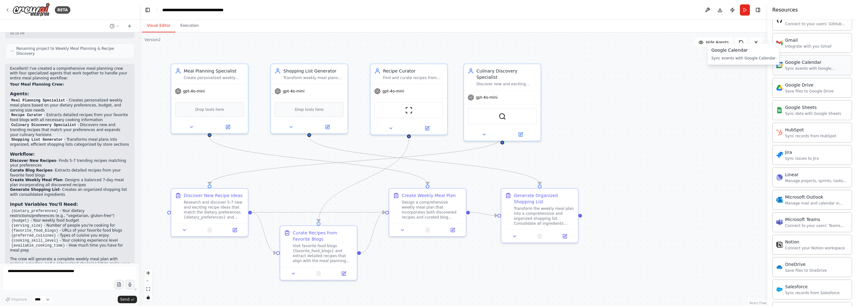
scroll to position [270, 0]
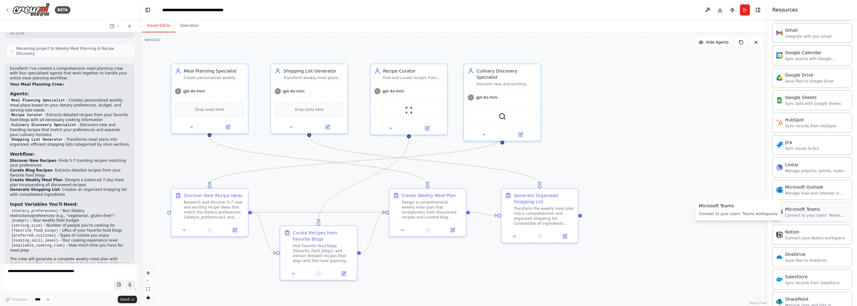
click at [803, 209] on div "Microsoft Teams" at bounding box center [816, 209] width 63 height 6
click at [802, 213] on div "Connect to your users’ Teams workspaces" at bounding box center [816, 215] width 63 height 5
click at [684, 186] on div ".deletable-edge-delete-btn { width: 20px; height: 20px; border: 0px solid #ffff…" at bounding box center [453, 169] width 628 height 274
click at [791, 215] on div "Connect to your users’ Teams workspaces" at bounding box center [816, 215] width 63 height 5
click at [791, 214] on div "Connect to your users’ Teams workspaces" at bounding box center [816, 215] width 63 height 5
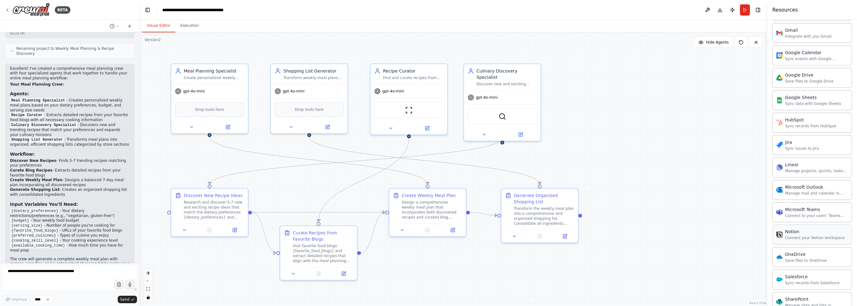
click at [790, 232] on div "Notion" at bounding box center [815, 232] width 60 height 6
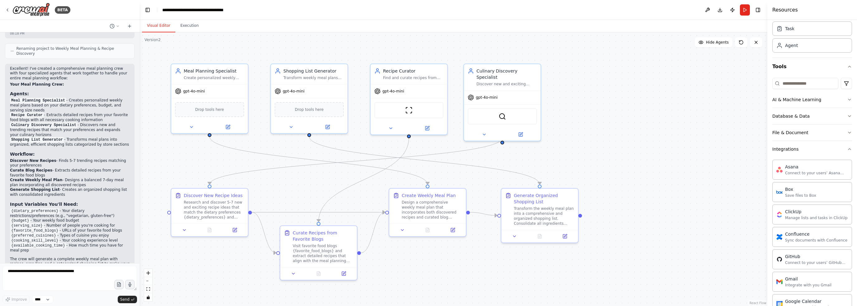
scroll to position [21, 0]
click at [798, 171] on div "Connect to your users’ Asana accounts" at bounding box center [816, 173] width 63 height 5
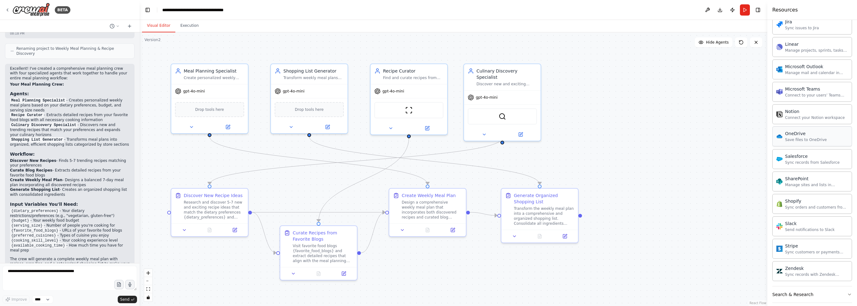
scroll to position [389, 0]
click at [795, 93] on div "Connect to your users’ Teams workspaces" at bounding box center [816, 95] width 63 height 5
click at [211, 111] on img at bounding box center [209, 108] width 7 height 7
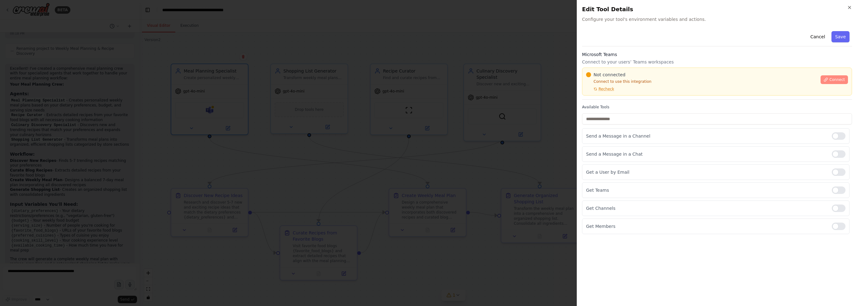
click at [832, 81] on span "Connect" at bounding box center [837, 79] width 16 height 5
click at [607, 81] on p "Connect to use this integration" at bounding box center [701, 81] width 231 height 5
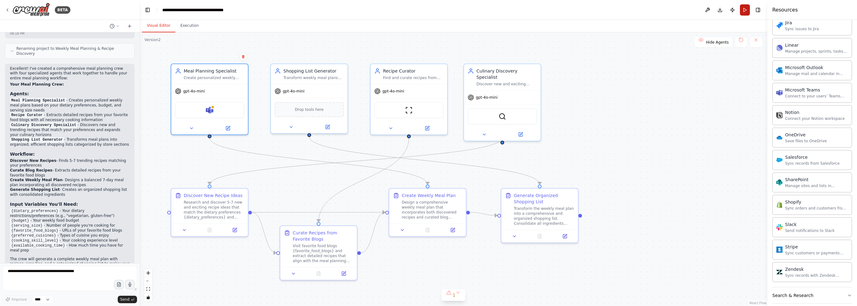
click at [749, 12] on button "Run" at bounding box center [745, 9] width 10 height 11
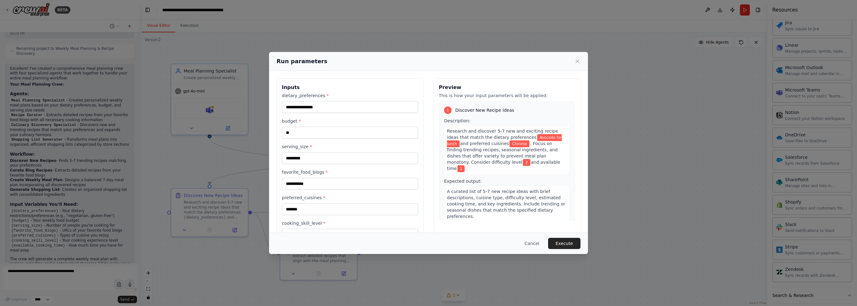
click at [567, 242] on button "Execute" at bounding box center [564, 243] width 32 height 11
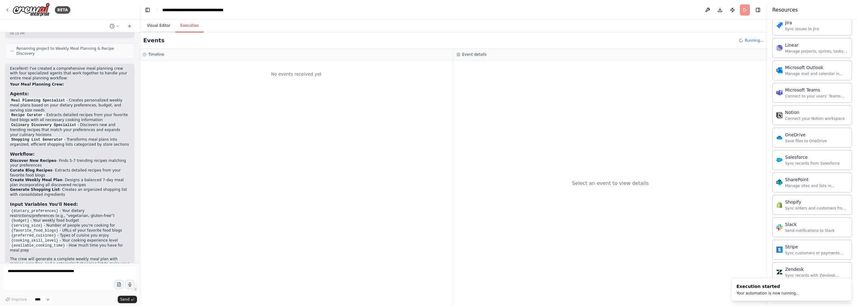
click at [158, 29] on button "Visual Editor" at bounding box center [158, 25] width 33 height 13
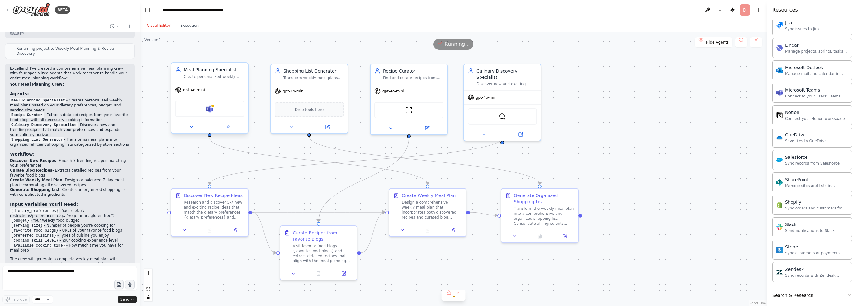
click at [209, 113] on div "Microsoft Teams" at bounding box center [209, 109] width 69 height 16
click at [217, 107] on div "Microsoft Teams" at bounding box center [209, 109] width 69 height 16
click at [210, 108] on img at bounding box center [209, 108] width 7 height 7
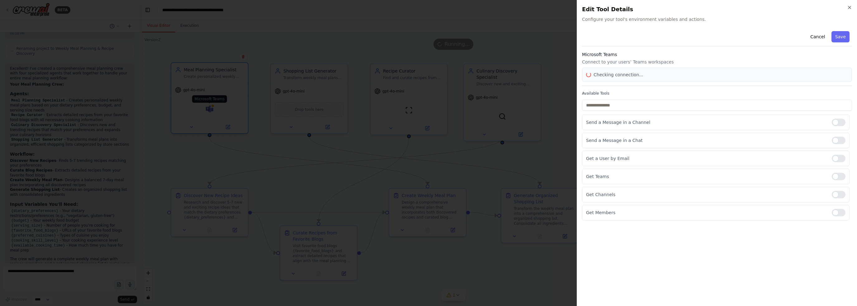
click at [210, 108] on div at bounding box center [428, 153] width 857 height 306
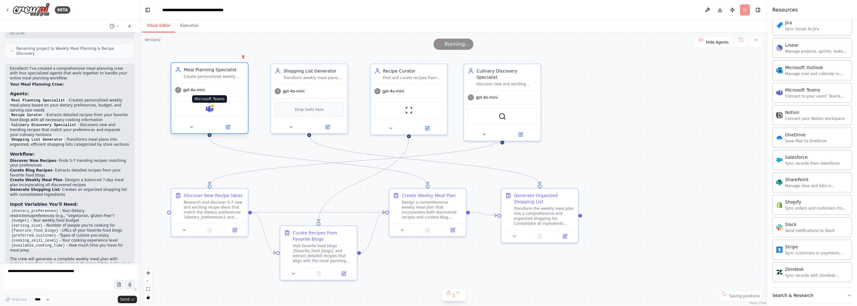
click at [210, 108] on img at bounding box center [209, 108] width 7 height 7
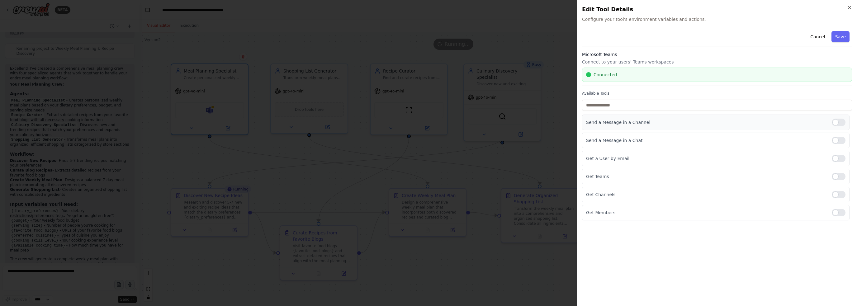
click at [623, 122] on p "Send a Message in a Channel" at bounding box center [706, 122] width 241 height 6
click at [338, 52] on div at bounding box center [428, 153] width 857 height 306
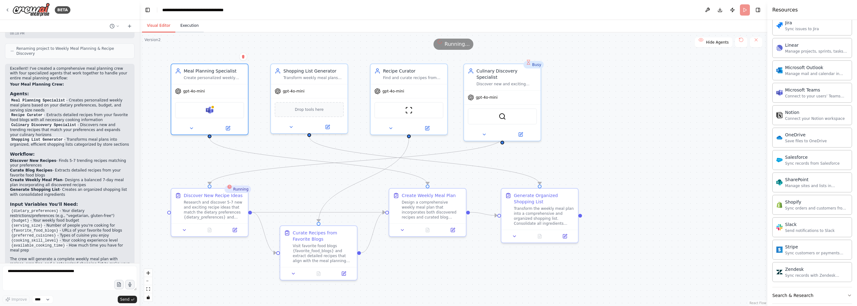
click at [186, 28] on button "Execution" at bounding box center [189, 25] width 28 height 13
click at [153, 25] on button "Visual Editor" at bounding box center [158, 25] width 33 height 13
click at [244, 66] on div "Busy" at bounding box center [241, 64] width 20 height 7
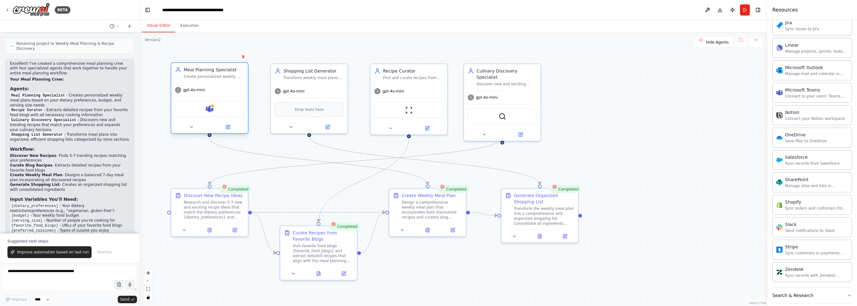
click at [205, 86] on div "gpt-4o-mini" at bounding box center [209, 90] width 77 height 14
click at [228, 127] on icon at bounding box center [228, 126] width 3 height 3
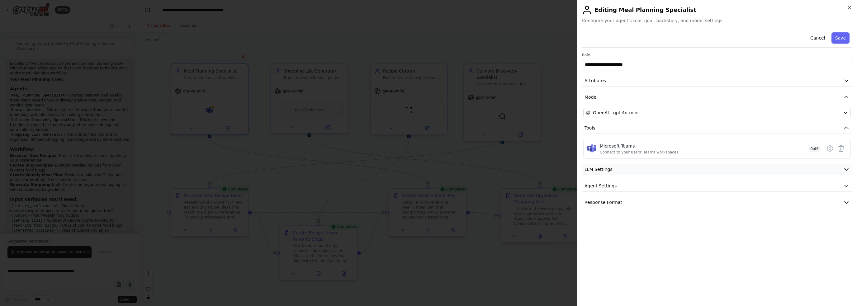
click at [601, 169] on span "LLM Settings" at bounding box center [598, 169] width 28 height 6
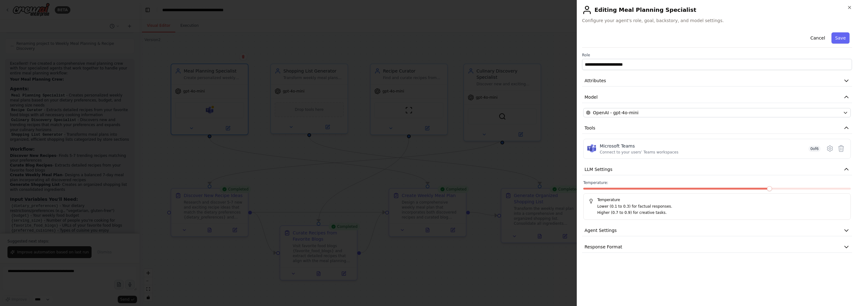
click at [201, 110] on div at bounding box center [428, 153] width 857 height 306
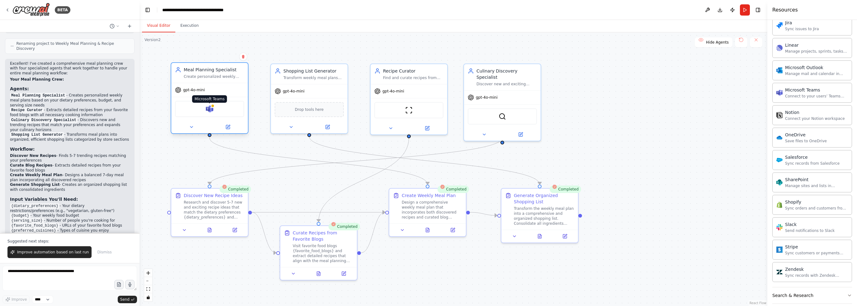
click at [210, 110] on img at bounding box center [209, 108] width 7 height 7
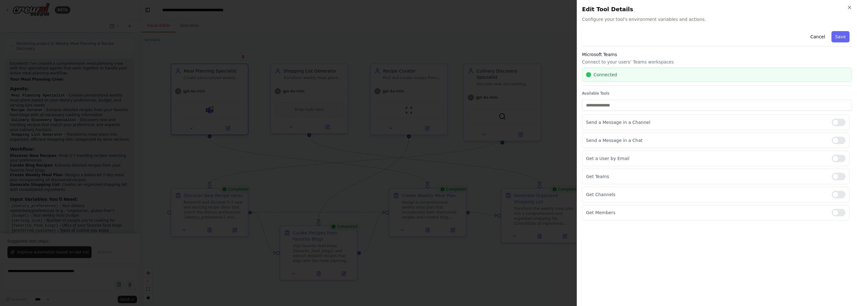
click at [658, 80] on div "Connected" at bounding box center [717, 75] width 270 height 14
click at [658, 78] on div "Connected" at bounding box center [717, 75] width 270 height 14
click at [606, 210] on p "Get Members" at bounding box center [706, 213] width 241 height 6
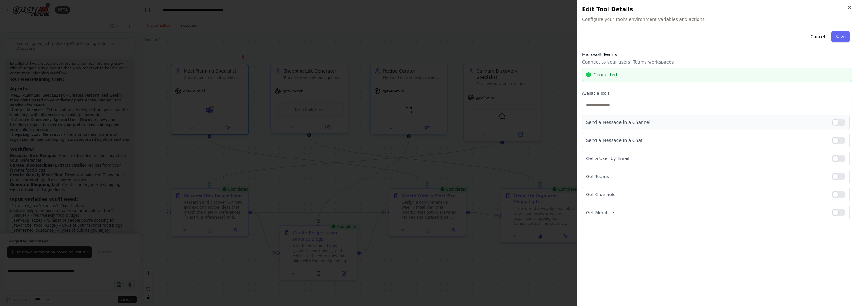
click at [838, 116] on div "Send a Message in a Channel" at bounding box center [715, 123] width 267 height 16
click at [838, 122] on div at bounding box center [839, 122] width 14 height 7
click at [842, 140] on div at bounding box center [839, 140] width 14 height 7
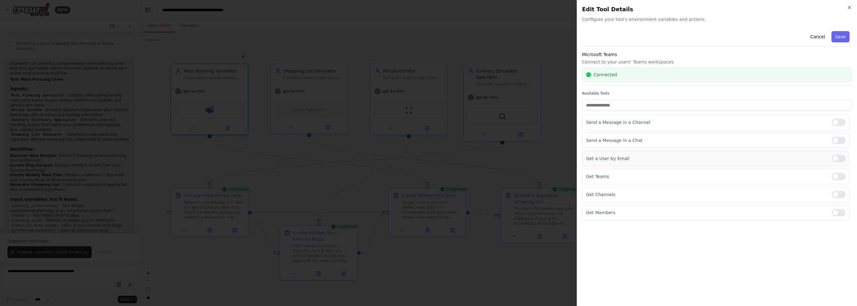
click at [841, 159] on div at bounding box center [839, 158] width 14 height 7
click at [841, 178] on div at bounding box center [839, 176] width 14 height 7
click at [840, 193] on div at bounding box center [839, 194] width 14 height 7
click at [838, 213] on div at bounding box center [839, 212] width 14 height 7
click at [841, 37] on button "Save" at bounding box center [840, 36] width 18 height 11
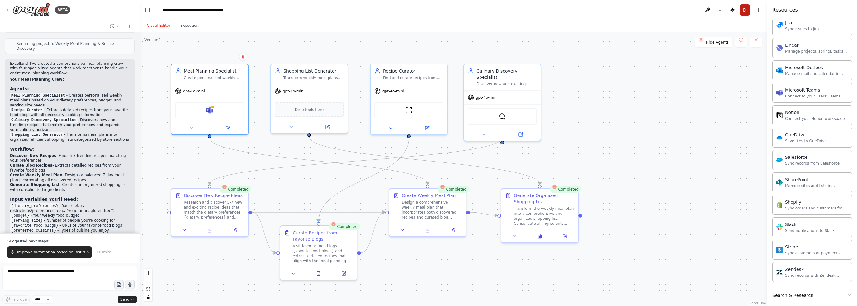
click at [749, 10] on button "Run" at bounding box center [745, 9] width 10 height 11
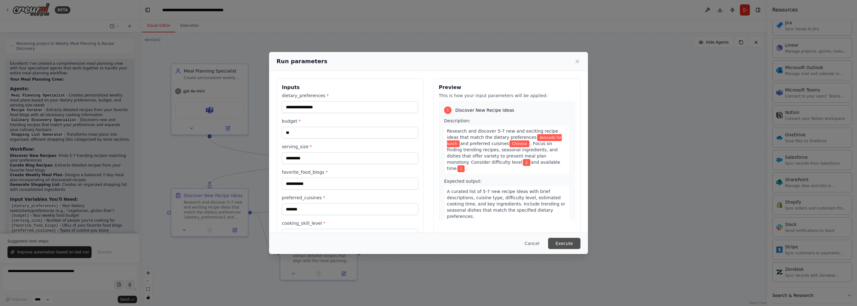
click at [560, 244] on button "Execute" at bounding box center [564, 243] width 32 height 11
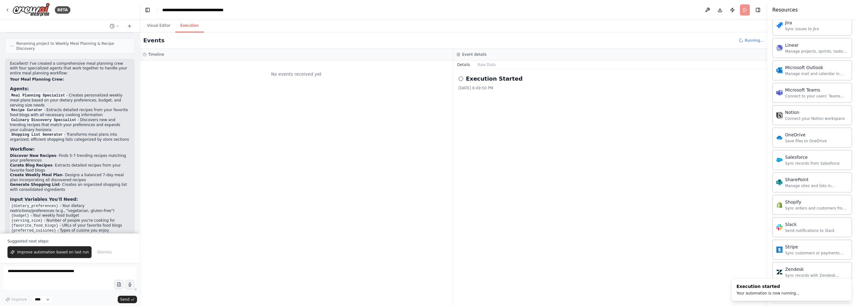
click at [472, 79] on h2 "Execution Started" at bounding box center [494, 78] width 57 height 9
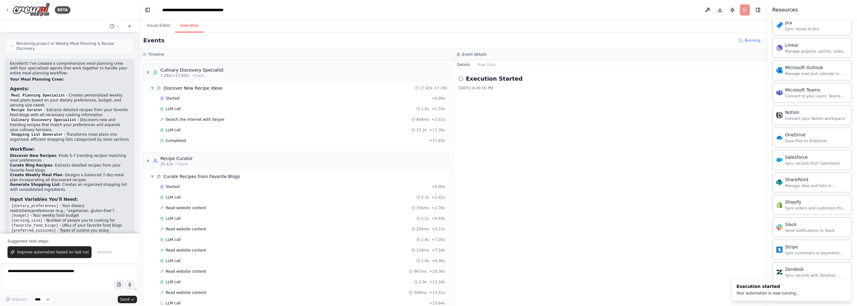
scroll to position [9, 0]
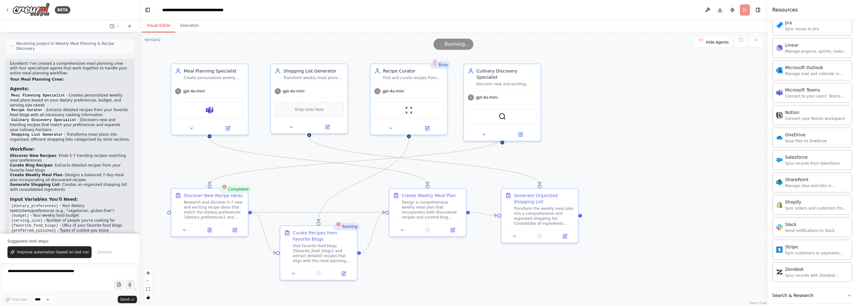
click at [150, 26] on button "Visual Editor" at bounding box center [158, 25] width 33 height 13
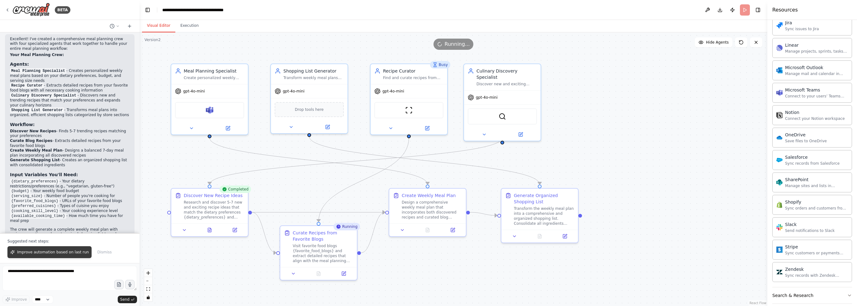
click at [63, 252] on span "Improve automation based on last run" at bounding box center [53, 252] width 72 height 5
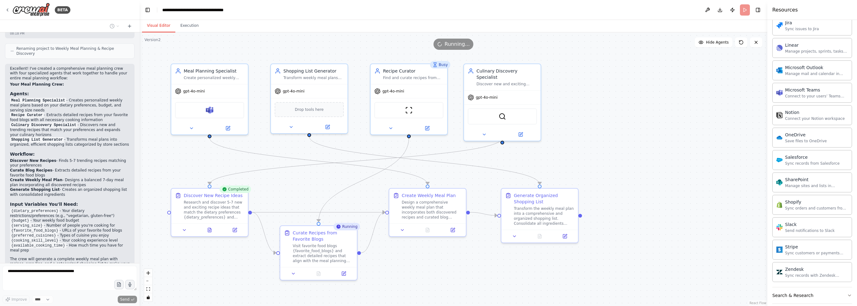
scroll to position [568, 0]
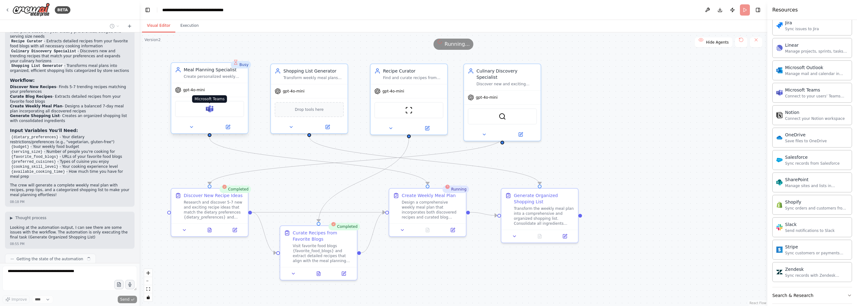
click at [207, 110] on img at bounding box center [209, 108] width 7 height 7
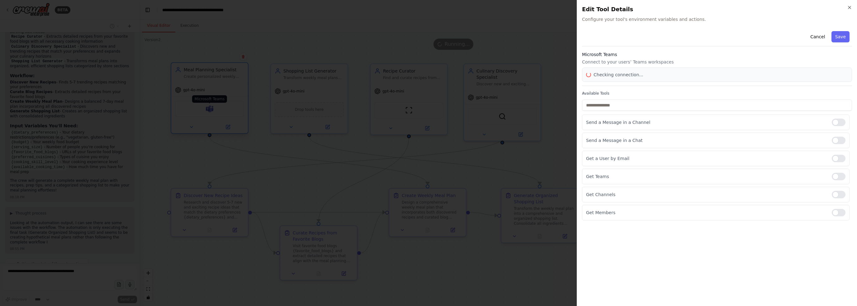
scroll to position [641, 0]
click at [244, 40] on div at bounding box center [428, 153] width 857 height 306
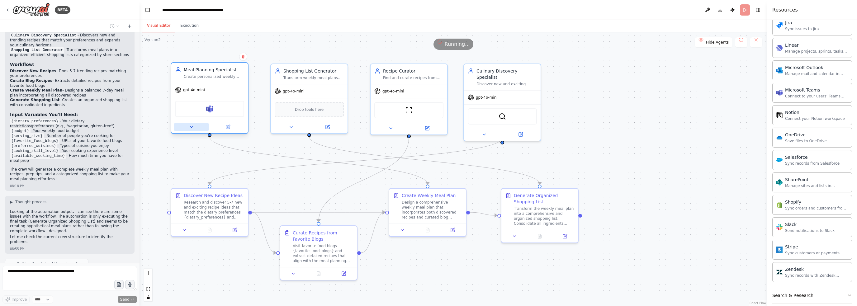
click at [194, 127] on button at bounding box center [191, 126] width 35 height 7
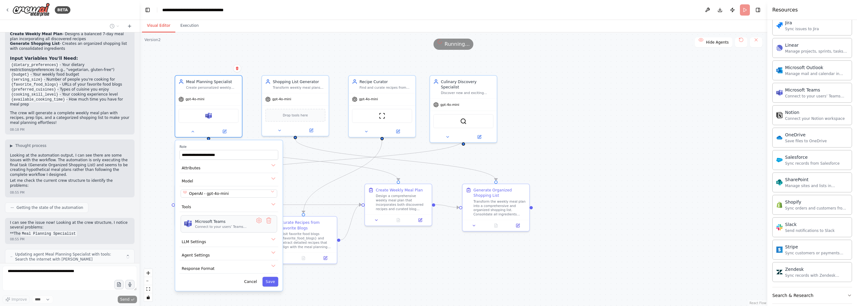
click at [217, 226] on div "Connect to your users’ Teams workspaces" at bounding box center [223, 227] width 56 height 4
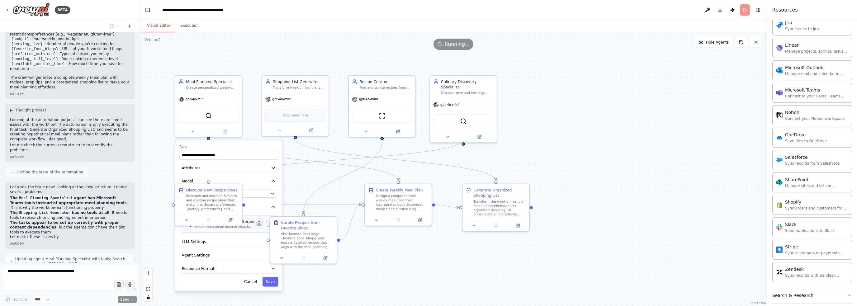
scroll to position [753, 0]
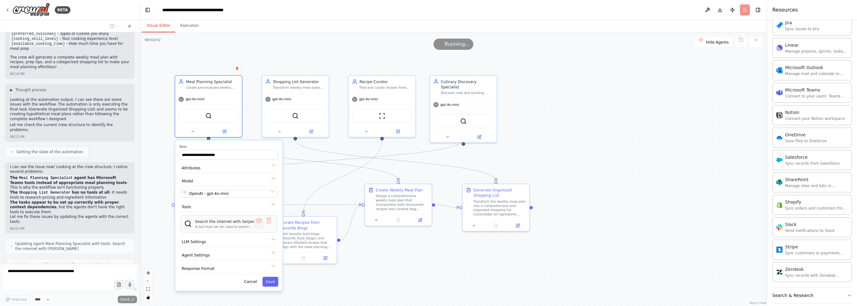
click at [257, 225] on button at bounding box center [259, 224] width 10 height 10
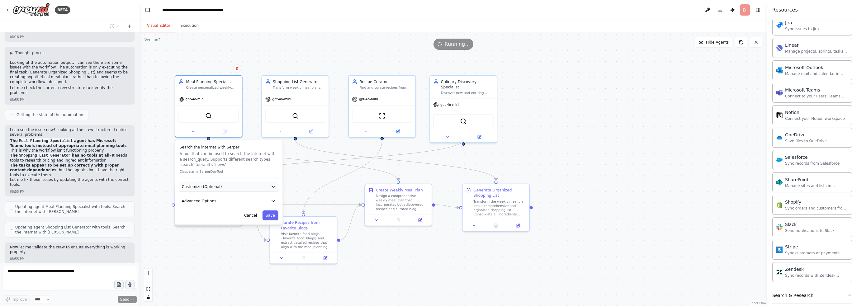
scroll to position [795, 0]
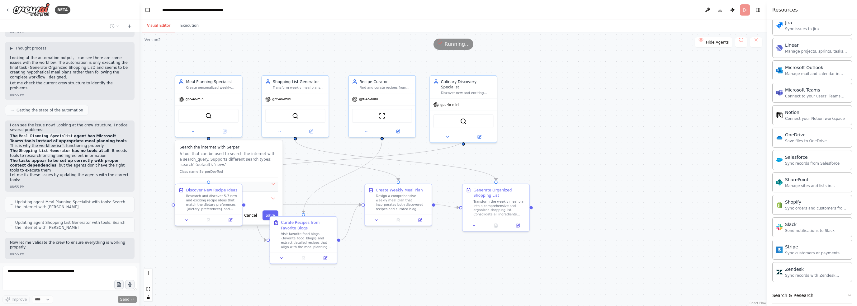
click at [254, 186] on button "Customize (Optional)" at bounding box center [229, 187] width 99 height 10
click at [185, 219] on icon at bounding box center [187, 219] width 4 height 4
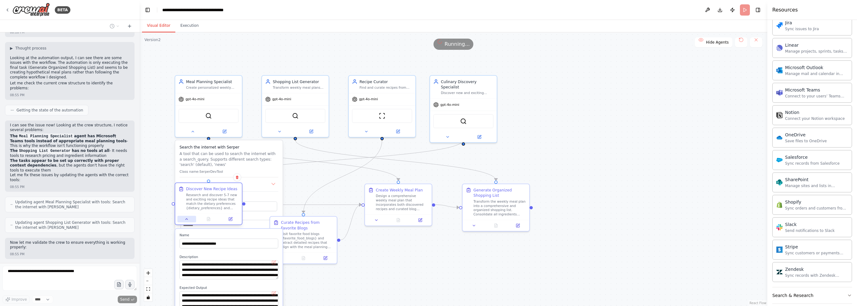
click at [185, 219] on icon at bounding box center [187, 219] width 4 height 4
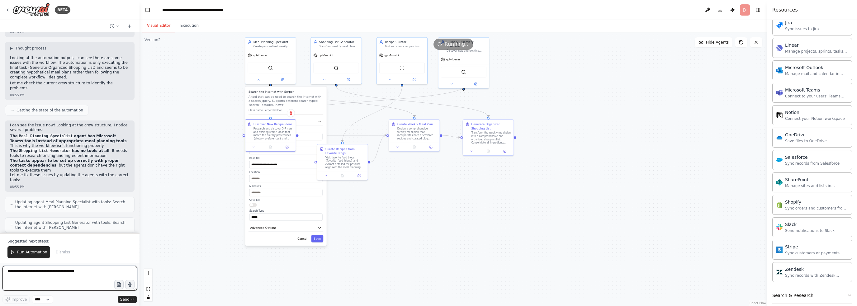
drag, startPoint x: 461, startPoint y: 166, endPoint x: 497, endPoint y: 93, distance: 80.9
click at [502, 81] on div ".deletable-edge-delete-btn { width: 20px; height: 20px; border: 0px solid #ffff…" at bounding box center [453, 169] width 628 height 274
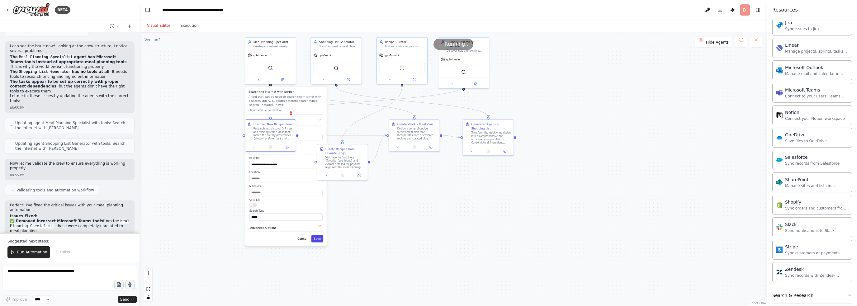
click at [316, 238] on button "Save" at bounding box center [317, 238] width 12 height 7
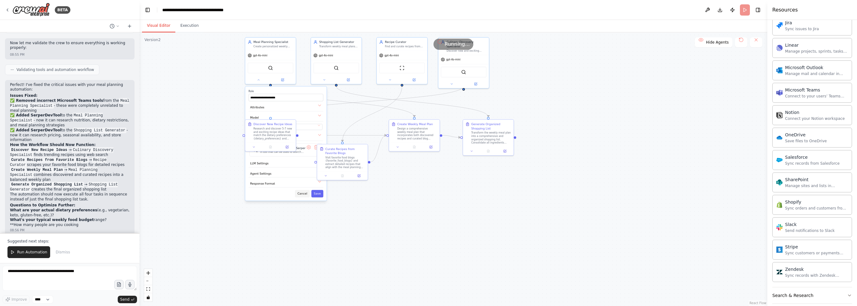
click at [306, 194] on button "Cancel" at bounding box center [302, 193] width 15 height 7
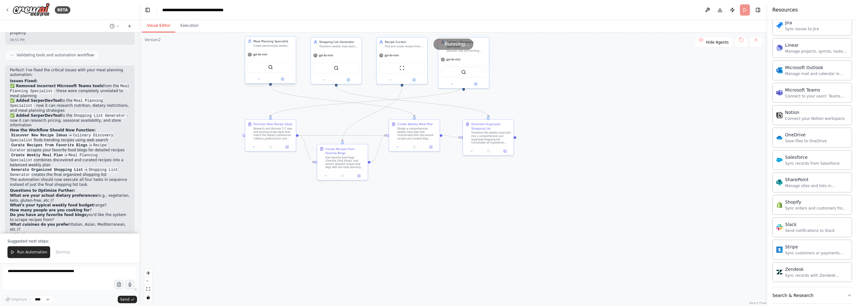
scroll to position [1014, 0]
click at [257, 81] on button at bounding box center [258, 79] width 23 height 5
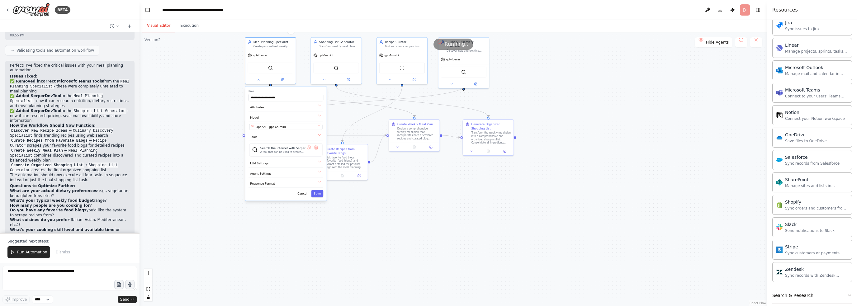
click at [200, 115] on div ".deletable-edge-delete-btn { width: 20px; height: 20px; border: 0px solid #ffff…" at bounding box center [453, 169] width 628 height 274
click at [304, 194] on button "Cancel" at bounding box center [302, 193] width 15 height 7
click at [201, 160] on div ".deletable-edge-delete-btn { width: 20px; height: 20px; border: 0px solid #ffff…" at bounding box center [453, 169] width 628 height 274
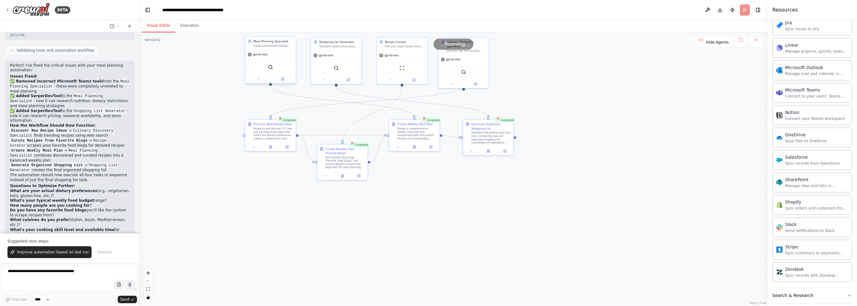
click at [267, 52] on div "gpt-4o-mini" at bounding box center [270, 54] width 50 height 9
click at [230, 77] on div ".deletable-edge-delete-btn { width: 20px; height: 20px; border: 0px solid #ffff…" at bounding box center [453, 169] width 628 height 274
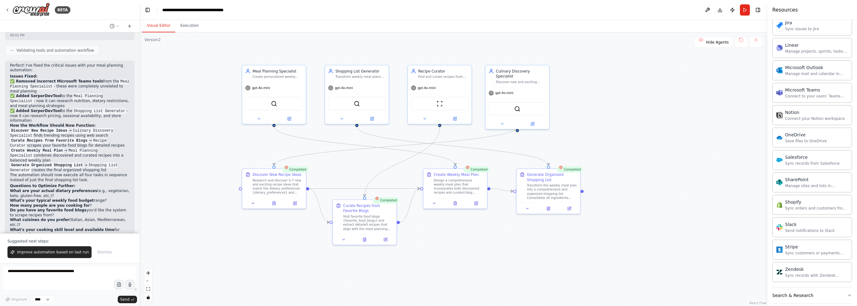
drag, startPoint x: 230, startPoint y: 101, endPoint x: 224, endPoint y: 124, distance: 24.2
click at [224, 124] on div ".deletable-edge-delete-btn { width: 20px; height: 20px; border: 0px solid #ffff…" at bounding box center [453, 169] width 628 height 274
click at [179, 73] on div ".deletable-edge-delete-btn { width: 20px; height: 20px; border: 0px solid #ffff…" at bounding box center [453, 169] width 628 height 274
click at [745, 12] on button "Run" at bounding box center [745, 9] width 10 height 11
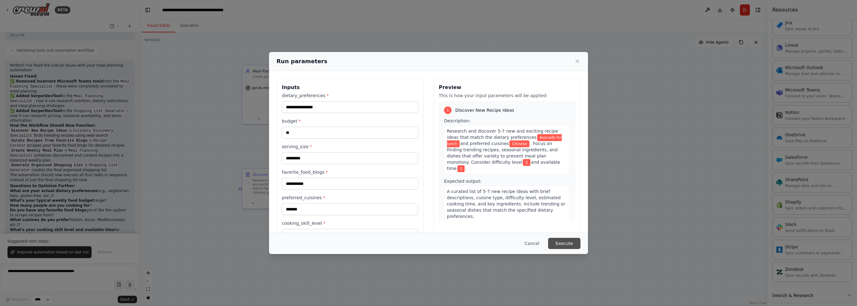
click at [555, 241] on button "Execute" at bounding box center [564, 243] width 32 height 11
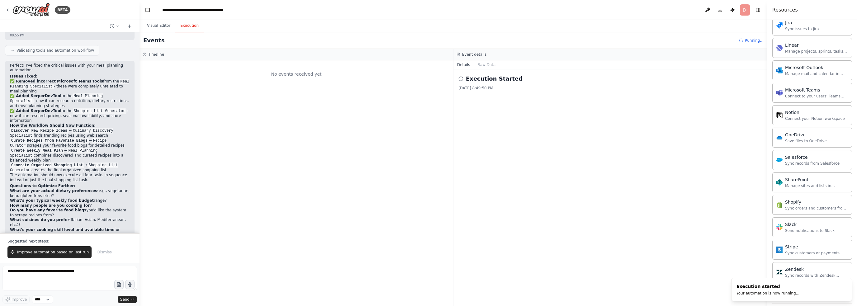
scroll to position [0, 0]
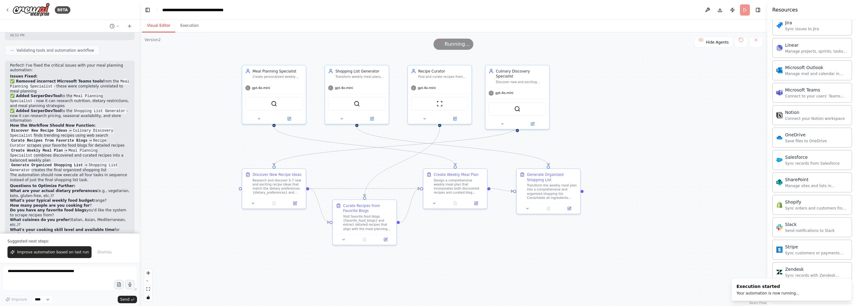
click at [153, 23] on button "Visual Editor" at bounding box center [158, 25] width 33 height 13
click at [180, 25] on button "Execution" at bounding box center [189, 25] width 28 height 13
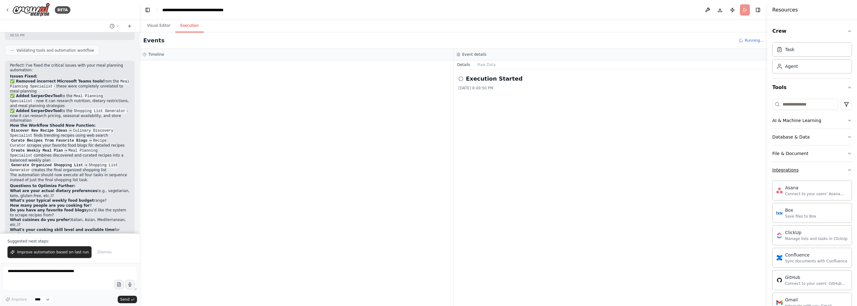
click at [848, 170] on icon "button" at bounding box center [849, 169] width 2 height 1
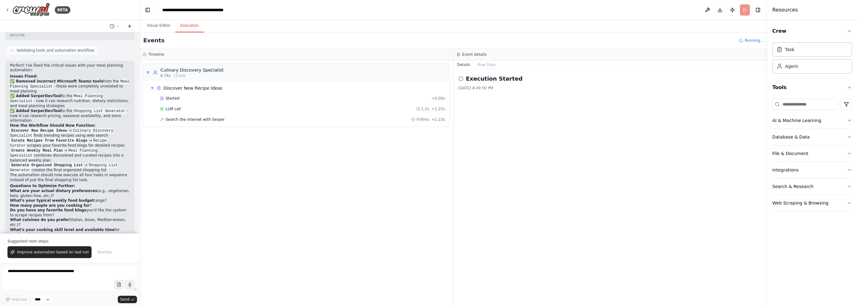
click at [127, 26] on icon at bounding box center [129, 26] width 5 height 5
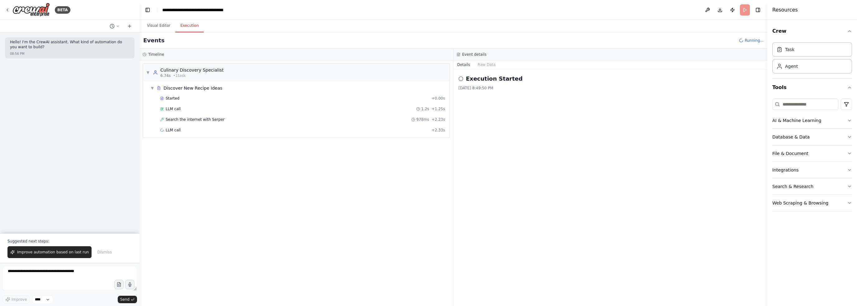
click at [66, 48] on p "Hello! I'm the CrewAI assistant. What kind of automation do you want to build?" at bounding box center [70, 45] width 120 height 10
click at [21, 271] on textarea at bounding box center [69, 278] width 135 height 25
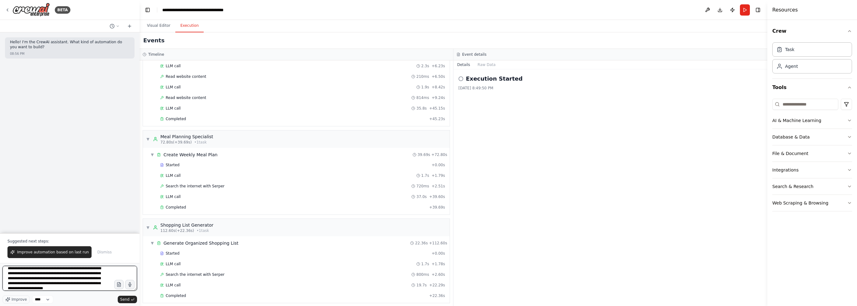
scroll to position [8, 0]
type textarea "**********"
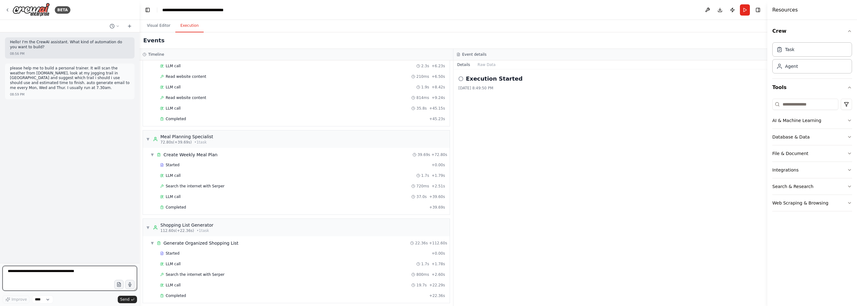
scroll to position [0, 0]
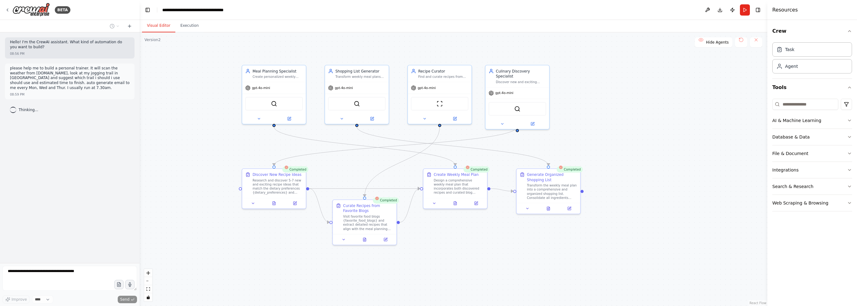
click at [160, 26] on button "Visual Editor" at bounding box center [158, 25] width 33 height 13
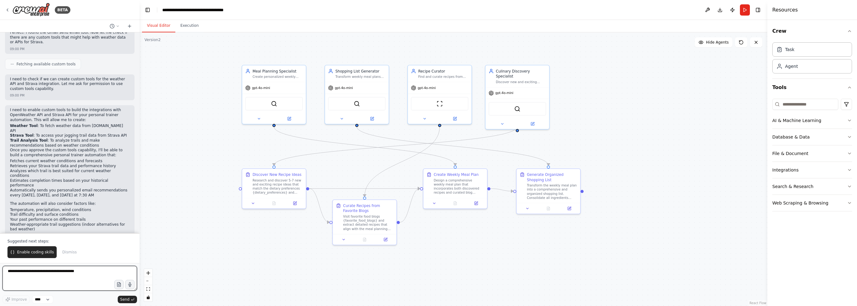
scroll to position [290, 0]
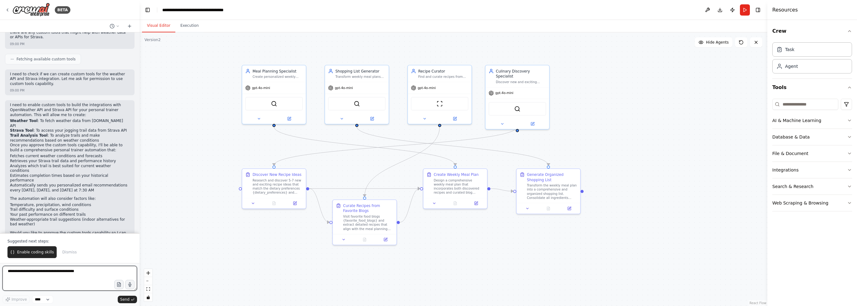
click at [59, 281] on textarea at bounding box center [69, 278] width 135 height 25
type textarea "**********"
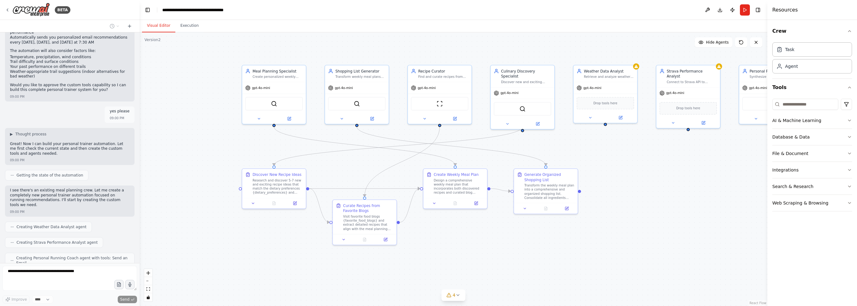
scroll to position [433, 0]
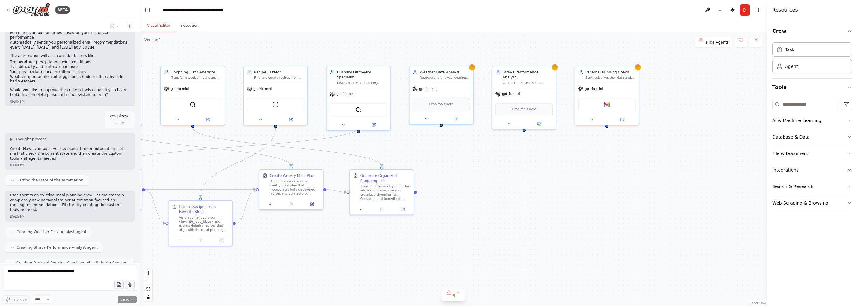
drag, startPoint x: 687, startPoint y: 257, endPoint x: 510, endPoint y: 258, distance: 176.8
click at [510, 258] on div ".deletable-edge-delete-btn { width: 20px; height: 20px; border: 0px solid #ffff…" at bounding box center [453, 169] width 628 height 274
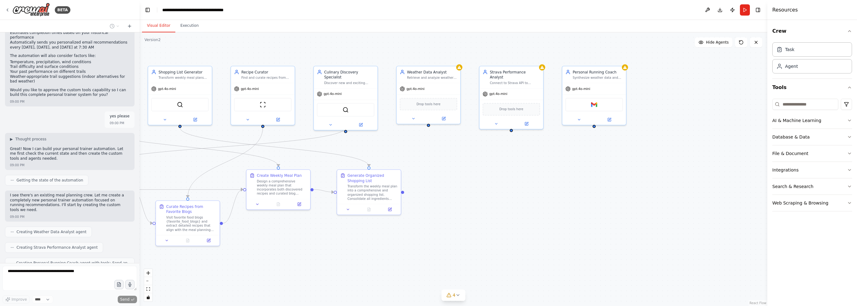
scroll to position [470, 0]
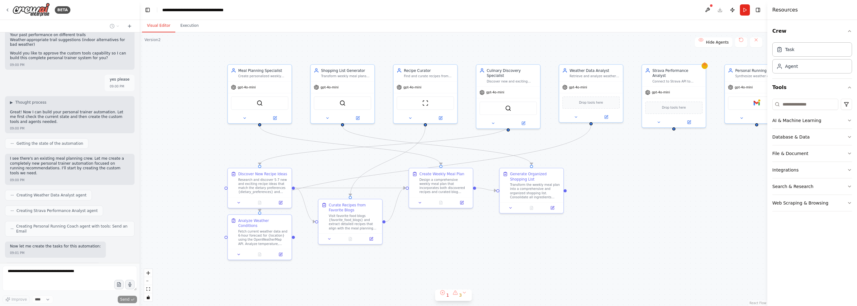
drag, startPoint x: 484, startPoint y: 215, endPoint x: 647, endPoint y: 213, distance: 162.5
click at [647, 213] on div ".deletable-edge-delete-btn { width: 20px; height: 20px; border: 0px solid #ffff…" at bounding box center [453, 169] width 628 height 274
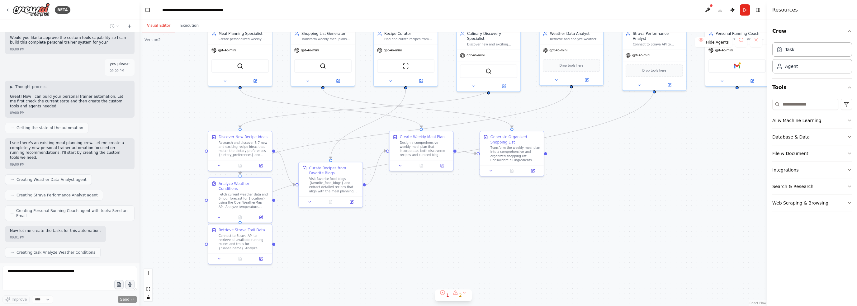
drag, startPoint x: 545, startPoint y: 266, endPoint x: 525, endPoint y: 229, distance: 41.9
click at [525, 229] on div ".deletable-edge-delete-btn { width: 20px; height: 20px; border: 0px solid #ffff…" at bounding box center [453, 169] width 628 height 274
click at [707, 11] on button at bounding box center [707, 9] width 10 height 11
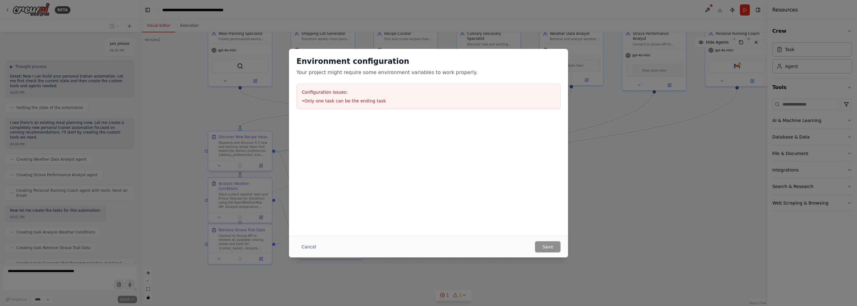
scroll to position [501, 0]
drag, startPoint x: 680, startPoint y: 180, endPoint x: 671, endPoint y: 191, distance: 13.5
click at [671, 191] on div "Environment configuration Your project might require some environment variables…" at bounding box center [428, 153] width 857 height 306
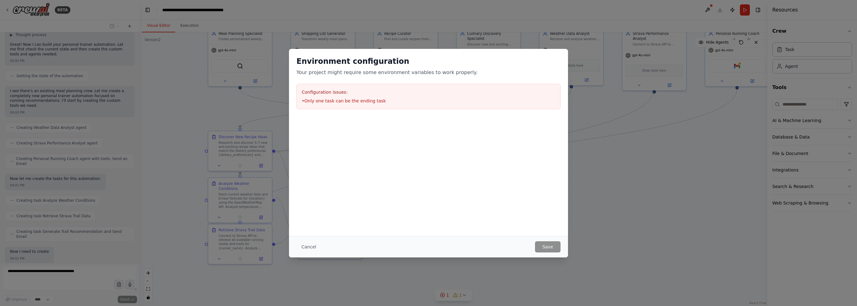
click at [647, 132] on div "Environment configuration Your project might require some environment variables…" at bounding box center [428, 153] width 857 height 306
click at [675, 137] on div "Environment configuration Your project might require some environment variables…" at bounding box center [428, 153] width 857 height 306
click at [158, 79] on div "Environment configuration Your project might require some environment variables…" at bounding box center [428, 153] width 857 height 306
click at [150, 83] on div "Environment configuration Your project might require some environment variables…" at bounding box center [428, 153] width 857 height 306
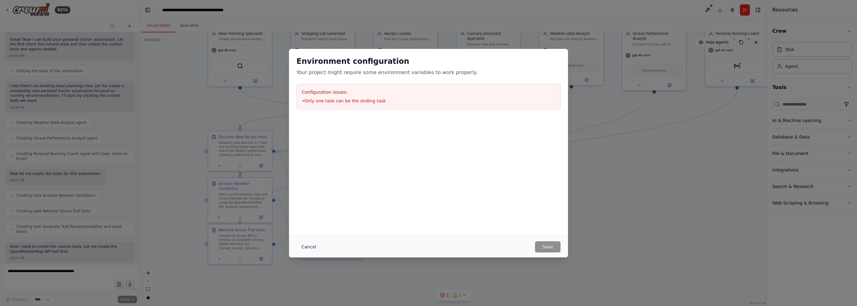
click at [307, 249] on button "Cancel" at bounding box center [308, 246] width 25 height 11
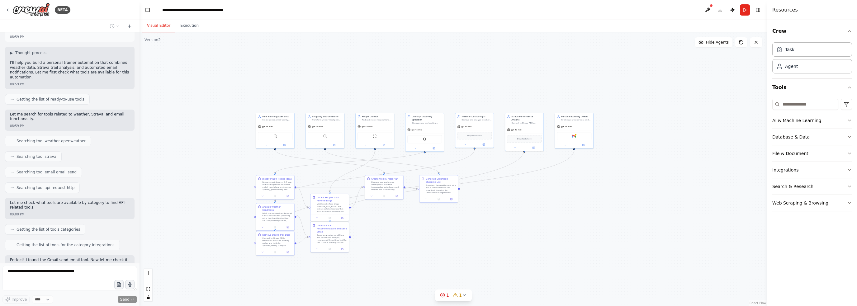
scroll to position [0, 0]
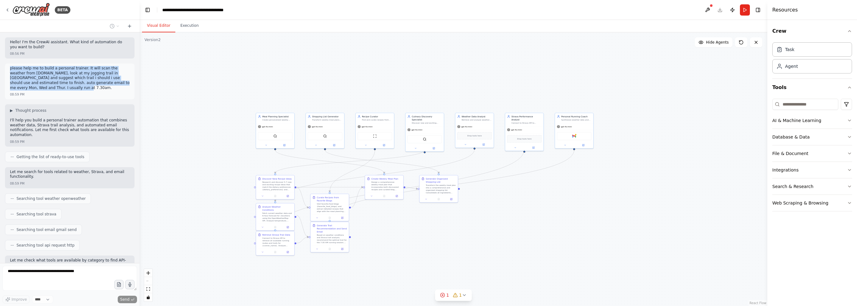
drag, startPoint x: 43, startPoint y: 89, endPoint x: 5, endPoint y: 69, distance: 43.2
click at [5, 69] on div "please help me to build a personal trainer. It will scan the weather from openw…" at bounding box center [70, 82] width 130 height 36
copy p "please help me to build a personal trainer. It will scan the weather from openw…"
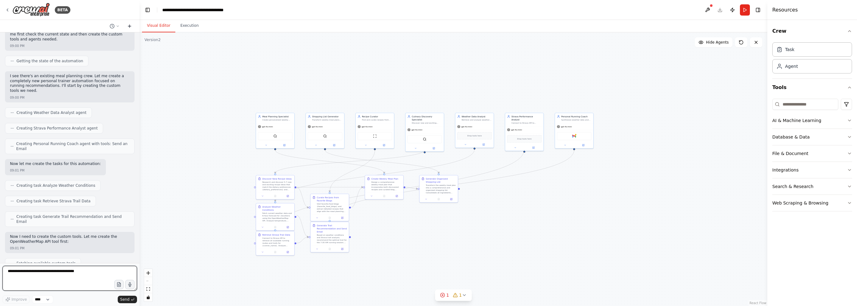
scroll to position [559, 0]
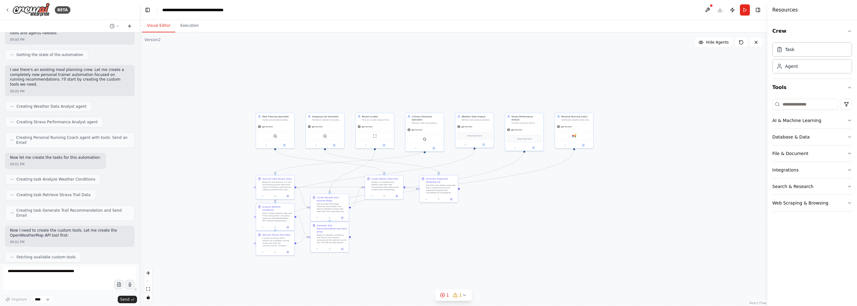
click at [132, 26] on icon at bounding box center [129, 26] width 5 height 5
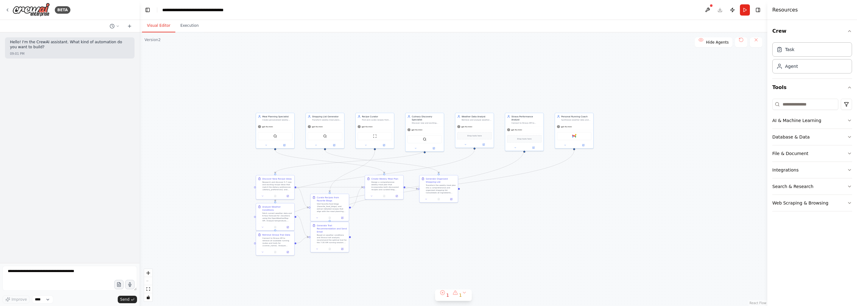
click at [188, 113] on div ".deletable-edge-delete-btn { width: 20px; height: 20px; border: 0px solid #ffff…" at bounding box center [453, 169] width 628 height 274
click at [250, 85] on div ".deletable-edge-delete-btn { width: 20px; height: 20px; border: 0px solid #ffff…" at bounding box center [453, 169] width 628 height 274
click at [563, 78] on div ".deletable-edge-delete-btn { width: 20px; height: 20px; border: 0px solid #ffff…" at bounding box center [453, 169] width 628 height 274
click at [462, 292] on button "1 1" at bounding box center [453, 296] width 37 height 12
click at [342, 292] on div ".deletable-edge-delete-btn { width: 20px; height: 20px; border: 0px solid #ffff…" at bounding box center [453, 169] width 628 height 274
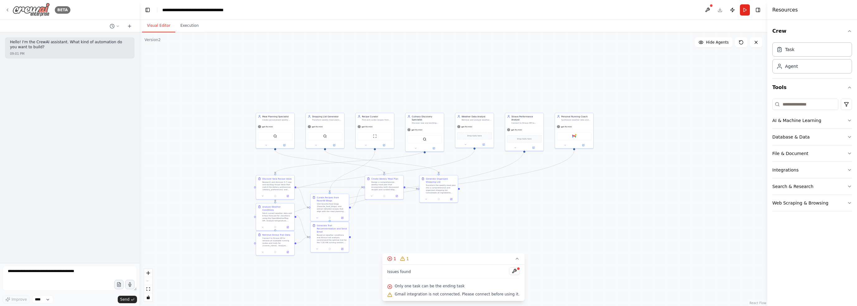
click at [8, 9] on icon at bounding box center [7, 10] width 1 height 2
click at [8, 10] on icon at bounding box center [7, 9] width 5 height 5
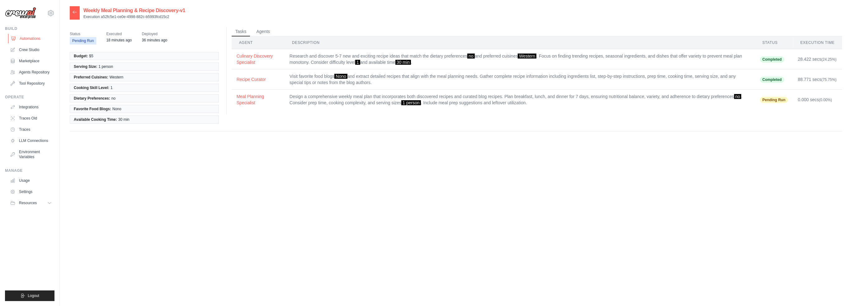
click at [21, 37] on link "Automations" at bounding box center [31, 39] width 47 height 10
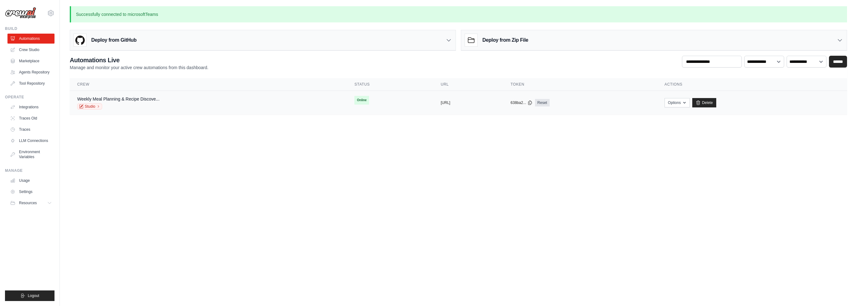
click at [144, 102] on div "Weekly Meal Planning & Recipe Discove..." at bounding box center [118, 99] width 82 height 6
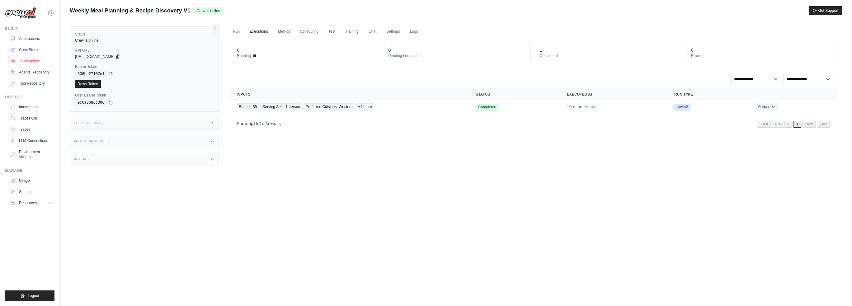
click at [27, 61] on link "Marketplace" at bounding box center [31, 61] width 47 height 10
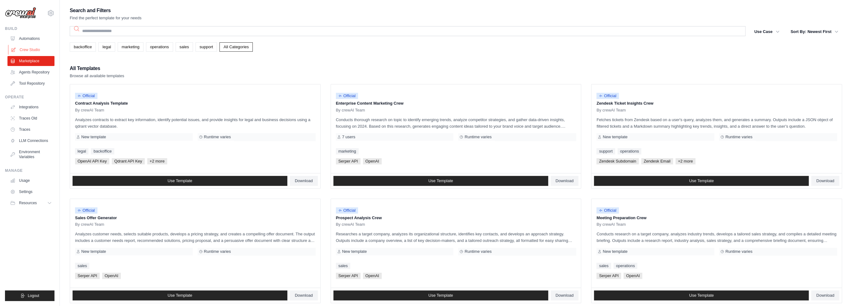
click at [27, 50] on link "Crew Studio" at bounding box center [31, 50] width 47 height 10
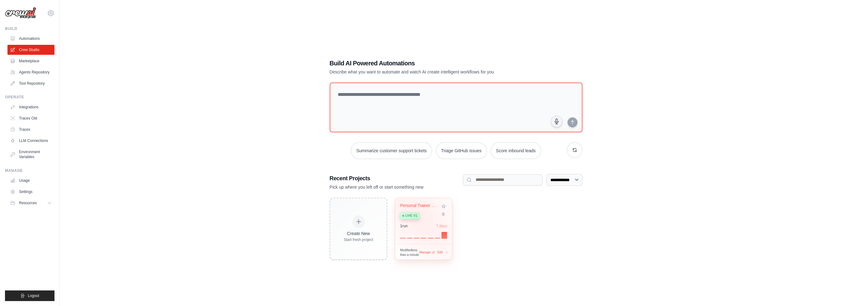
click at [423, 214] on div "Live v1" at bounding box center [420, 215] width 40 height 8
click at [32, 130] on link "Traces" at bounding box center [31, 130] width 47 height 10
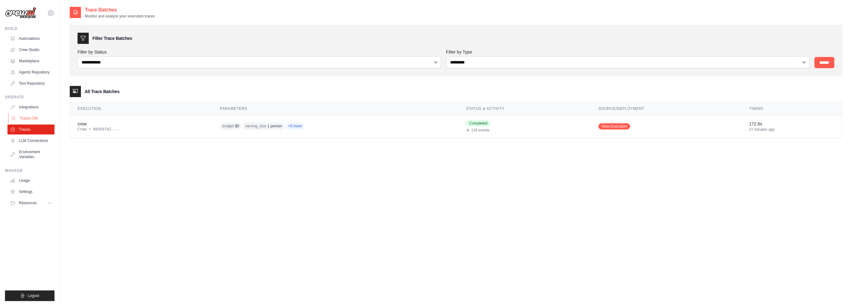
click at [28, 118] on link "Traces Old" at bounding box center [31, 118] width 47 height 10
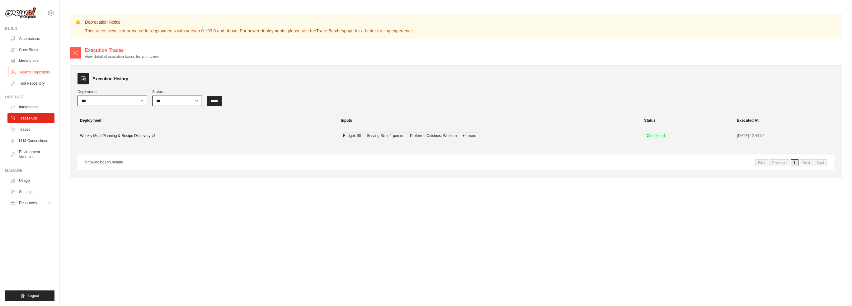
click at [31, 72] on link "Agents Repository" at bounding box center [31, 72] width 47 height 10
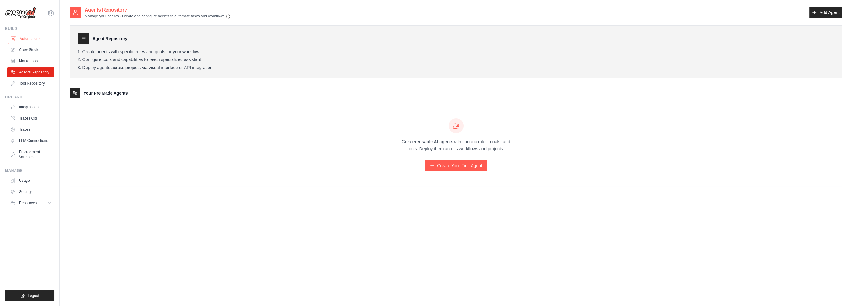
click at [33, 40] on link "Automations" at bounding box center [31, 39] width 47 height 10
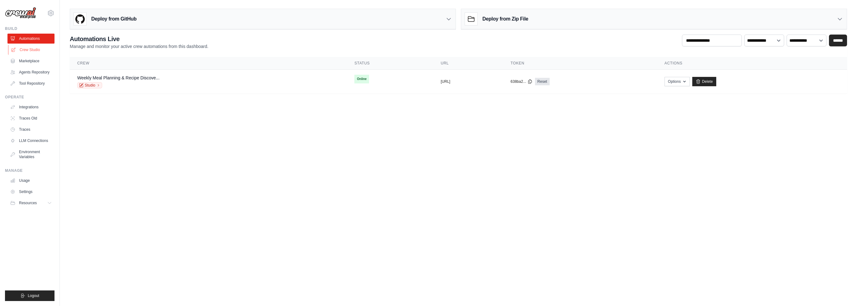
click at [32, 46] on link "Crew Studio" at bounding box center [31, 50] width 47 height 10
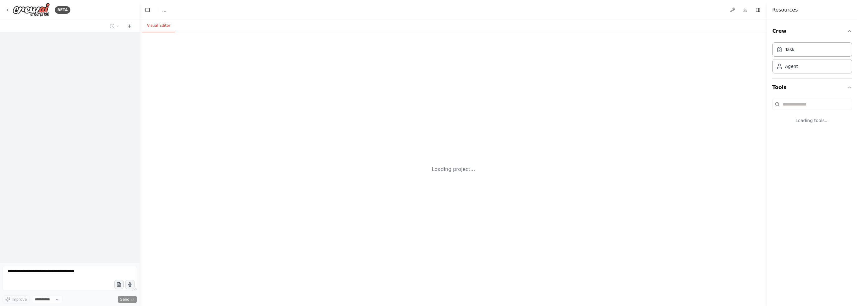
select select "****"
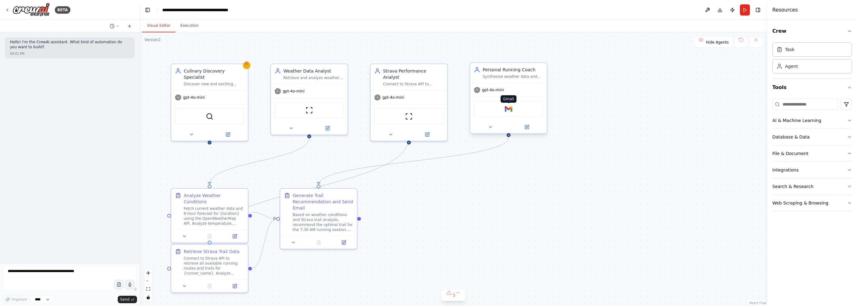
click at [508, 109] on img at bounding box center [508, 108] width 7 height 7
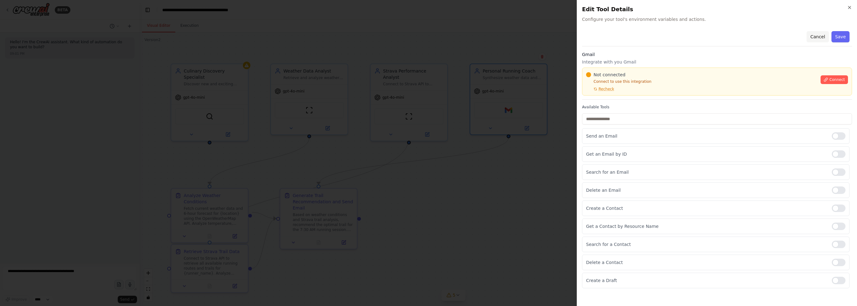
click at [820, 36] on button "Cancel" at bounding box center [817, 36] width 22 height 11
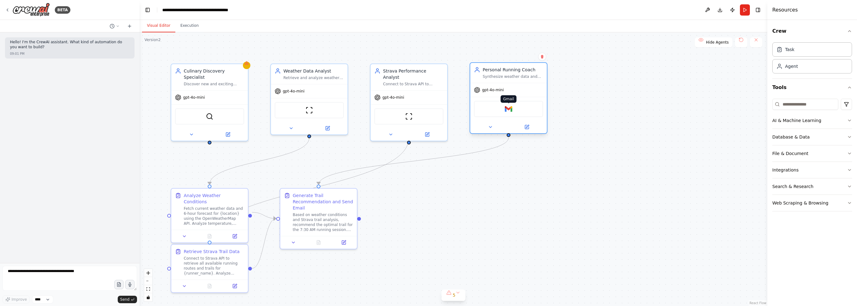
click at [511, 110] on img at bounding box center [508, 108] width 7 height 7
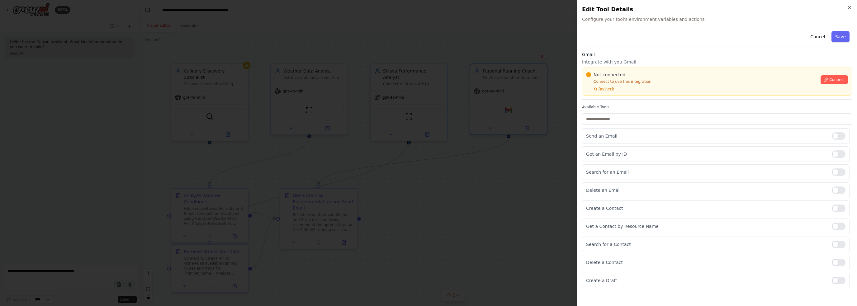
click at [492, 207] on div at bounding box center [428, 153] width 857 height 306
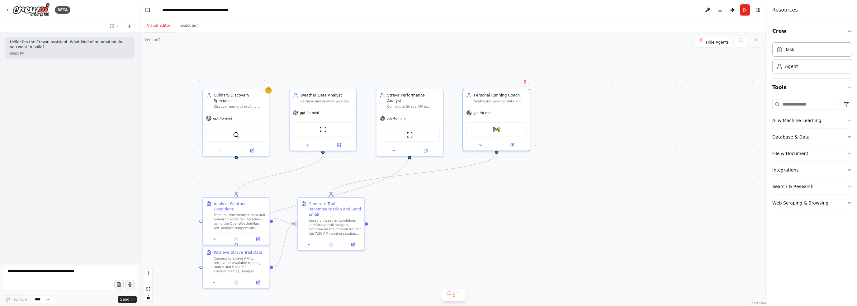
click at [757, 46] on button at bounding box center [756, 42] width 12 height 10
drag, startPoint x: 332, startPoint y: 225, endPoint x: 458, endPoint y: 252, distance: 129.0
click at [476, 253] on div "Based on weather conditions and Strava trail analysis, recommend the optimal tr…" at bounding box center [478, 252] width 53 height 17
drag, startPoint x: 236, startPoint y: 274, endPoint x: 352, endPoint y: 233, distance: 123.5
click at [352, 233] on div "Retrieve Strava Trail Data Connect to Strava API to retrieve all available runn…" at bounding box center [350, 222] width 68 height 43
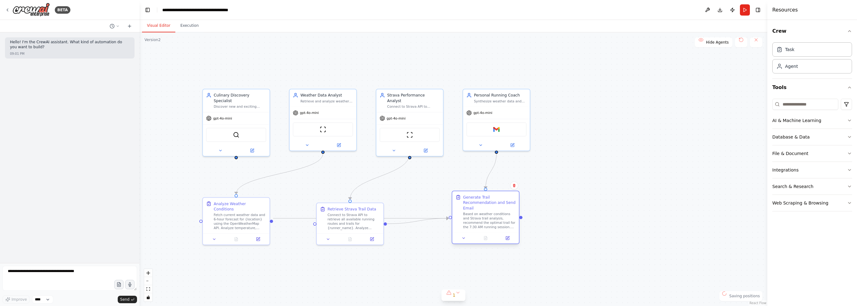
drag, startPoint x: 456, startPoint y: 248, endPoint x: 463, endPoint y: 222, distance: 26.5
click at [463, 222] on div "Based on weather conditions and Strava trail analysis, recommend the optimal tr…" at bounding box center [489, 220] width 53 height 17
click at [250, 116] on div "gpt-4o-mini" at bounding box center [236, 117] width 67 height 12
click at [266, 82] on icon at bounding box center [265, 82] width 4 height 4
click at [264, 83] on icon at bounding box center [264, 81] width 2 height 3
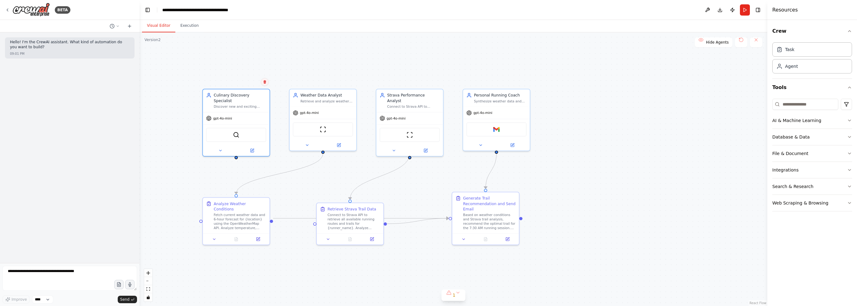
click at [262, 83] on button at bounding box center [265, 82] width 8 height 8
click at [253, 82] on button "Confirm" at bounding box center [247, 81] width 22 height 7
click at [180, 52] on div ".deletable-edge-delete-btn { width: 20px; height: 20px; border: 0px solid #ffff…" at bounding box center [453, 169] width 628 height 274
click at [701, 67] on div ".deletable-edge-delete-btn { width: 20px; height: 20px; border: 0px solid #ffff…" at bounding box center [453, 169] width 628 height 274
click at [730, 59] on div ".deletable-edge-delete-btn { width: 20px; height: 20px; border: 0px solid #ffff…" at bounding box center [453, 169] width 628 height 274
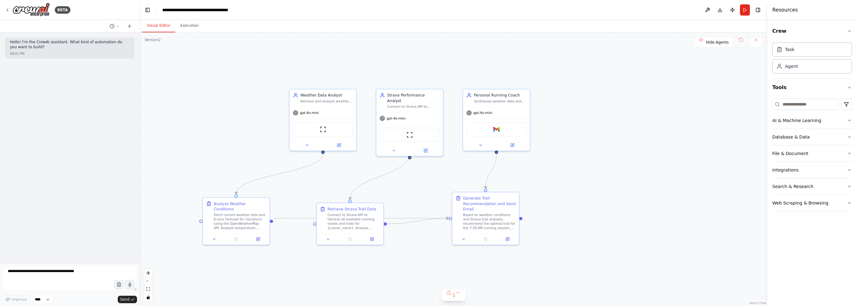
click at [744, 42] on button at bounding box center [741, 42] width 12 height 10
drag, startPoint x: 703, startPoint y: 44, endPoint x: 749, endPoint y: 44, distance: 45.5
click at [736, 51] on div "Version 2 Show Tools Hide Agents .deletable-edge-delete-btn { width: 20px; heig…" at bounding box center [453, 169] width 628 height 274
click at [759, 43] on button at bounding box center [756, 42] width 12 height 10
click at [745, 11] on button "Run" at bounding box center [745, 9] width 10 height 11
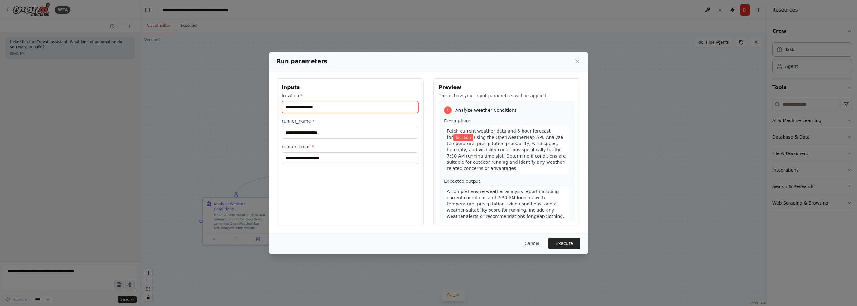
click at [332, 110] on input "location *" at bounding box center [350, 107] width 136 height 12
type input "**********"
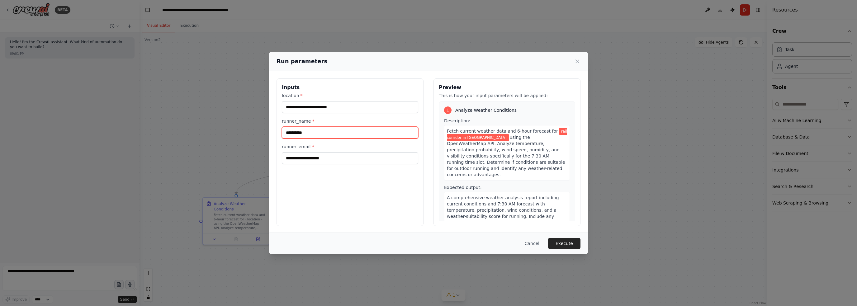
type input "**********"
type input "*"
type input "**********"
click at [569, 243] on button "Execute" at bounding box center [564, 243] width 32 height 11
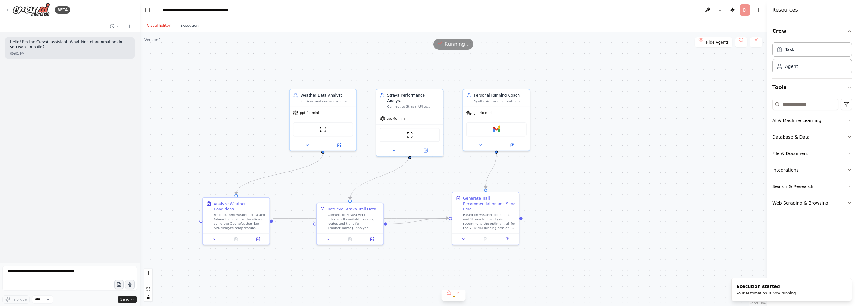
click at [160, 30] on button "Visual Editor" at bounding box center [158, 25] width 33 height 13
click at [404, 103] on div "Connect to Strava API to retrieve running trail data, analyze historical perfor…" at bounding box center [413, 105] width 53 height 4
click at [404, 130] on div "ScrapeWebsiteTool" at bounding box center [410, 134] width 60 height 14
click at [426, 148] on icon at bounding box center [425, 149] width 3 height 3
click at [392, 147] on icon at bounding box center [394, 149] width 4 height 4
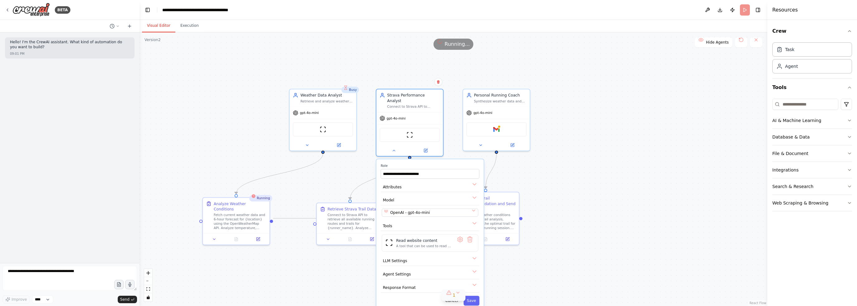
click at [448, 294] on div "1" at bounding box center [450, 295] width 9 height 6
click at [441, 135] on div "ScrapeWebsiteTool" at bounding box center [409, 133] width 67 height 21
click at [431, 244] on div "A tool that can be used to read a website content." at bounding box center [424, 246] width 56 height 4
click at [414, 244] on div "A tool that can be used to read a website content." at bounding box center [424, 246] width 56 height 4
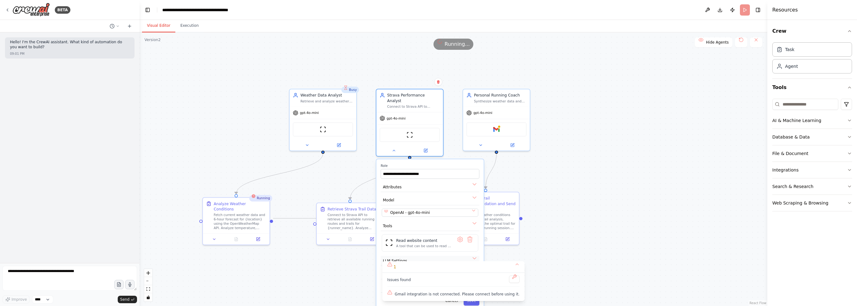
click at [465, 256] on button "LLM Settings" at bounding box center [429, 261] width 99 height 10
click at [569, 130] on div ".deletable-edge-delete-btn { width: 20px; height: 20px; border: 0px solid #ffff…" at bounding box center [453, 169] width 628 height 274
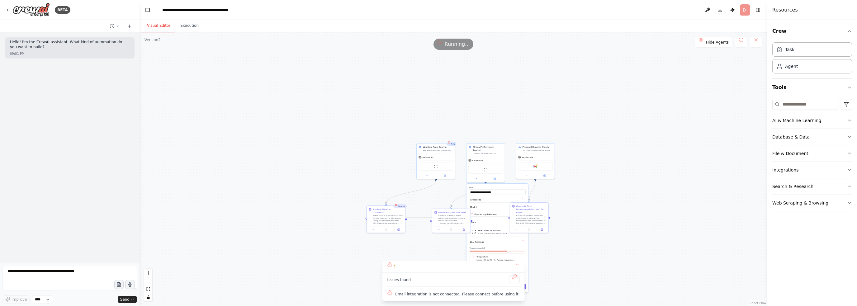
click at [522, 284] on button "Save" at bounding box center [521, 287] width 9 height 6
click at [510, 268] on button "1" at bounding box center [453, 267] width 142 height 12
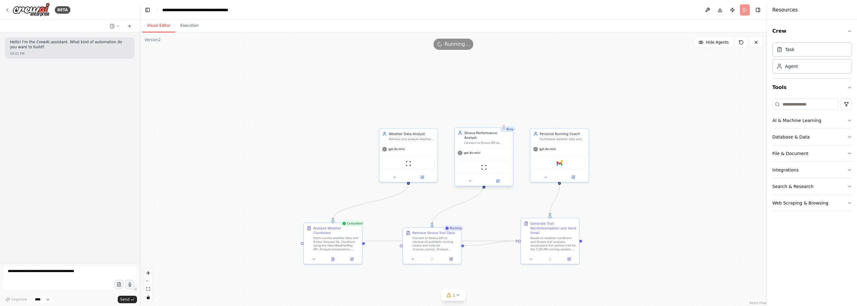
click at [486, 150] on div "gpt-4o-mini" at bounding box center [484, 153] width 58 height 10
click at [564, 137] on div "Synthesize weather data and Strava performance analytics to provide personalize…" at bounding box center [563, 138] width 46 height 4
click at [562, 163] on div "Gmail" at bounding box center [559, 163] width 52 height 12
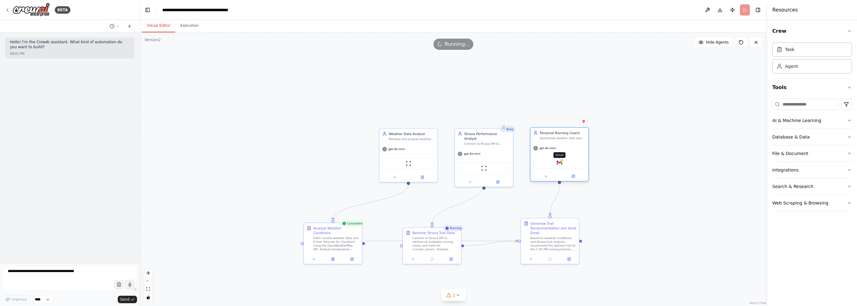
click at [557, 161] on img at bounding box center [559, 163] width 6 height 6
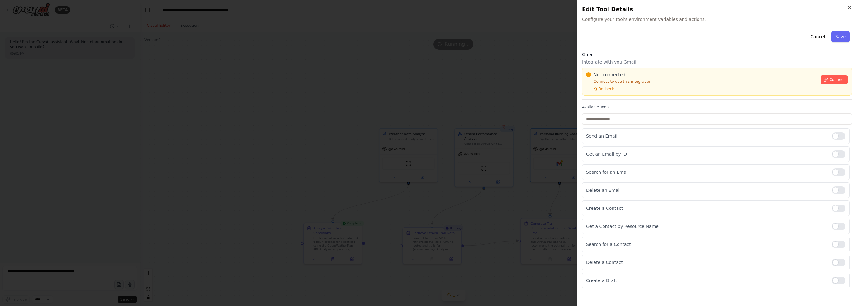
click at [828, 84] on div "Not connected Connect to use this integration Recheck Connect" at bounding box center [717, 82] width 262 height 20
click at [603, 90] on span "Recheck" at bounding box center [606, 89] width 16 height 5
click at [833, 80] on span "Connect" at bounding box center [837, 79] width 16 height 5
click at [836, 83] on button "Connect" at bounding box center [833, 79] width 27 height 9
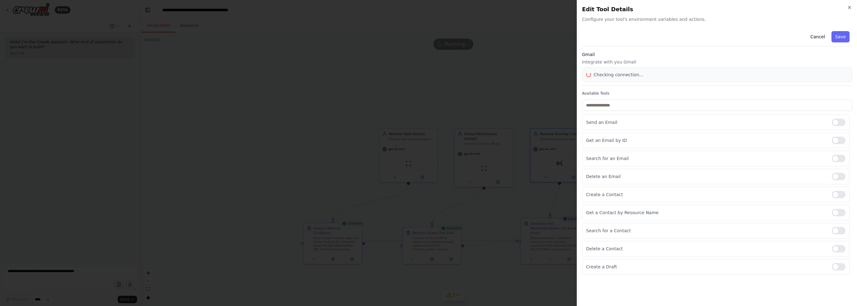
click at [836, 82] on div "Gmail Integrate with you Gmail Checking connection..." at bounding box center [717, 68] width 270 height 35
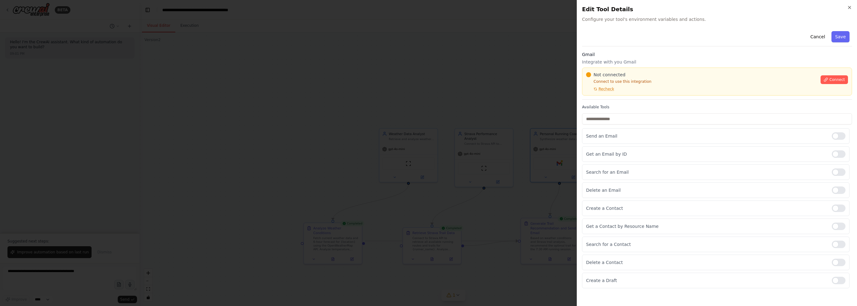
click at [485, 103] on div at bounding box center [428, 153] width 857 height 306
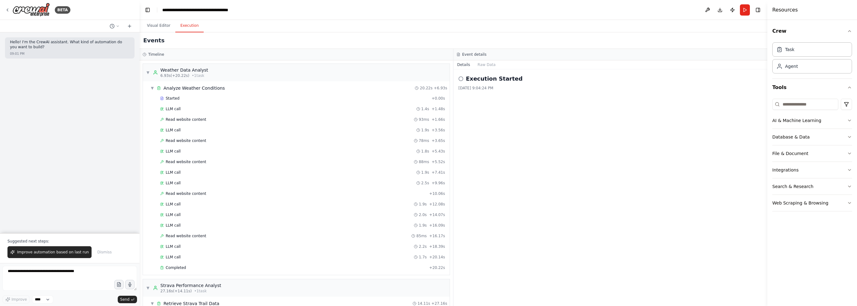
click at [186, 26] on button "Execution" at bounding box center [189, 25] width 28 height 13
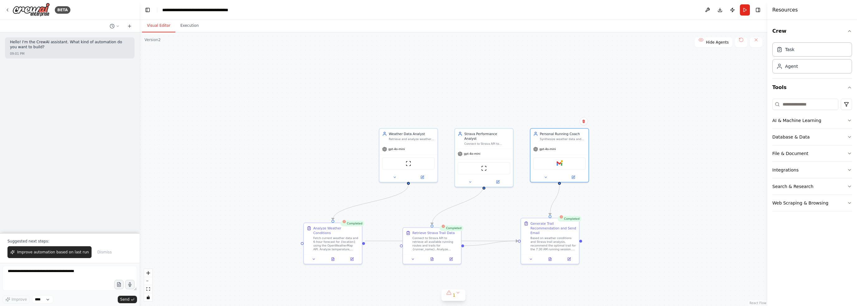
click at [153, 26] on button "Visual Editor" at bounding box center [158, 25] width 33 height 13
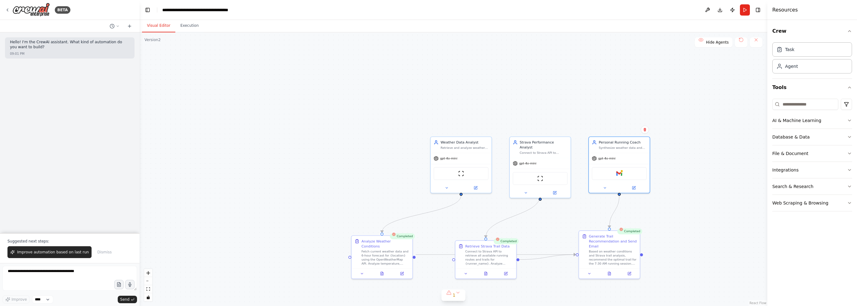
drag, startPoint x: 492, startPoint y: 124, endPoint x: 446, endPoint y: 76, distance: 66.1
click at [431, 77] on div ".deletable-edge-delete-btn { width: 20px; height: 20px; border: 0px solid #ffff…" at bounding box center [453, 169] width 628 height 274
click at [795, 54] on div "Task" at bounding box center [812, 49] width 80 height 14
click at [794, 66] on div "Agent" at bounding box center [791, 66] width 13 height 6
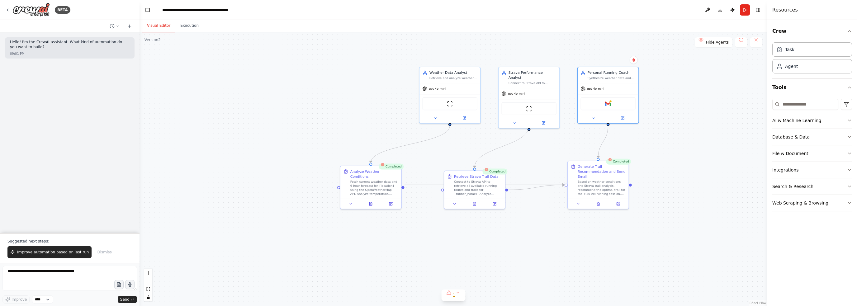
drag, startPoint x: 489, startPoint y: 77, endPoint x: 559, endPoint y: 32, distance: 82.9
click at [559, 32] on div ".deletable-edge-delete-btn { width: 20px; height: 20px; border: 0px solid #ffff…" at bounding box center [453, 169] width 628 height 274
click at [731, 10] on button "Publish" at bounding box center [732, 9] width 10 height 11
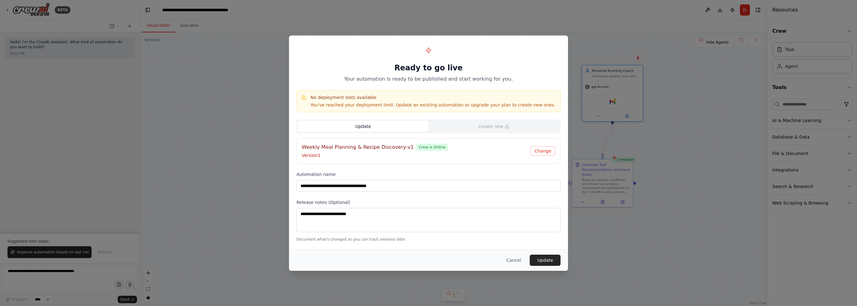
click at [370, 124] on button "Update" at bounding box center [363, 126] width 131 height 11
click at [520, 261] on button "Cancel" at bounding box center [513, 260] width 25 height 11
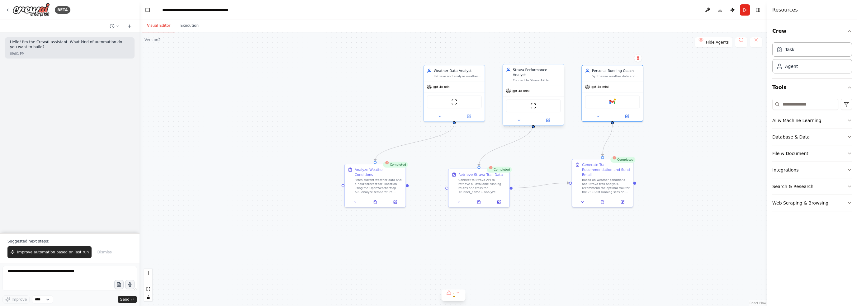
click at [537, 102] on div "ScrapeWebsiteTool" at bounding box center [533, 106] width 55 height 13
click at [545, 78] on div "Strava Performance Analyst Connect to Strava API to retrieve running trail data…" at bounding box center [533, 74] width 61 height 21
click at [517, 118] on icon at bounding box center [519, 120] width 4 height 4
click at [581, 201] on button at bounding box center [579, 205] width 9 height 9
click at [534, 159] on span "Customize (Optional)" at bounding box center [527, 161] width 37 height 5
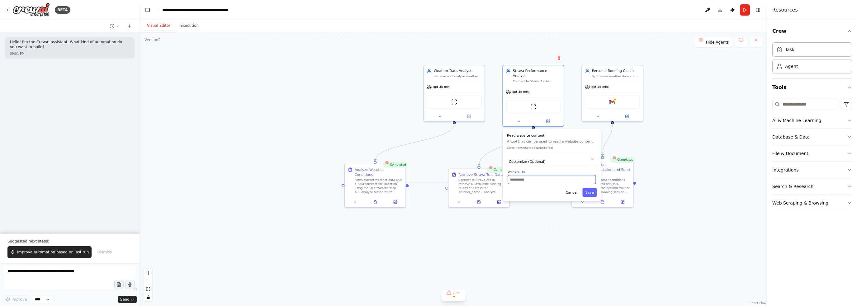
click at [529, 176] on input "text" at bounding box center [552, 179] width 88 height 9
type input "******"
click at [589, 188] on button "Save" at bounding box center [589, 192] width 14 height 9
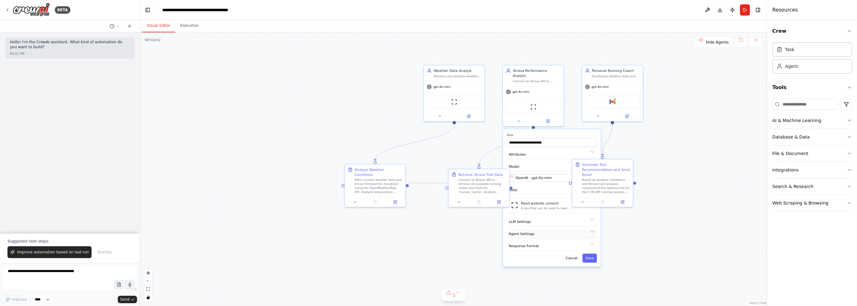
click at [532, 231] on span "Agent Settings" at bounding box center [522, 233] width 26 height 5
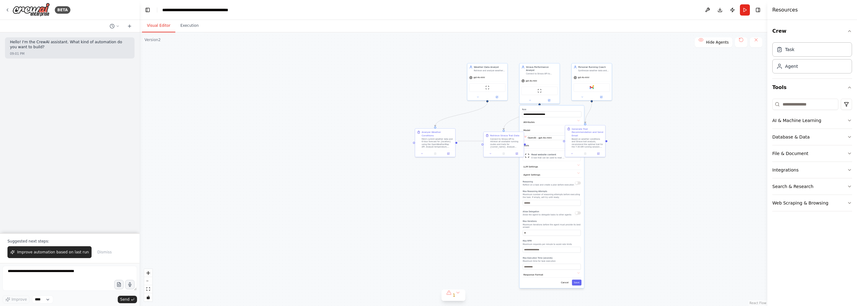
drag, startPoint x: 664, startPoint y: 231, endPoint x: 646, endPoint y: 134, distance: 98.8
click at [646, 134] on div ".deletable-edge-delete-btn { width: 20px; height: 20px; border: 0px solid #ffff…" at bounding box center [453, 169] width 628 height 274
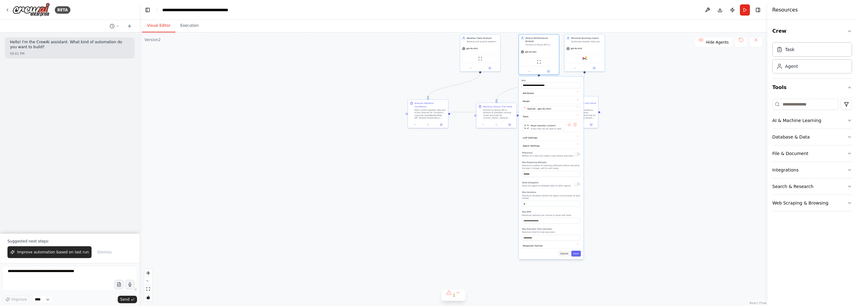
click at [558, 251] on button "Cancel" at bounding box center [564, 254] width 12 height 6
click at [560, 253] on div "**********" at bounding box center [541, 171] width 64 height 182
click at [557, 254] on button "Cancel" at bounding box center [554, 257] width 12 height 6
click at [457, 296] on button "1" at bounding box center [453, 296] width 24 height 12
drag, startPoint x: 417, startPoint y: 280, endPoint x: 429, endPoint y: 281, distance: 12.5
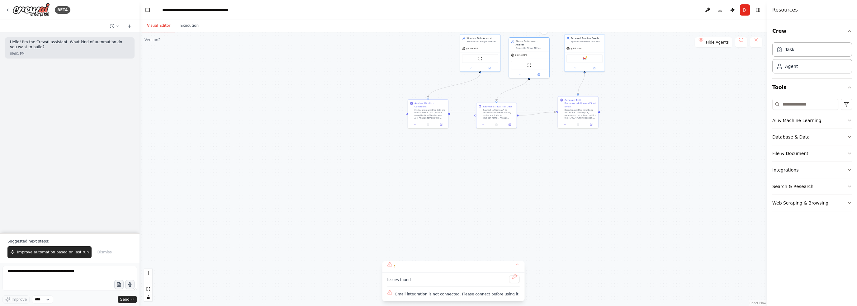
click at [420, 280] on div "Issues found" at bounding box center [453, 281] width 132 height 11
click at [509, 279] on button at bounding box center [514, 279] width 11 height 7
click at [477, 295] on span "Gmail integration is not connected. Please connect before using it." at bounding box center [457, 294] width 125 height 5
click at [500, 295] on span "Gmail integration is not connected. Please connect before using it." at bounding box center [457, 294] width 125 height 5
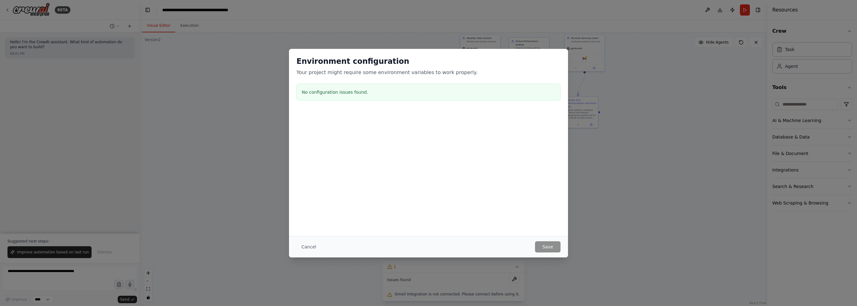
click at [435, 98] on div "No configuration issues found." at bounding box center [428, 92] width 264 height 17
click at [302, 247] on button "Cancel" at bounding box center [308, 246] width 25 height 11
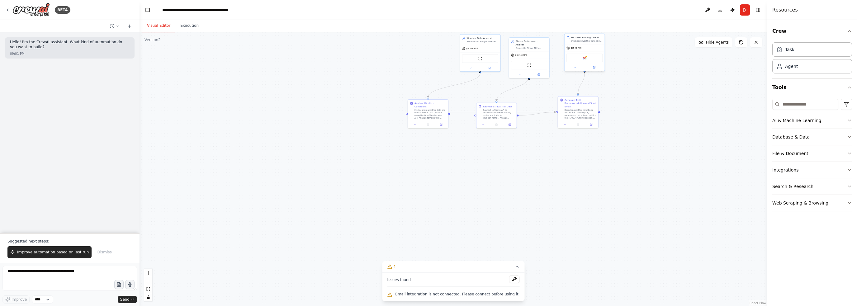
click at [588, 59] on div "Gmail" at bounding box center [584, 58] width 36 height 8
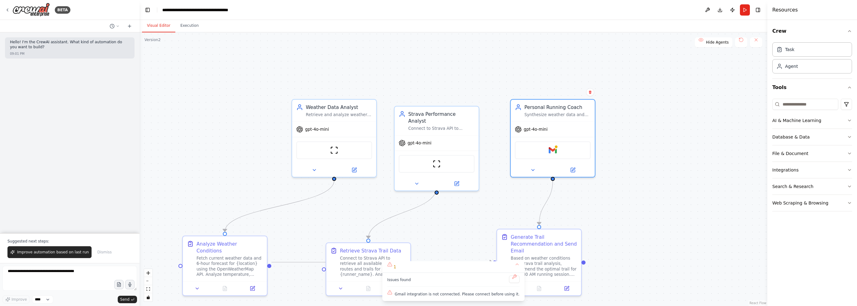
drag, startPoint x: 624, startPoint y: 97, endPoint x: 617, endPoint y: 135, distance: 39.2
click at [617, 213] on div ".deletable-edge-delete-btn { width: 20px; height: 20px; border: 0px solid #ffff…" at bounding box center [453, 169] width 628 height 274
click at [551, 145] on img at bounding box center [553, 148] width 8 height 8
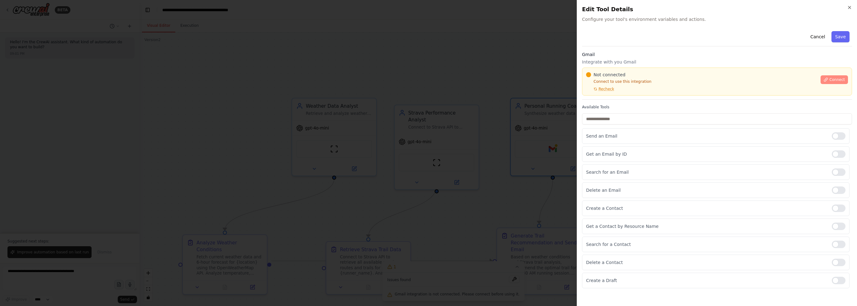
click at [832, 79] on span "Connect" at bounding box center [837, 79] width 16 height 5
click at [832, 80] on span "Connect" at bounding box center [837, 79] width 16 height 5
click at [380, 130] on div at bounding box center [428, 153] width 857 height 306
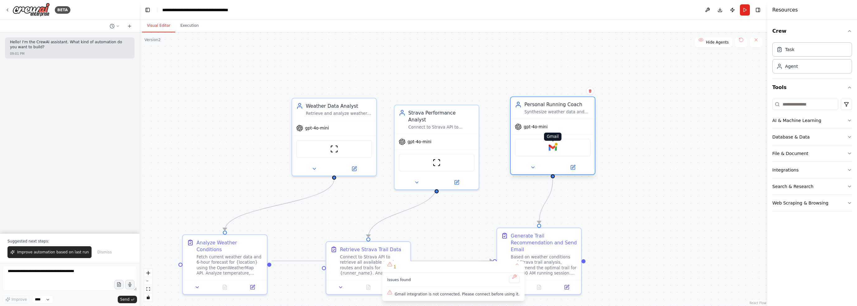
click at [554, 149] on img at bounding box center [553, 148] width 8 height 8
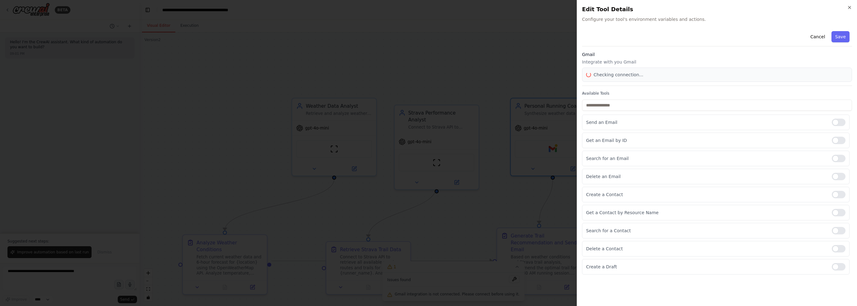
click at [556, 153] on div at bounding box center [428, 153] width 857 height 306
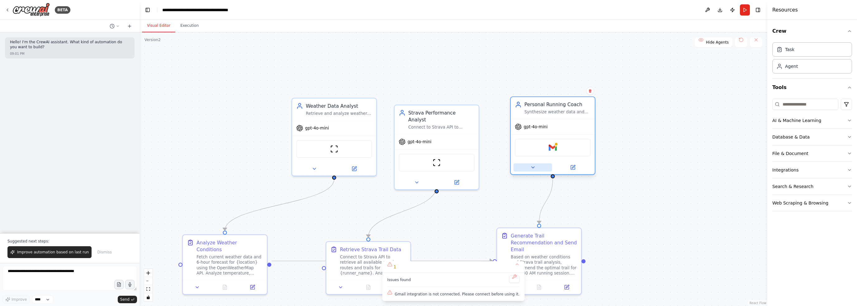
click at [530, 167] on icon at bounding box center [533, 168] width 6 height 6
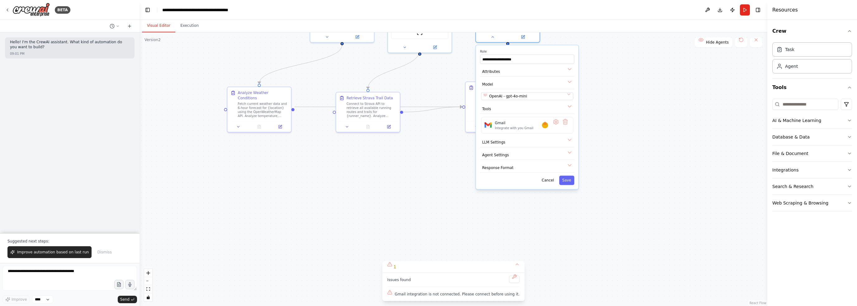
drag, startPoint x: 680, startPoint y: 220, endPoint x: 561, endPoint y: 90, distance: 176.5
click at [585, 52] on div ".deletable-edge-delete-btn { width: 20px; height: 20px; border: 0px solid #ffff…" at bounding box center [453, 169] width 628 height 274
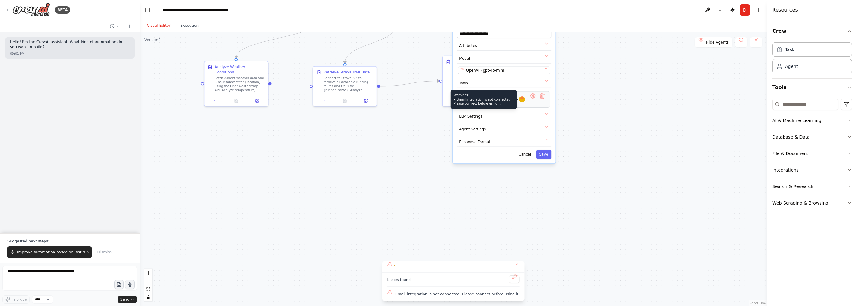
click at [522, 99] on div at bounding box center [522, 99] width 6 height 6
click at [534, 94] on button at bounding box center [532, 98] width 9 height 9
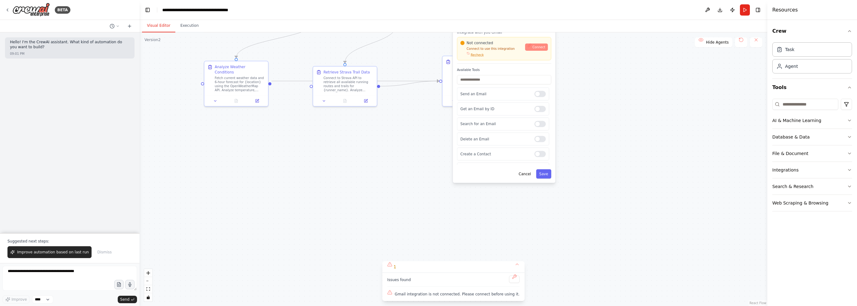
click at [531, 44] on button "Connect" at bounding box center [536, 47] width 23 height 7
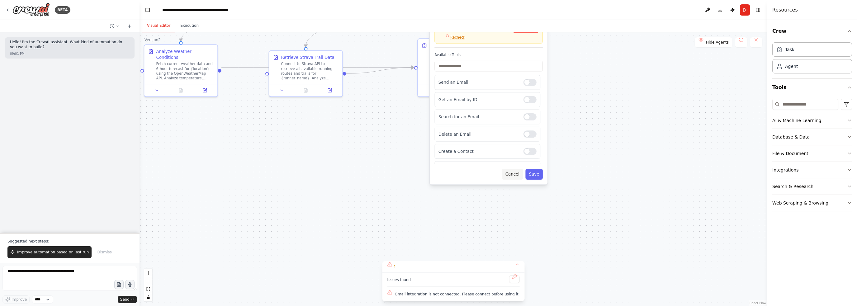
click at [510, 173] on button "Cancel" at bounding box center [512, 174] width 21 height 11
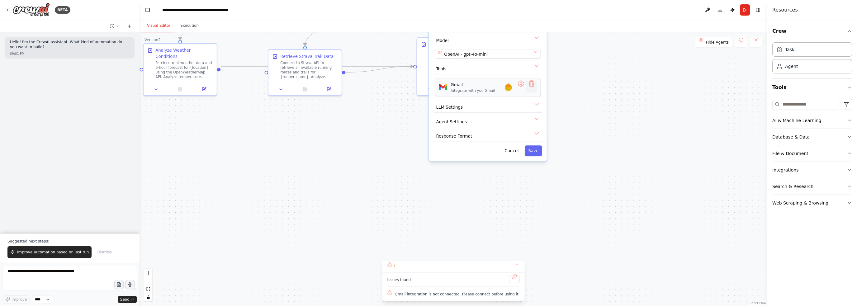
click at [531, 88] on button at bounding box center [531, 87] width 11 height 11
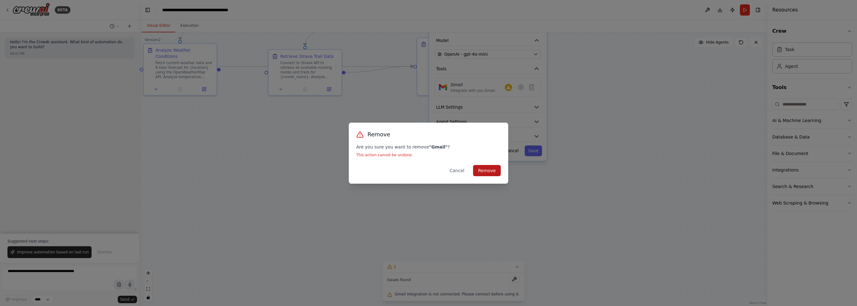
click at [493, 169] on button "Remove" at bounding box center [487, 170] width 28 height 11
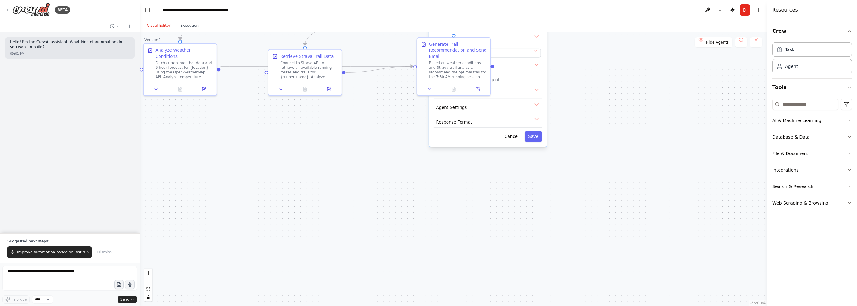
click at [573, 91] on div ".deletable-edge-delete-btn { width: 20px; height: 20px; border: 0px solid #ffff…" at bounding box center [453, 169] width 628 height 274
click at [378, 190] on div ".deletable-edge-delete-btn { width: 20px; height: 20px; border: 0px solid #ffff…" at bounding box center [453, 169] width 628 height 274
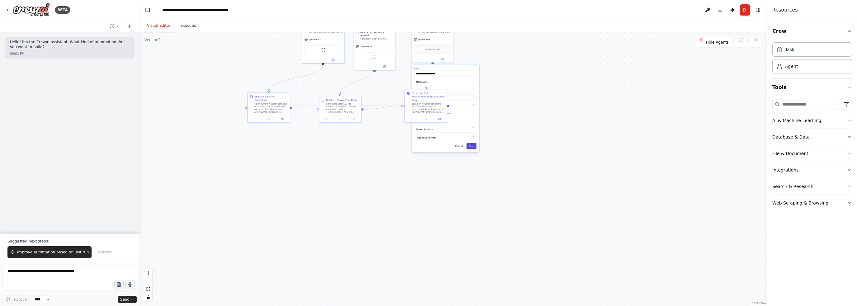
click at [471, 145] on button "Save" at bounding box center [471, 146] width 10 height 6
drag, startPoint x: 474, startPoint y: 107, endPoint x: 432, endPoint y: 135, distance: 50.1
click at [461, 158] on div ".deletable-edge-delete-btn { width: 20px; height: 20px; border: 0px solid #ffff…" at bounding box center [453, 169] width 628 height 274
click at [795, 122] on div "AI & Machine Learning" at bounding box center [796, 120] width 49 height 6
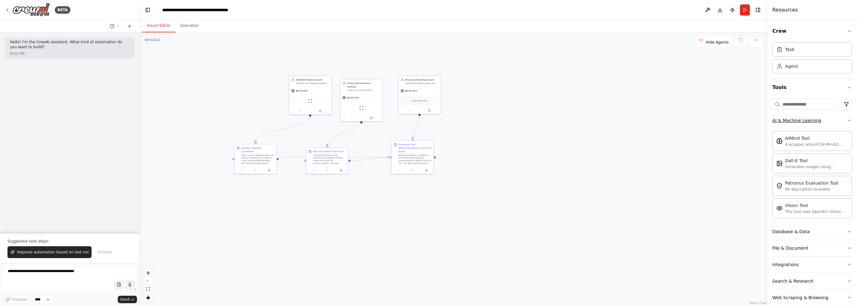
click at [795, 122] on div "AI & Machine Learning" at bounding box center [796, 120] width 49 height 6
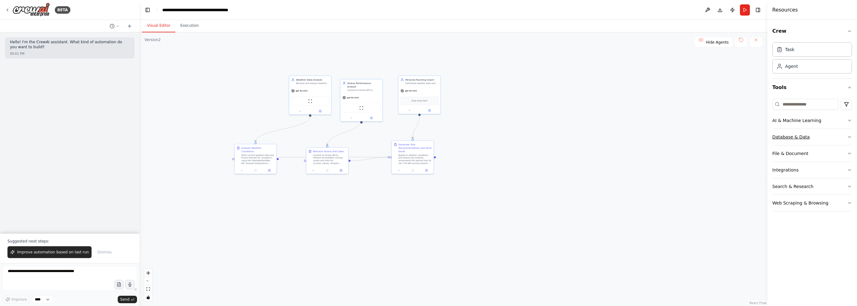
click at [796, 137] on div "Database & Data" at bounding box center [790, 137] width 37 height 6
click at [788, 171] on div "Integrations" at bounding box center [785, 170] width 26 height 6
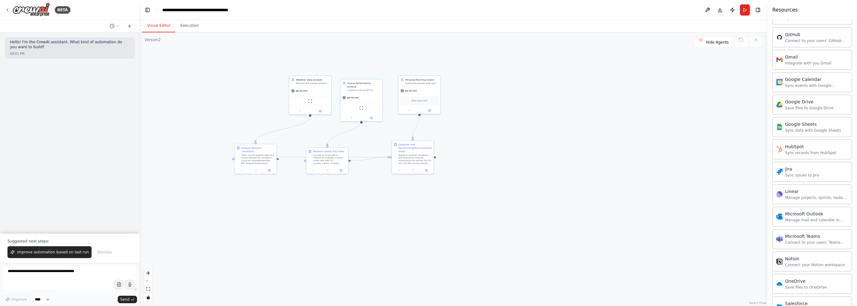
scroll to position [270, 0]
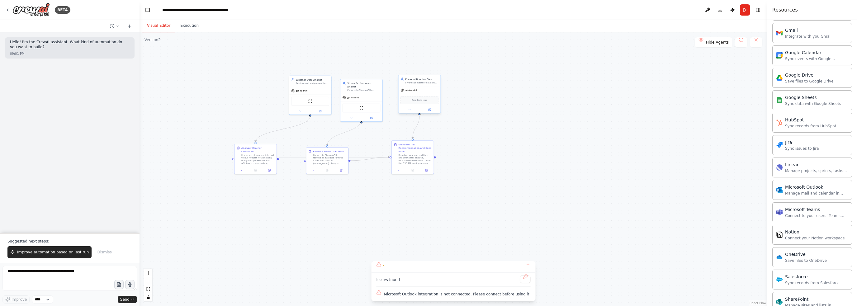
click at [418, 99] on span "Drop tools here" at bounding box center [420, 99] width 16 height 3
click at [422, 99] on div "Microsoft Outlook" at bounding box center [419, 100] width 38 height 9
click at [420, 101] on img at bounding box center [419, 100] width 4 height 4
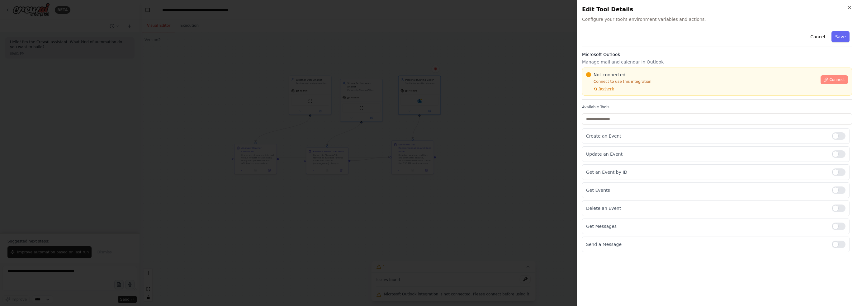
click at [830, 80] on button "Connect" at bounding box center [833, 79] width 27 height 9
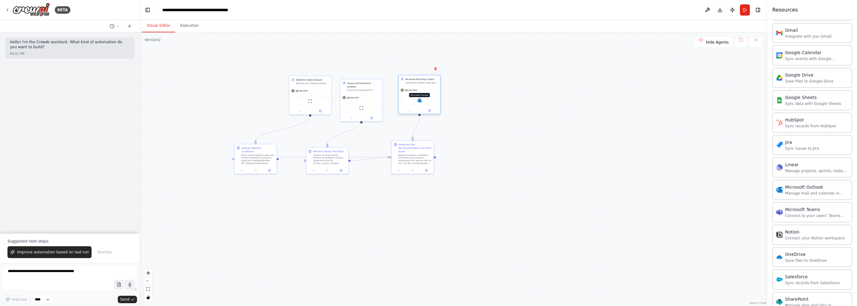
click at [420, 101] on img at bounding box center [419, 100] width 4 height 4
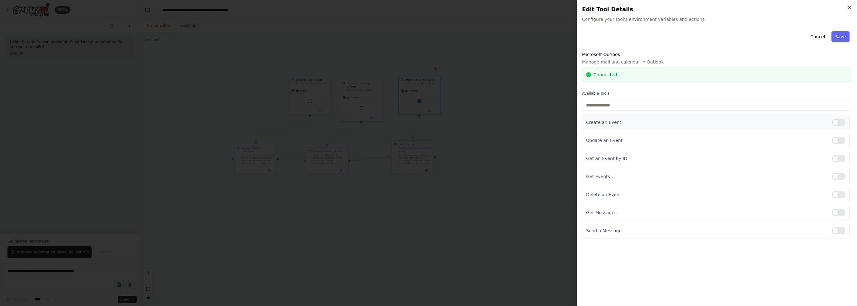
click at [839, 124] on div at bounding box center [839, 122] width 14 height 7
click at [836, 141] on div at bounding box center [839, 140] width 14 height 7
click at [837, 161] on div at bounding box center [839, 158] width 14 height 7
click at [838, 177] on div at bounding box center [839, 176] width 14 height 7
click at [843, 199] on div "Delete an Event" at bounding box center [715, 195] width 267 height 16
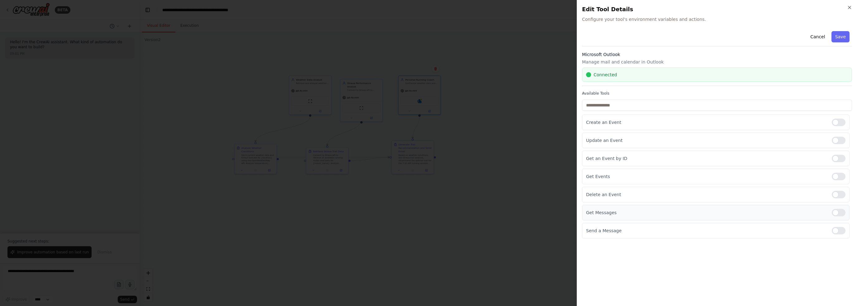
click at [837, 211] on div at bounding box center [839, 212] width 14 height 7
click at [834, 230] on div at bounding box center [839, 230] width 14 height 7
click at [837, 191] on div at bounding box center [839, 194] width 14 height 7
click at [843, 35] on button "Save" at bounding box center [840, 36] width 18 height 11
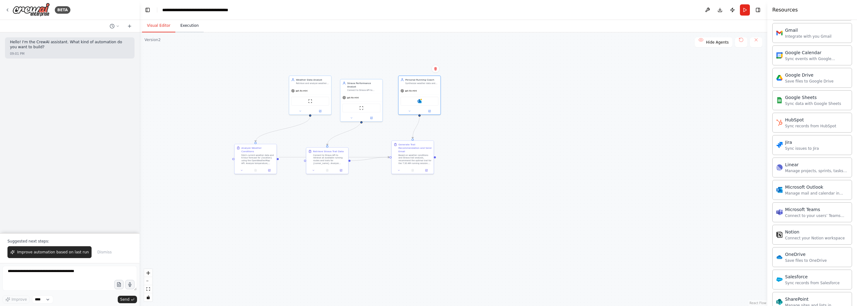
click at [187, 24] on button "Execution" at bounding box center [189, 25] width 28 height 13
click at [155, 26] on button "Visual Editor" at bounding box center [158, 25] width 33 height 13
click at [325, 162] on div "Connect to Strava API to retrieve all available running routes and trails for {…" at bounding box center [329, 158] width 33 height 11
click at [341, 172] on div at bounding box center [327, 169] width 42 height 7
click at [314, 170] on icon at bounding box center [313, 169] width 3 height 3
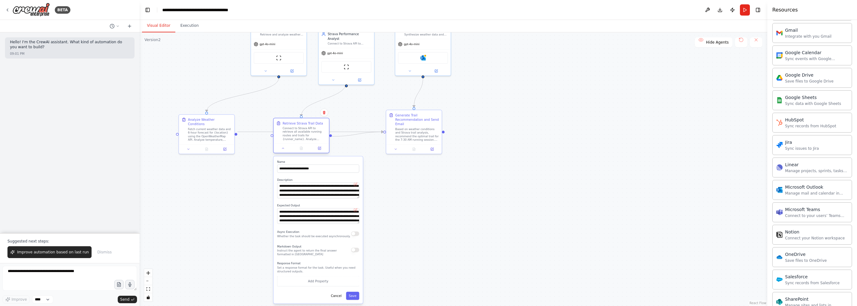
click at [319, 151] on div at bounding box center [300, 148] width 55 height 9
click at [320, 150] on icon at bounding box center [320, 149] width 4 height 4
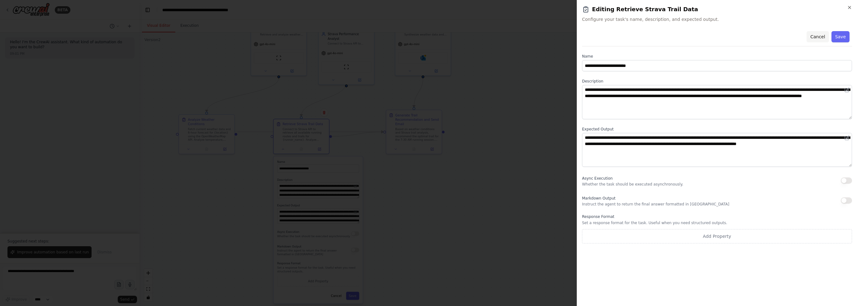
click at [816, 36] on button "Cancel" at bounding box center [817, 36] width 22 height 11
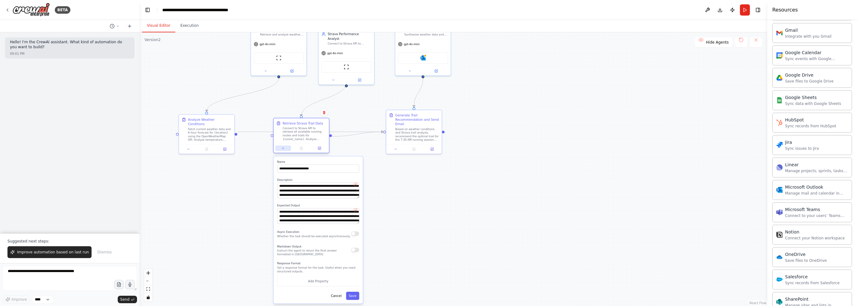
click at [282, 149] on icon at bounding box center [283, 149] width 4 height 4
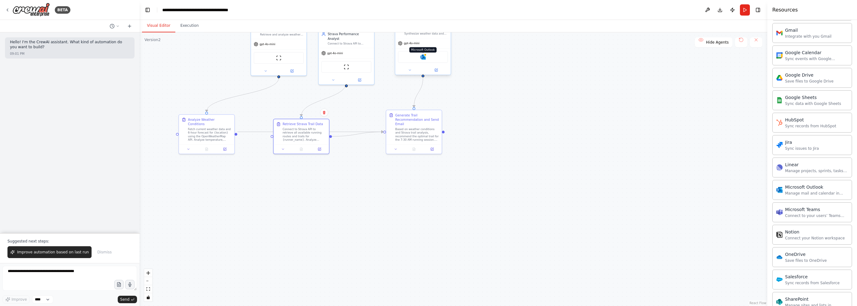
click at [424, 58] on img at bounding box center [422, 56] width 5 height 5
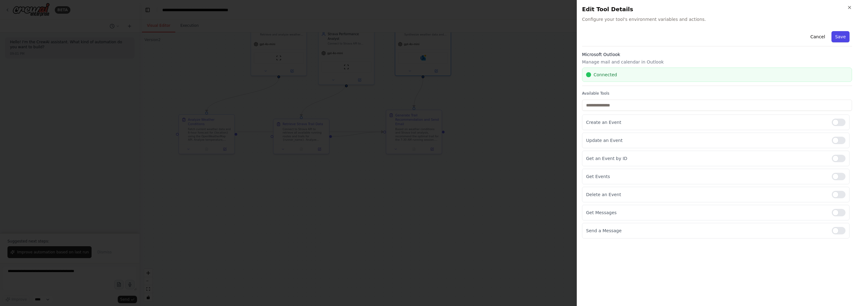
click at [839, 37] on button "Save" at bounding box center [840, 36] width 18 height 11
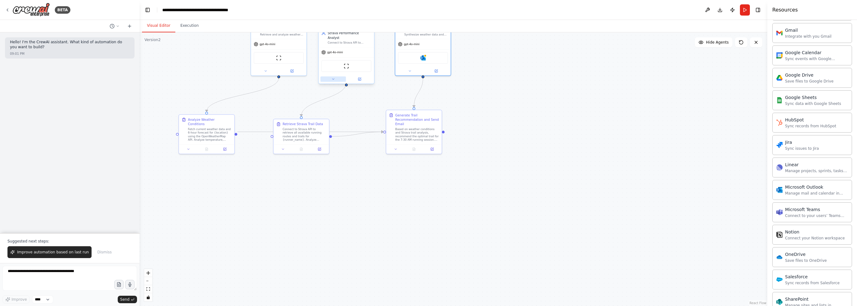
click at [335, 77] on icon at bounding box center [333, 79] width 4 height 4
click at [359, 77] on icon at bounding box center [360, 79] width 4 height 4
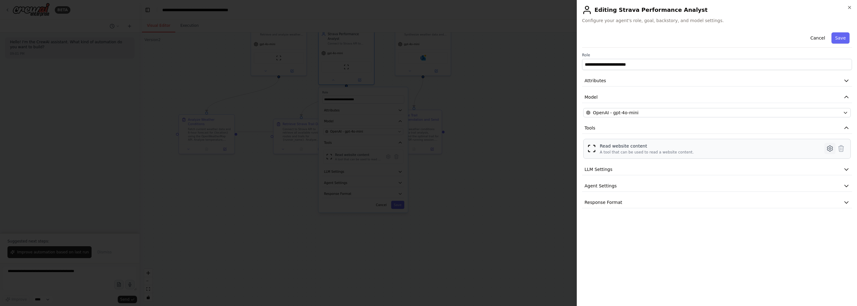
click at [832, 150] on icon at bounding box center [829, 149] width 5 height 6
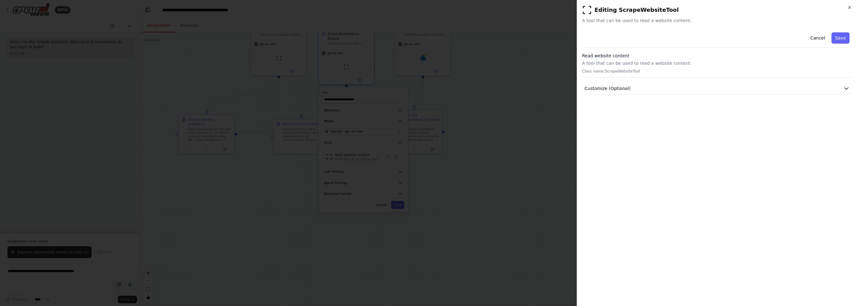
click at [654, 72] on p "Class name: ScrapeWebsiteTool" at bounding box center [717, 71] width 270 height 5
click at [665, 89] on button "Customize (Optional)" at bounding box center [717, 89] width 270 height 12
click at [638, 66] on p "A tool that can be used to read a website content." at bounding box center [717, 63] width 270 height 6
click at [821, 40] on button "Cancel" at bounding box center [817, 37] width 22 height 11
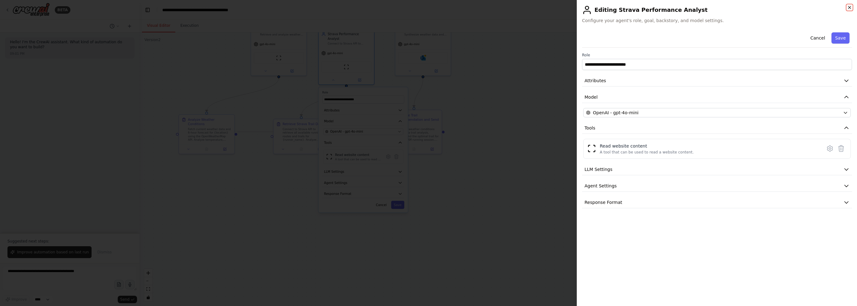
click at [850, 6] on icon "button" at bounding box center [849, 7] width 5 height 5
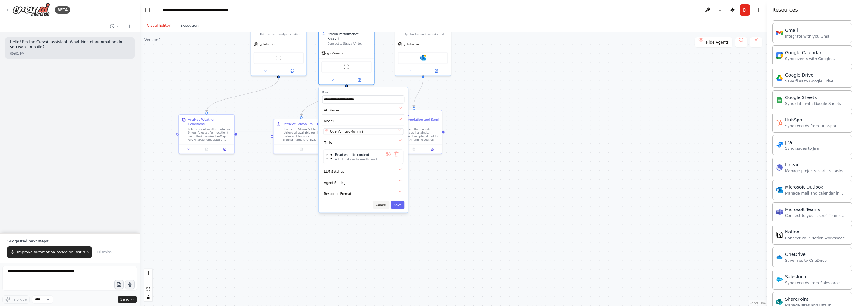
click at [382, 201] on button "Cancel" at bounding box center [381, 205] width 16 height 8
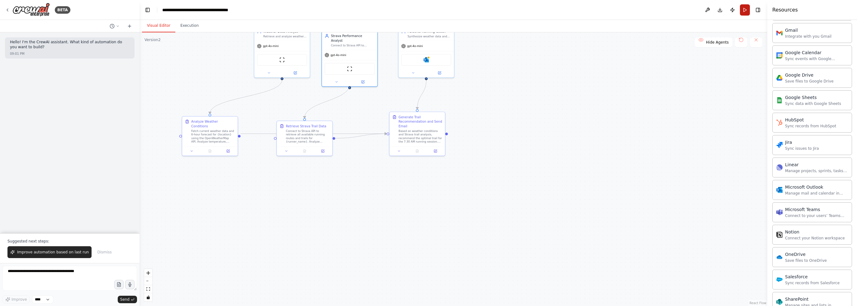
click at [742, 9] on button "Run" at bounding box center [745, 9] width 10 height 11
click at [733, 11] on button "Publish" at bounding box center [732, 9] width 10 height 11
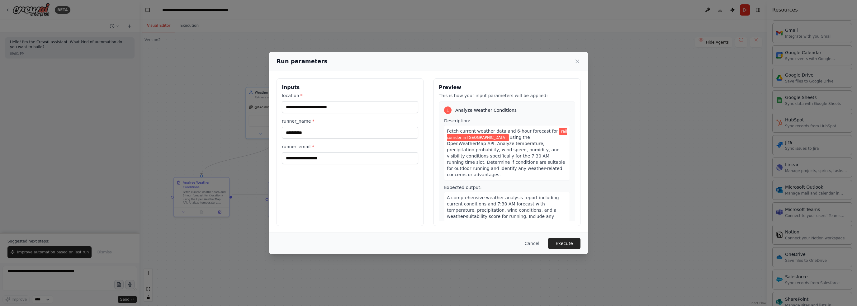
drag, startPoint x: 539, startPoint y: 86, endPoint x: 533, endPoint y: 125, distance: 39.7
click at [531, 147] on body "**********" at bounding box center [428, 153] width 857 height 306
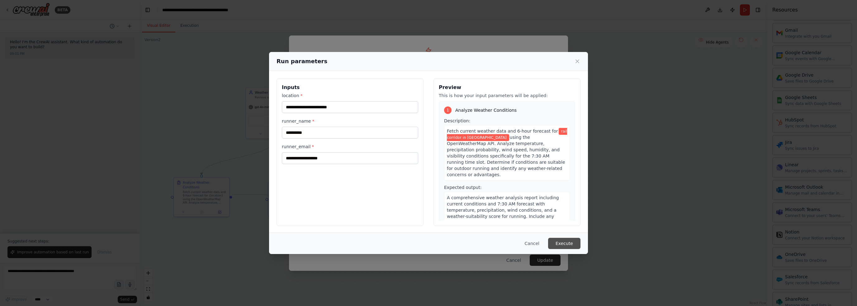
click at [573, 245] on button "Execute" at bounding box center [564, 243] width 32 height 11
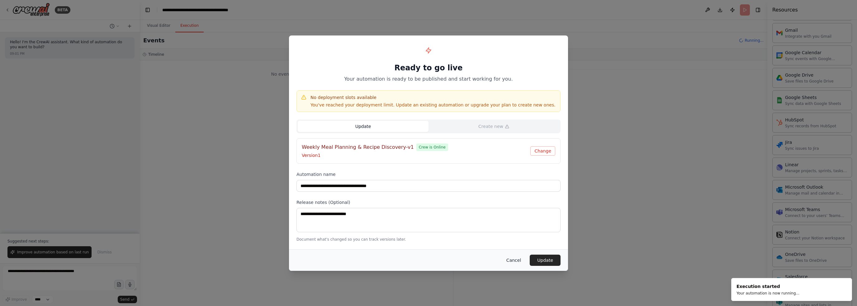
click at [512, 261] on button "Cancel" at bounding box center [513, 260] width 25 height 11
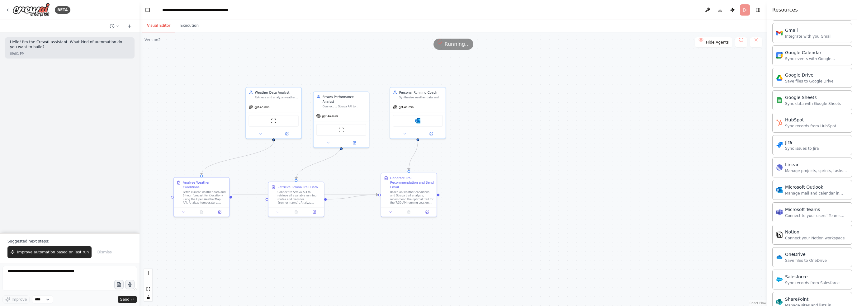
click at [149, 28] on button "Visual Editor" at bounding box center [158, 25] width 33 height 13
click at [113, 26] on icon at bounding box center [112, 26] width 5 height 5
click at [8, 10] on div at bounding box center [69, 153] width 139 height 306
click at [4, 11] on div "BETA" at bounding box center [69, 10] width 139 height 20
click at [9, 9] on icon at bounding box center [7, 9] width 5 height 5
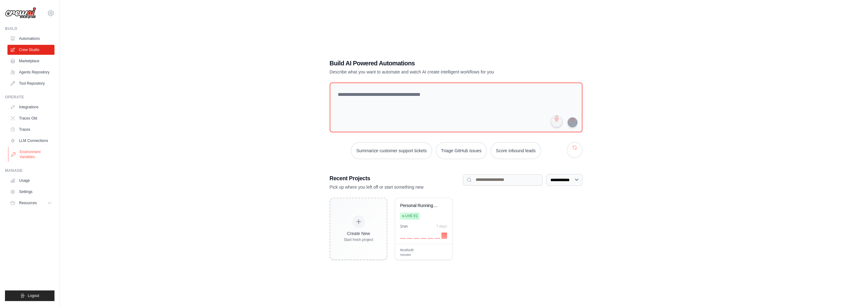
click at [29, 150] on link "Environment Variables" at bounding box center [31, 154] width 47 height 15
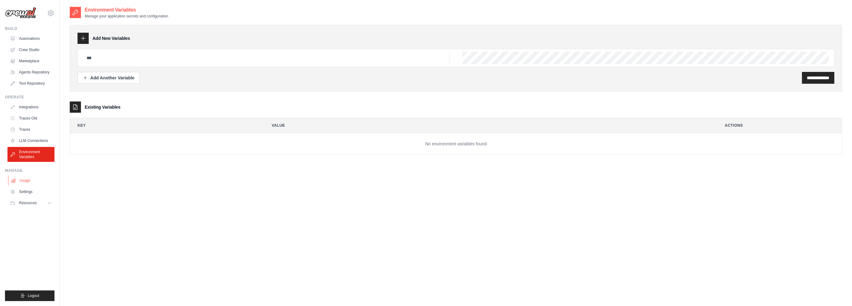
click at [26, 181] on link "Usage" at bounding box center [31, 181] width 47 height 10
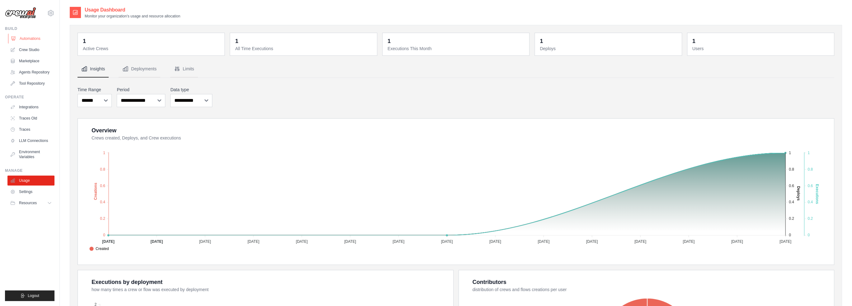
click at [25, 38] on link "Automations" at bounding box center [31, 39] width 47 height 10
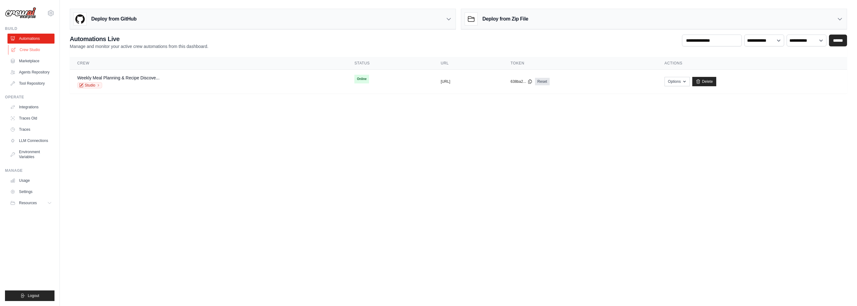
click at [25, 50] on link "Crew Studio" at bounding box center [31, 50] width 47 height 10
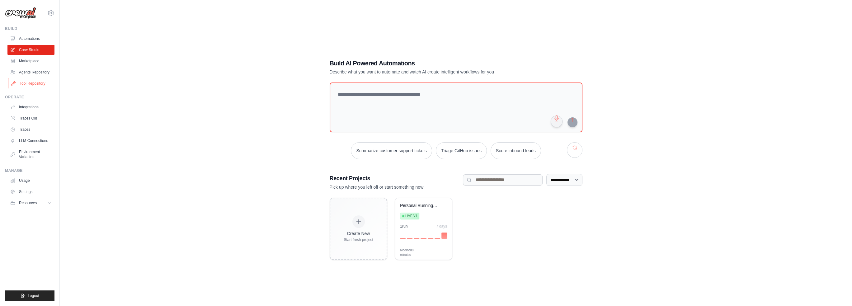
click at [30, 82] on link "Tool Repository" at bounding box center [31, 83] width 47 height 10
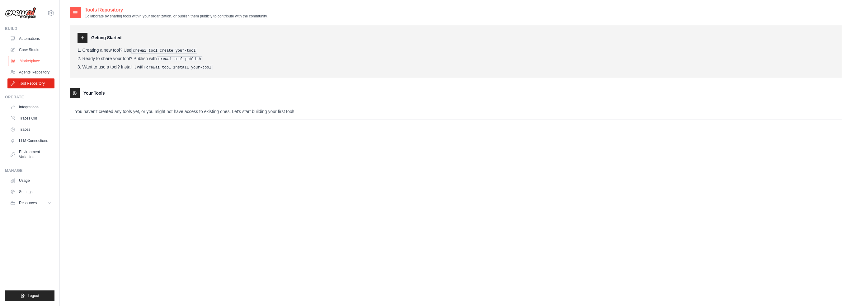
click at [31, 62] on link "Marketplace" at bounding box center [31, 61] width 47 height 10
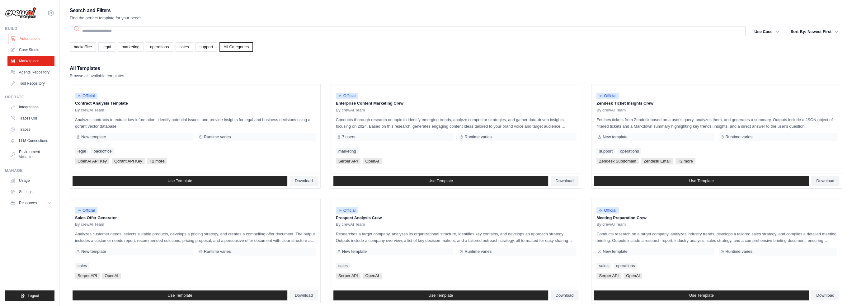
click at [30, 41] on link "Automations" at bounding box center [31, 39] width 47 height 10
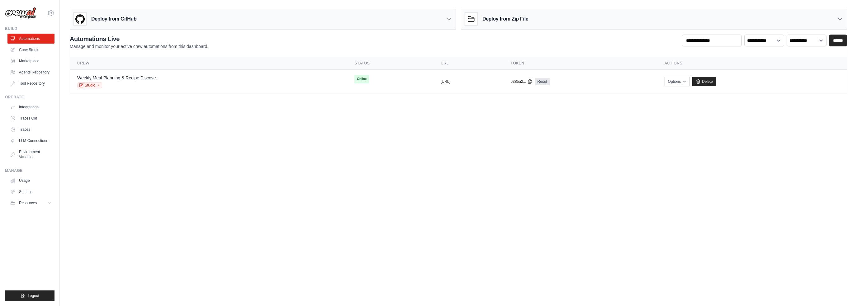
click at [313, 7] on div "Deploy from GitHub Deploy your project directly from GitHub. Select a repositor…" at bounding box center [458, 17] width 777 height 23
click at [441, 83] on button "[URL]" at bounding box center [446, 81] width 10 height 5
click at [21, 73] on link "Agents Repository" at bounding box center [31, 72] width 47 height 10
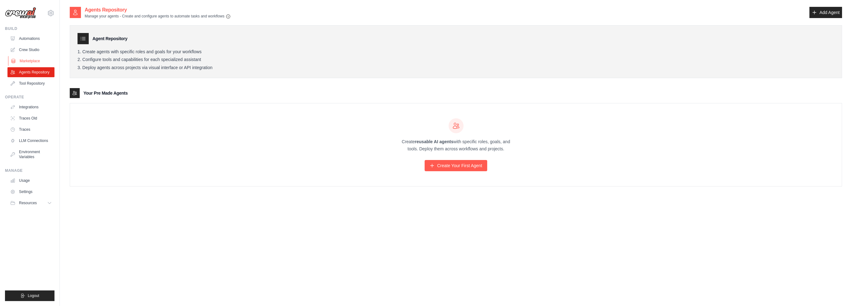
click at [27, 60] on link "Marketplace" at bounding box center [31, 61] width 47 height 10
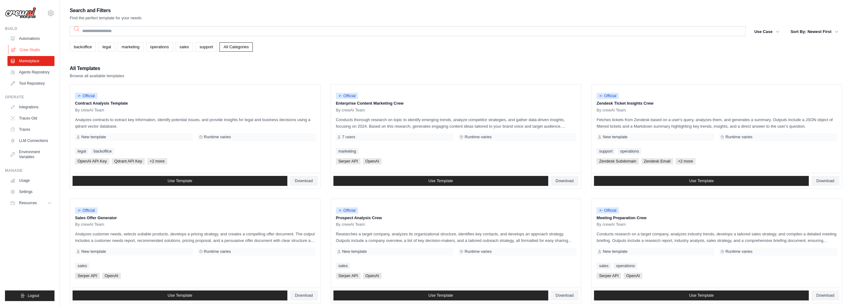
click at [36, 47] on link "Crew Studio" at bounding box center [31, 50] width 47 height 10
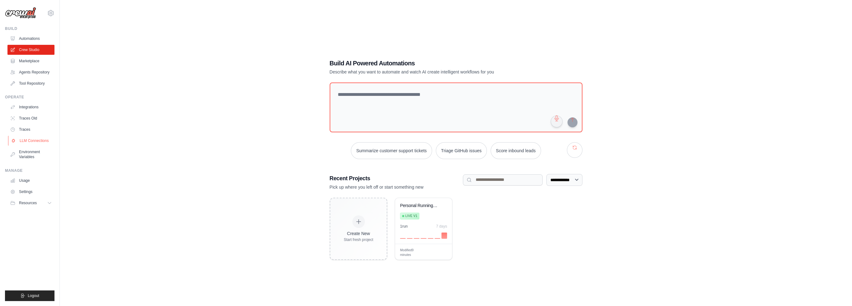
click at [31, 140] on link "LLM Connections" at bounding box center [31, 141] width 47 height 10
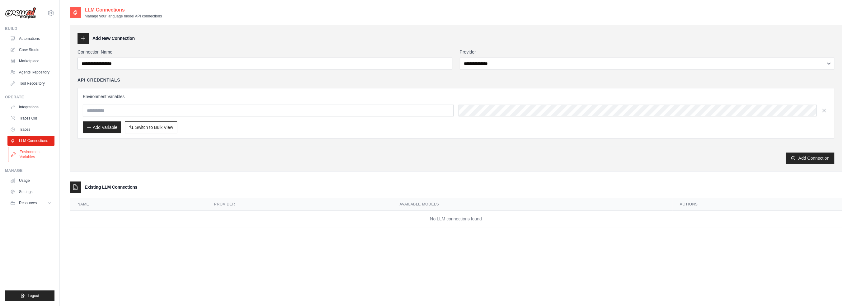
click at [29, 151] on link "Environment Variables" at bounding box center [31, 154] width 47 height 15
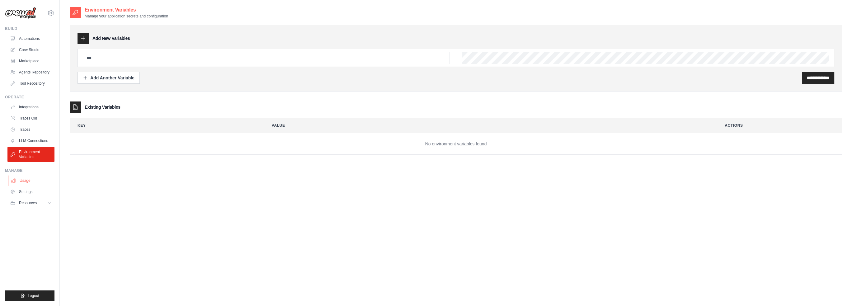
click at [25, 183] on link "Usage" at bounding box center [31, 181] width 47 height 10
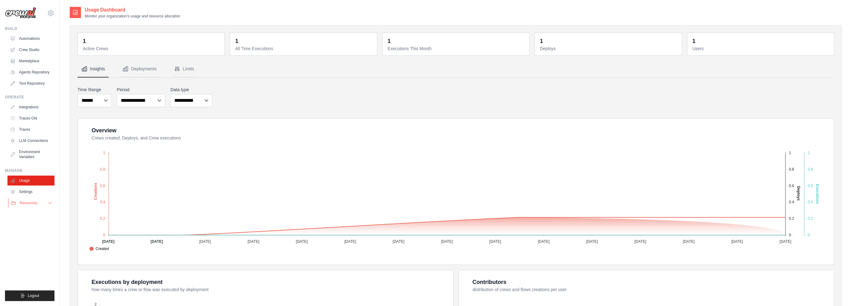
click at [26, 202] on span "Resources" at bounding box center [29, 203] width 18 height 5
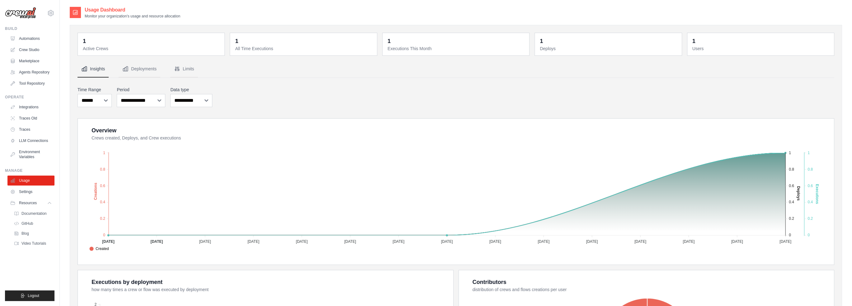
click at [244, 107] on div "**********" at bounding box center [456, 96] width 757 height 23
click at [100, 46] on dt "Active Crews" at bounding box center [152, 48] width 138 height 6
drag, startPoint x: 305, startPoint y: 45, endPoint x: 357, endPoint y: 41, distance: 52.8
click at [307, 45] on div "1 All Time Executions" at bounding box center [304, 44] width 138 height 15
click at [475, 44] on dd "1" at bounding box center [457, 41] width 138 height 9
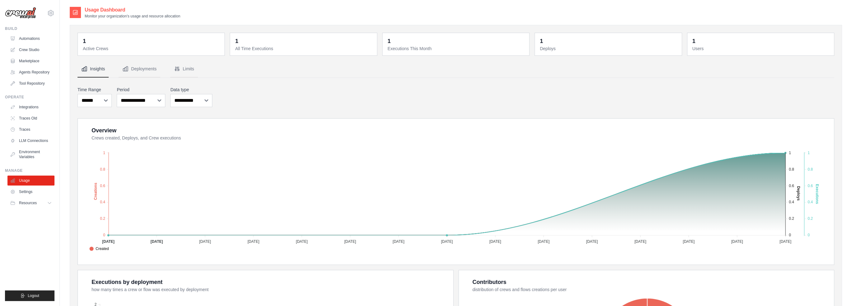
click at [712, 83] on div "**********" at bounding box center [456, 244] width 757 height 367
click at [52, 14] on icon at bounding box center [50, 12] width 7 height 7
click at [74, 25] on div "[EMAIL_ADDRESS][DOMAIN_NAME]" at bounding box center [76, 24] width 49 height 6
click at [32, 38] on link "Automations" at bounding box center [31, 39] width 47 height 10
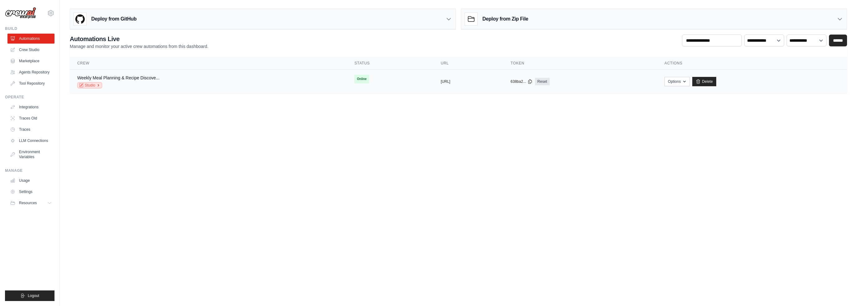
click at [93, 84] on link "Studio" at bounding box center [89, 85] width 25 height 6
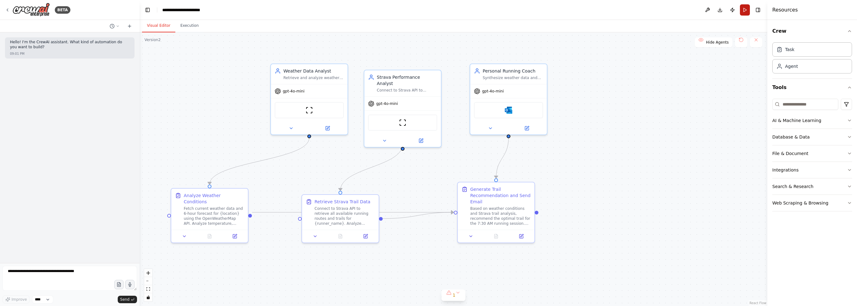
click at [744, 12] on button "Run" at bounding box center [745, 9] width 10 height 11
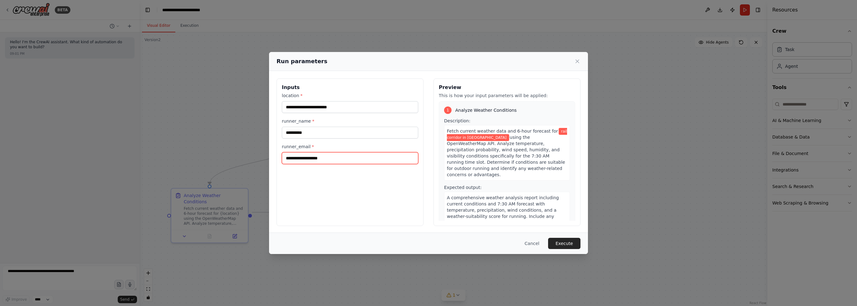
drag, startPoint x: 337, startPoint y: 158, endPoint x: 264, endPoint y: 153, distance: 72.7
click at [264, 153] on div "**********" at bounding box center [428, 153] width 857 height 306
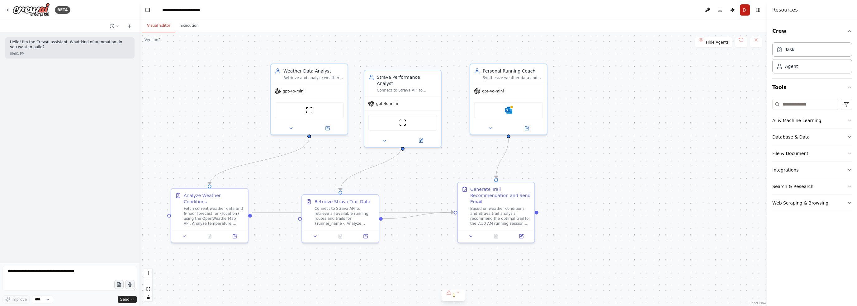
click at [747, 12] on button "Run" at bounding box center [745, 9] width 10 height 11
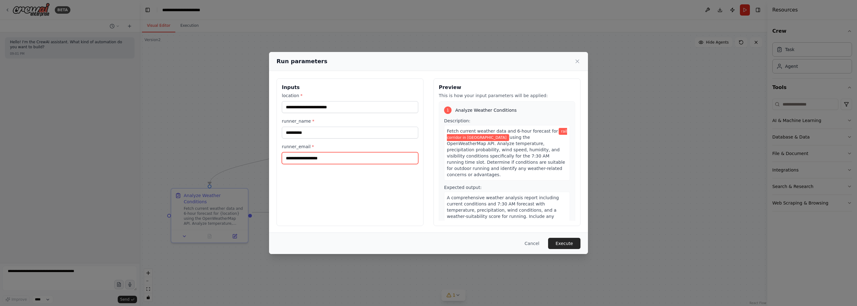
click at [311, 161] on input "**********" at bounding box center [350, 158] width 136 height 12
drag, startPoint x: 340, startPoint y: 158, endPoint x: 284, endPoint y: 152, distance: 56.7
click at [279, 157] on div "**********" at bounding box center [349, 152] width 147 height 148
type input "**********"
click at [569, 242] on button "Execute" at bounding box center [564, 243] width 32 height 11
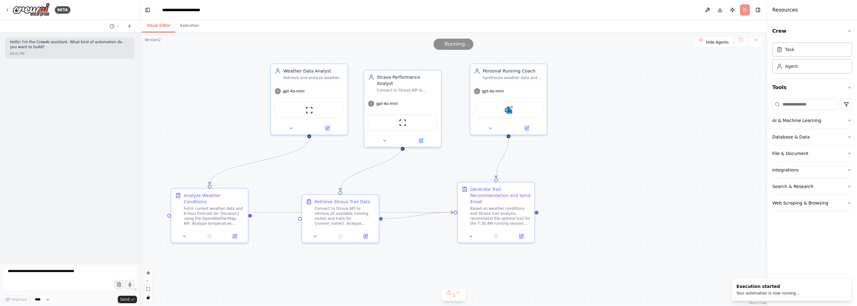
click at [154, 26] on button "Visual Editor" at bounding box center [158, 25] width 33 height 13
click at [510, 108] on img at bounding box center [508, 108] width 7 height 7
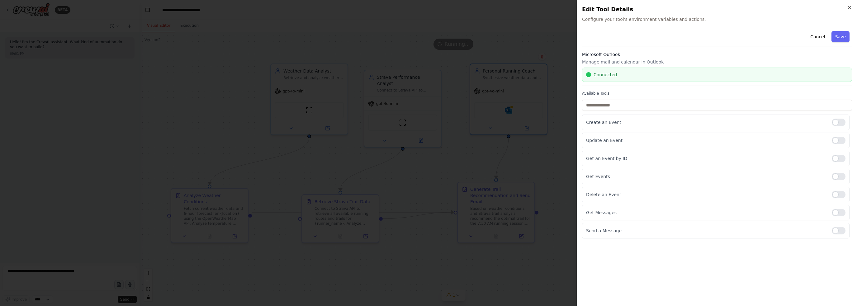
click at [361, 44] on div at bounding box center [428, 153] width 857 height 306
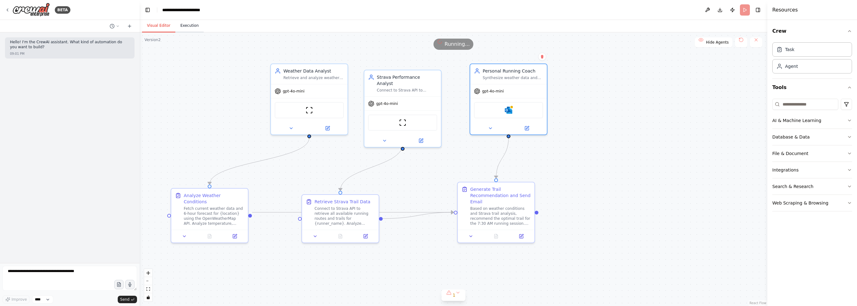
click at [194, 32] on button "Execution" at bounding box center [189, 25] width 28 height 13
click at [159, 27] on button "Visual Editor" at bounding box center [158, 25] width 33 height 13
click at [211, 205] on div "Fetch current weather data and 6-hour forecast for {location} using the OpenWea…" at bounding box center [214, 215] width 60 height 20
click at [186, 122] on div ".deletable-edge-delete-btn { width: 20px; height: 20px; border: 0px solid #ffff…" at bounding box center [453, 169] width 628 height 274
click at [234, 233] on icon at bounding box center [235, 234] width 3 height 3
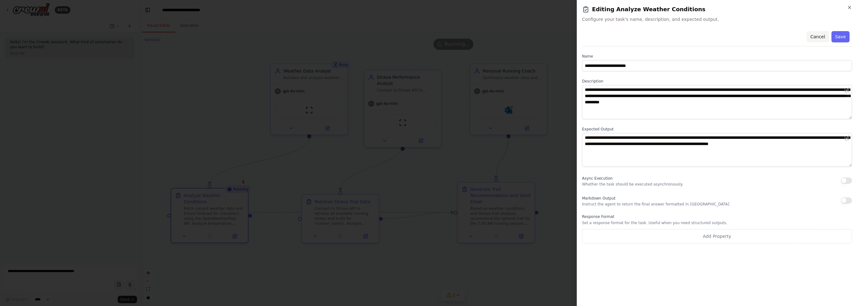
click at [816, 35] on button "Cancel" at bounding box center [817, 36] width 22 height 11
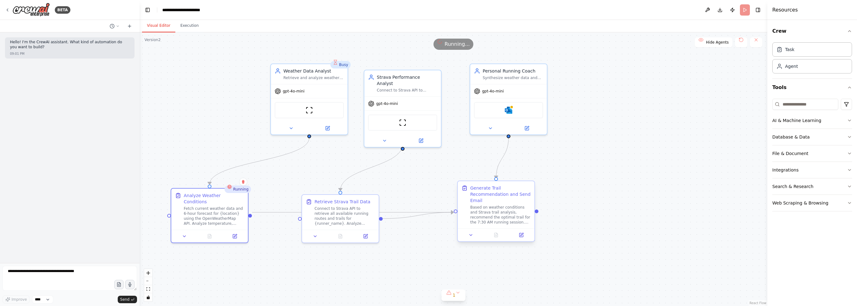
click at [503, 210] on div "Based on weather conditions and Strava trail analysis, recommend the optimal tr…" at bounding box center [500, 215] width 60 height 20
click at [469, 234] on icon at bounding box center [470, 235] width 5 height 5
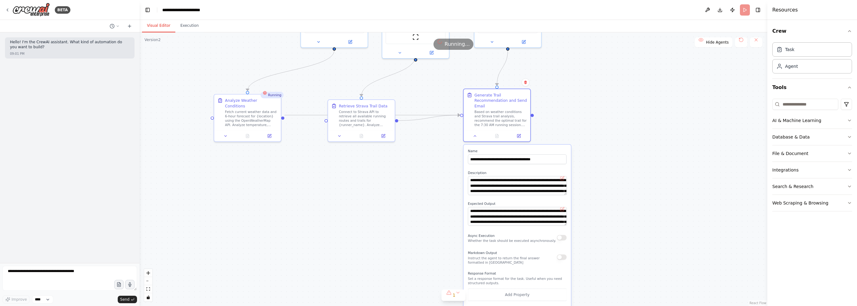
drag, startPoint x: 588, startPoint y: 239, endPoint x: 576, endPoint y: 139, distance: 101.3
click at [576, 139] on div ".deletable-edge-delete-btn { width: 20px; height: 20px; border: 0px solid #ffff…" at bounding box center [453, 169] width 628 height 274
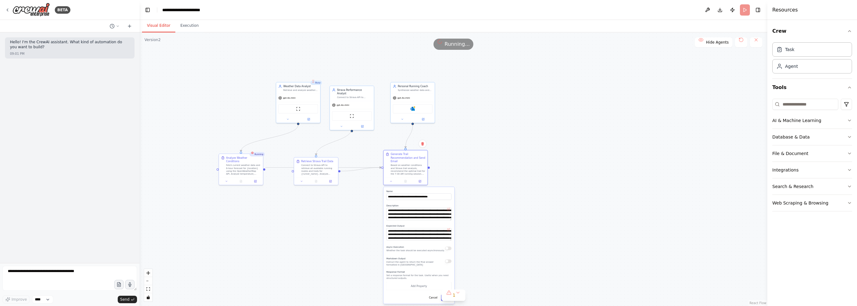
drag, startPoint x: 285, startPoint y: 80, endPoint x: 260, endPoint y: 108, distance: 37.7
click at [260, 108] on div ".deletable-edge-delete-btn { width: 20px; height: 20px; border: 0px solid #ffff…" at bounding box center [453, 169] width 628 height 274
click at [295, 90] on div "Retrieve and analyze weather data from OpenWeatherMap API for {location} to det…" at bounding box center [300, 89] width 35 height 3
click at [188, 28] on button "Execution" at bounding box center [189, 25] width 28 height 13
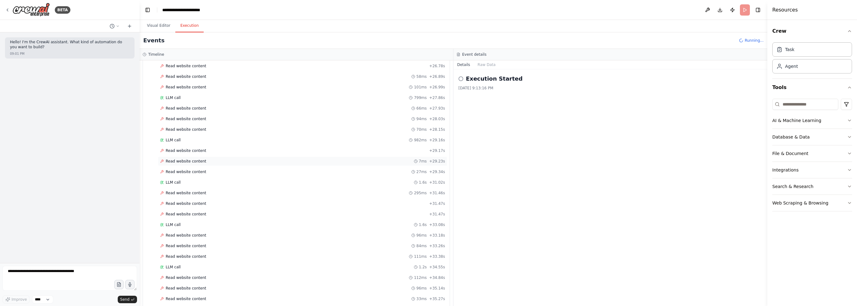
scroll to position [1331, 0]
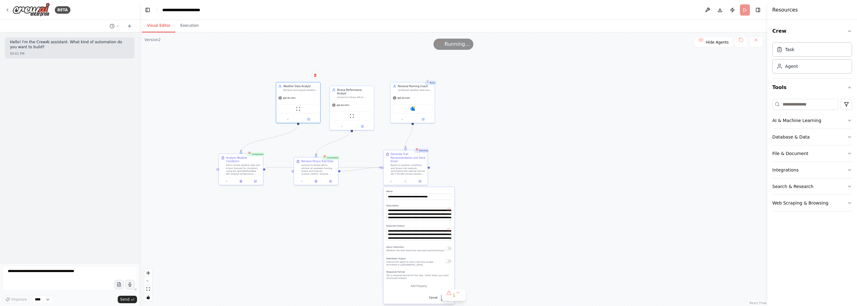
click at [157, 26] on button "Visual Editor" at bounding box center [158, 25] width 33 height 13
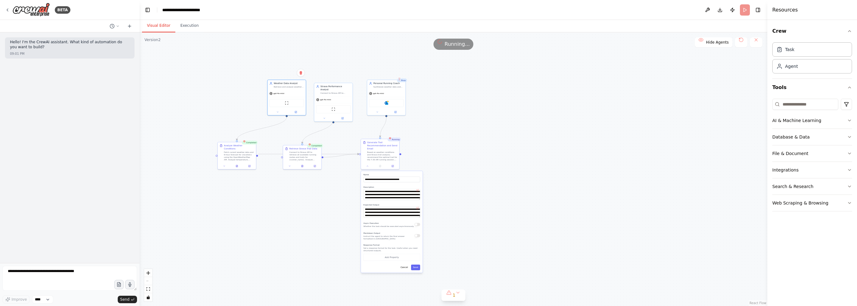
click at [471, 197] on div ".deletable-edge-delete-btn { width: 20px; height: 20px; border: 0px solid #ffff…" at bounding box center [453, 169] width 628 height 274
click at [193, 24] on button "Execution" at bounding box center [189, 25] width 28 height 13
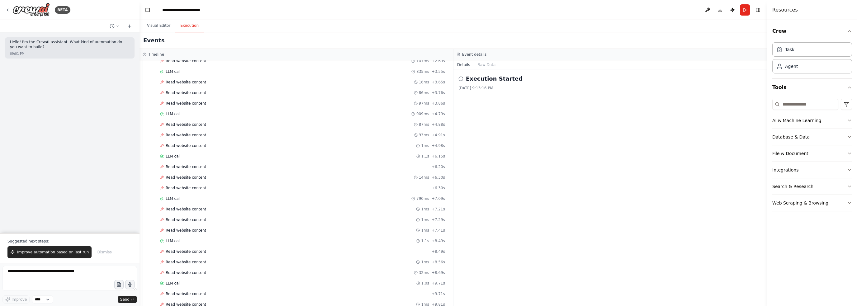
scroll to position [511, 0]
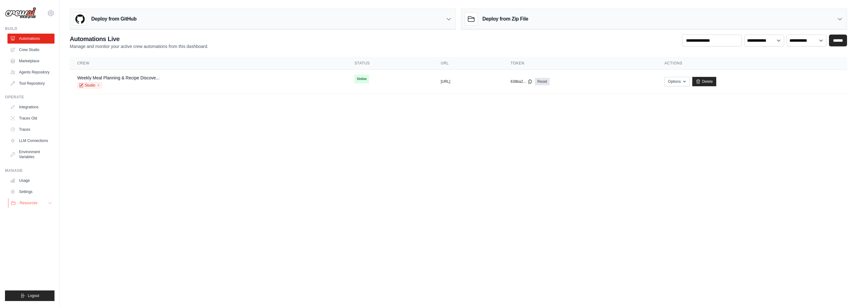
click at [38, 202] on button "Resources" at bounding box center [31, 203] width 47 height 10
click at [114, 21] on h3 "Deploy from GitHub" at bounding box center [113, 18] width 45 height 7
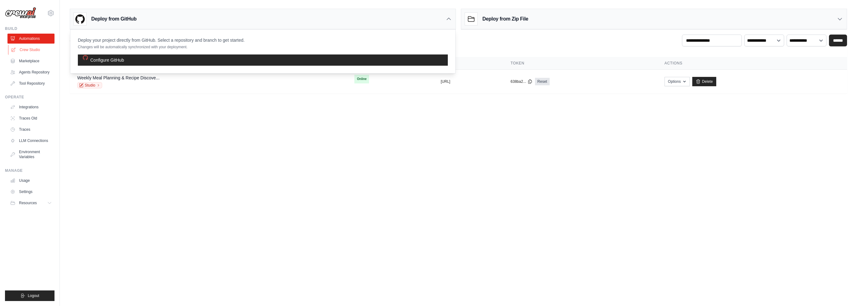
click at [26, 49] on link "Crew Studio" at bounding box center [31, 50] width 47 height 10
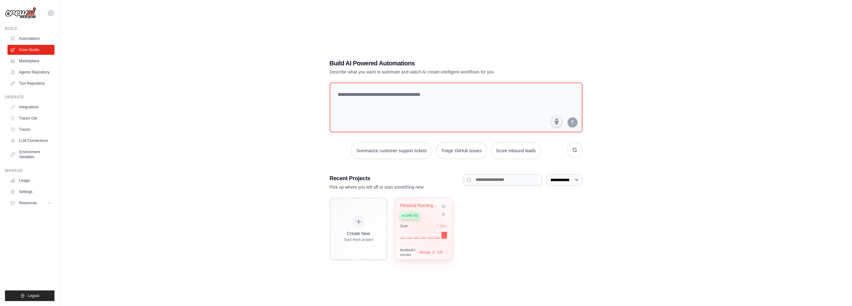
click at [418, 224] on div "1 run 7 days" at bounding box center [423, 225] width 47 height 5
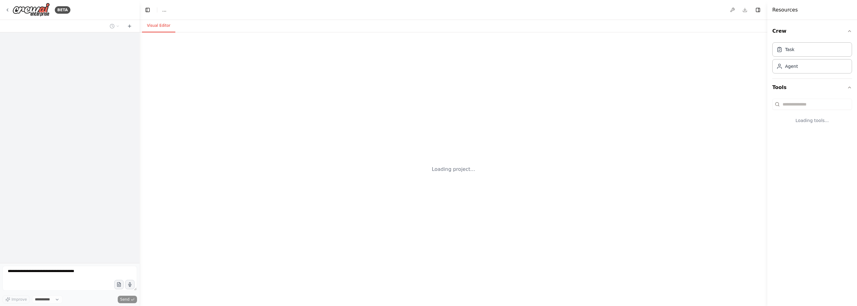
select select "****"
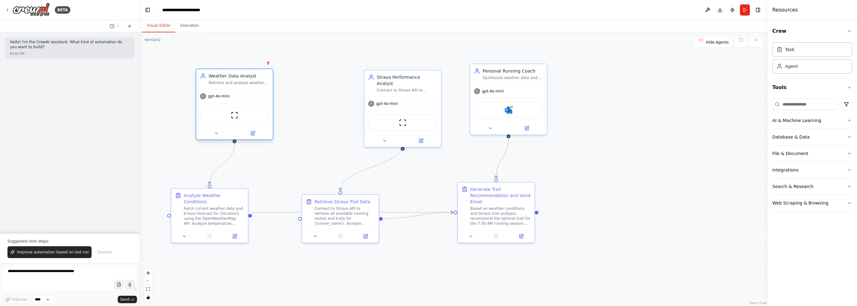
drag, startPoint x: 299, startPoint y: 105, endPoint x: 223, endPoint y: 108, distance: 76.0
click at [223, 108] on div "ScrapeWebsiteTool" at bounding box center [234, 115] width 69 height 16
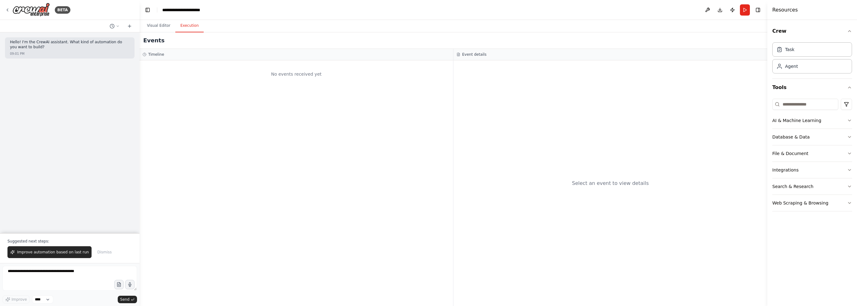
click at [191, 29] on button "Execution" at bounding box center [189, 25] width 28 height 13
click at [149, 12] on button "Toggle Left Sidebar" at bounding box center [147, 10] width 9 height 9
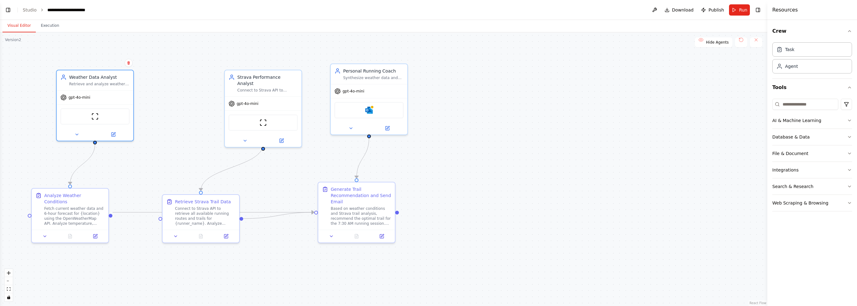
click at [21, 27] on button "Visual Editor" at bounding box center [18, 25] width 33 height 13
click at [10, 11] on button "Toggle Left Sidebar" at bounding box center [8, 10] width 9 height 9
